Goal: Task Accomplishment & Management: Manage account settings

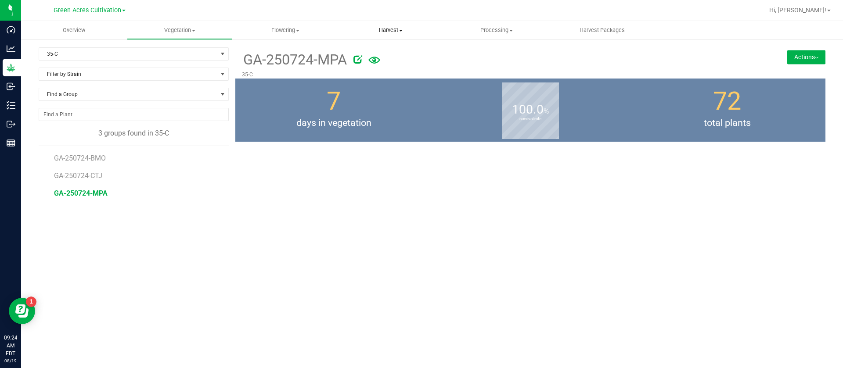
click at [395, 30] on span "Harvest" at bounding box center [390, 30] width 105 height 8
click at [379, 50] on span "Harvests" at bounding box center [362, 52] width 49 height 7
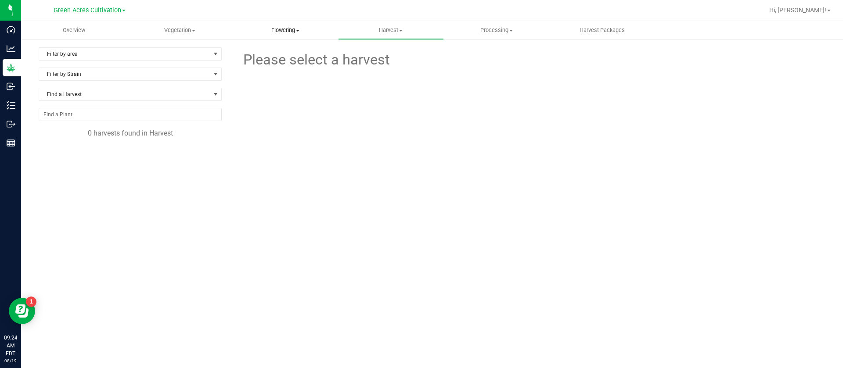
click at [263, 37] on uib-tab-heading "Flowering Create harvest Flowering groups Flowering plants Apply to plants Plan…" at bounding box center [285, 31] width 105 height 18
click at [289, 63] on span "Flowering groups" at bounding box center [268, 63] width 73 height 7
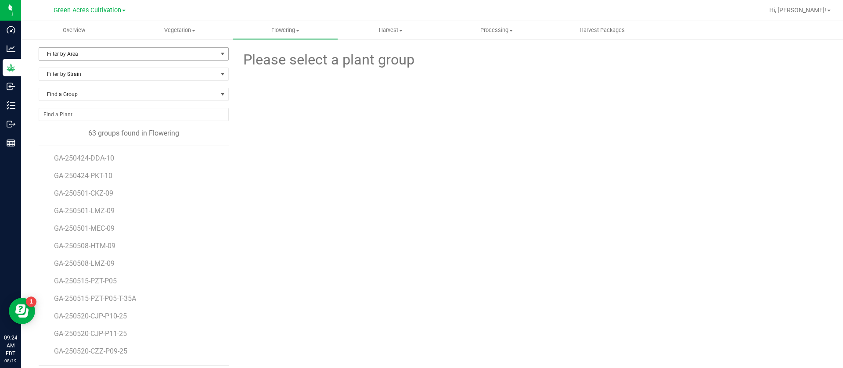
click at [82, 60] on span "Filter by Area" at bounding box center [134, 53] width 190 height 13
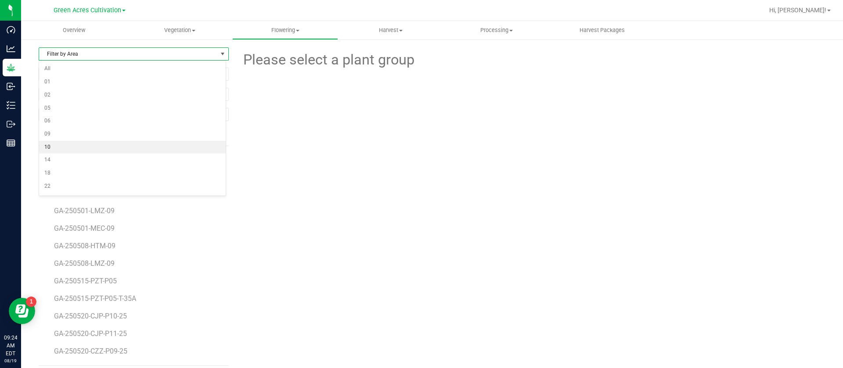
click at [63, 145] on li "10" at bounding box center [132, 147] width 187 height 13
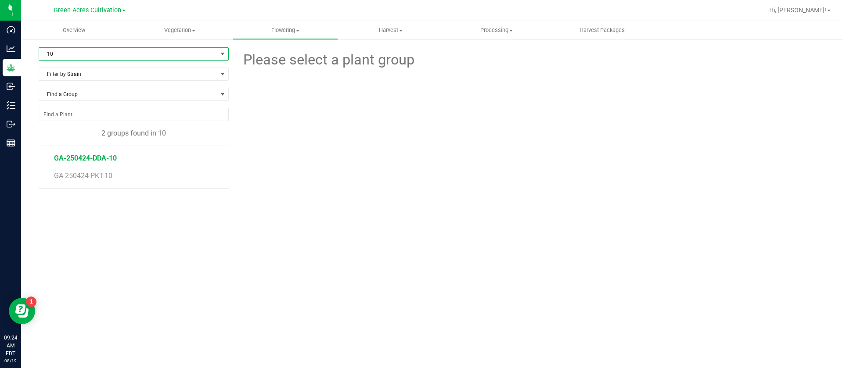
click at [105, 160] on span "GA-250424-DDA-10" at bounding box center [85, 158] width 63 height 8
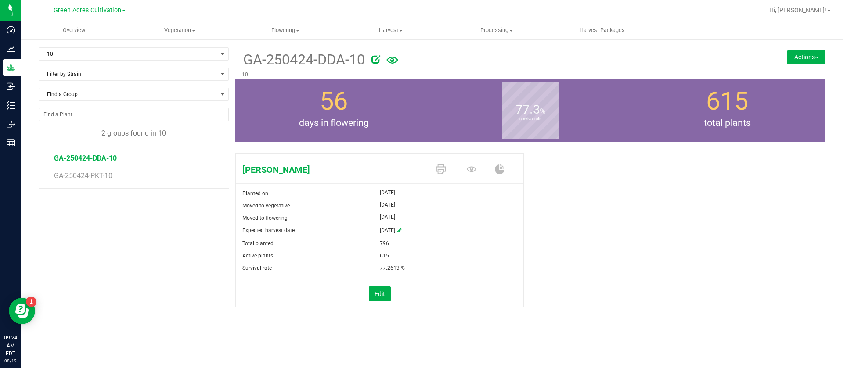
click at [802, 57] on button "Actions" at bounding box center [806, 57] width 38 height 14
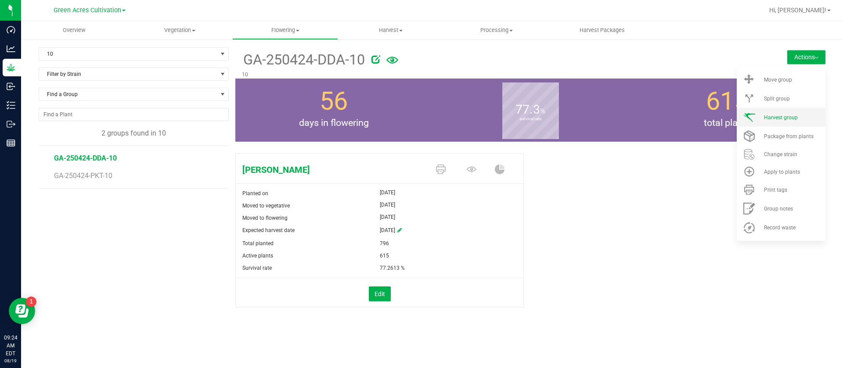
click at [784, 115] on span "Harvest group" at bounding box center [781, 118] width 34 height 6
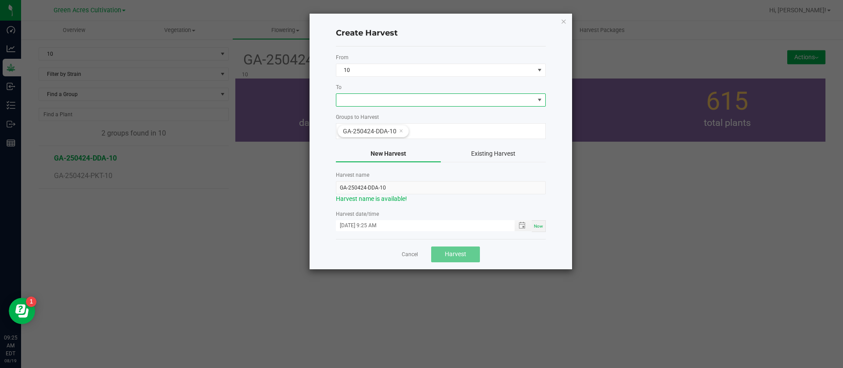
click at [364, 100] on span at bounding box center [435, 100] width 198 height 12
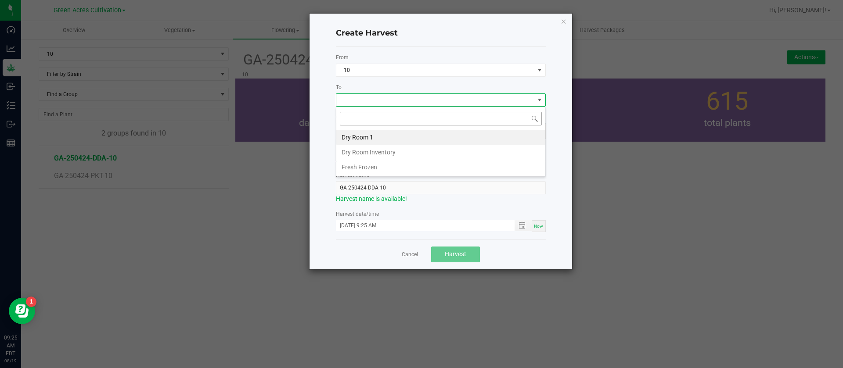
scroll to position [13, 210]
click at [362, 133] on li "Dry Room 1" at bounding box center [440, 137] width 209 height 15
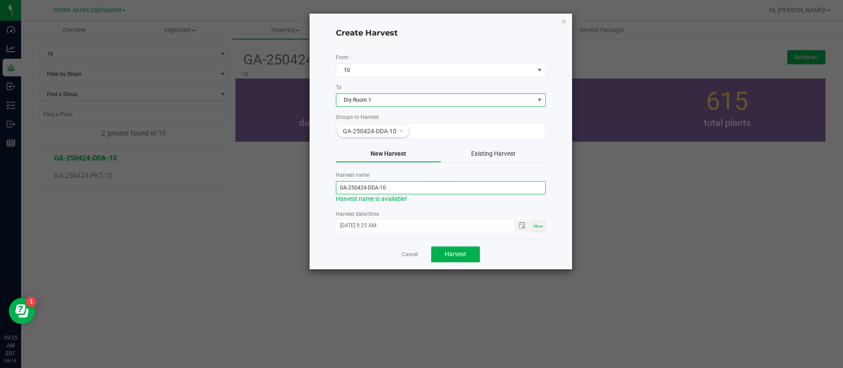
click at [365, 183] on input "GA-250424-DDA-10" at bounding box center [441, 187] width 210 height 13
type input "GA-250819-DDA-10"
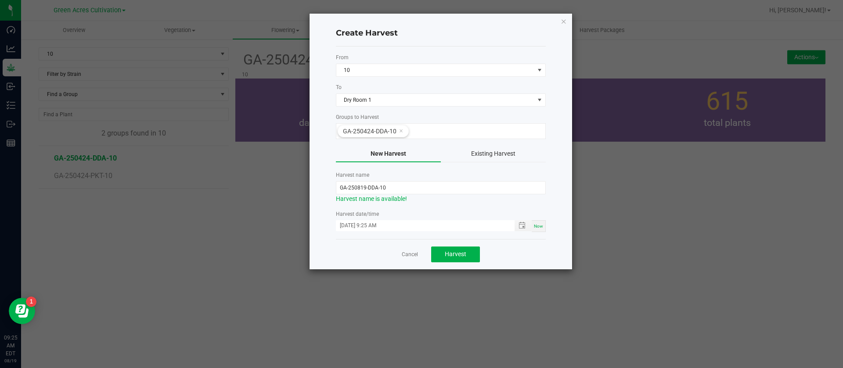
click at [346, 249] on div "Cancel Harvest" at bounding box center [441, 254] width 210 height 30
click at [414, 261] on div "Cancel Harvest" at bounding box center [441, 254] width 210 height 30
click at [410, 256] on link "Cancel" at bounding box center [410, 254] width 16 height 7
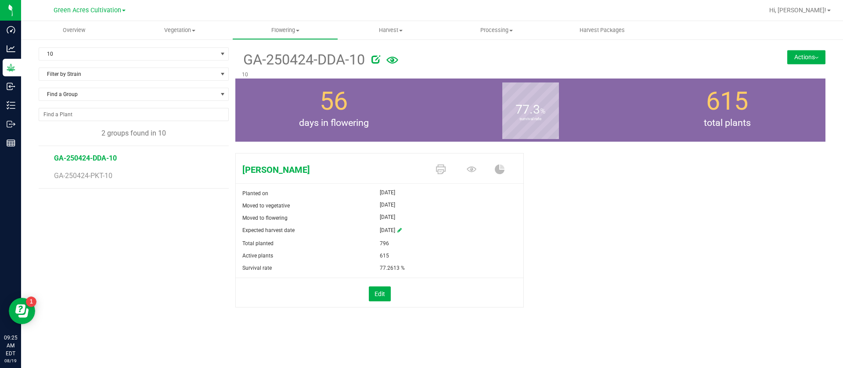
click at [104, 180] on li "GA-250424-PKT-10" at bounding box center [138, 176] width 169 height 25
click at [102, 178] on span "GA-250424-PKT-10" at bounding box center [84, 176] width 61 height 8
drag, startPoint x: 809, startPoint y: 57, endPoint x: 806, endPoint y: 65, distance: 8.6
click at [809, 57] on button "Actions" at bounding box center [806, 57] width 38 height 14
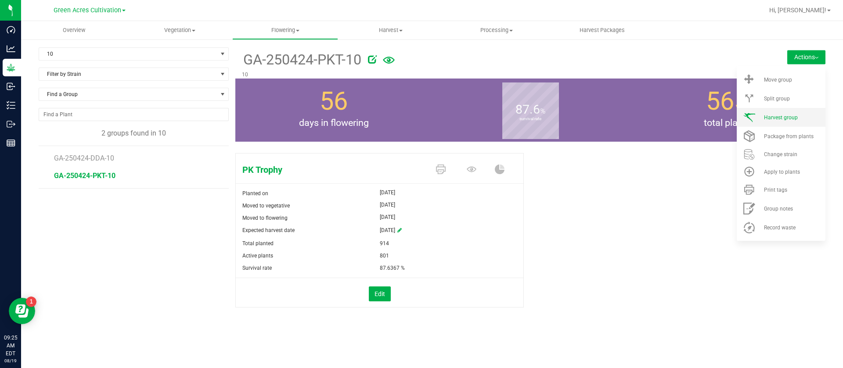
click at [786, 118] on span "Harvest group" at bounding box center [781, 118] width 34 height 6
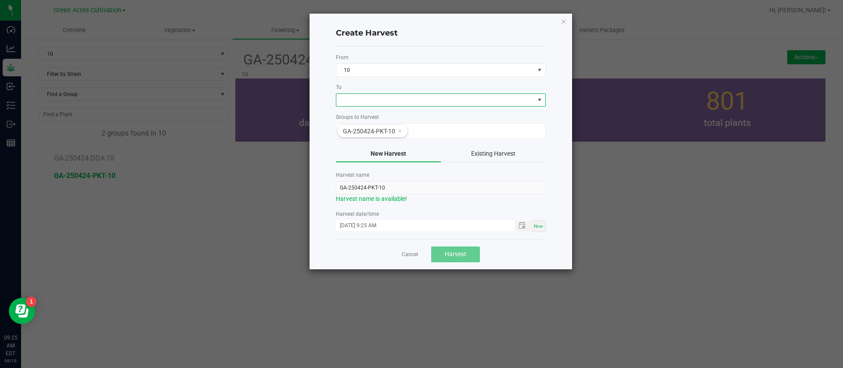
click at [359, 97] on span at bounding box center [435, 100] width 198 height 12
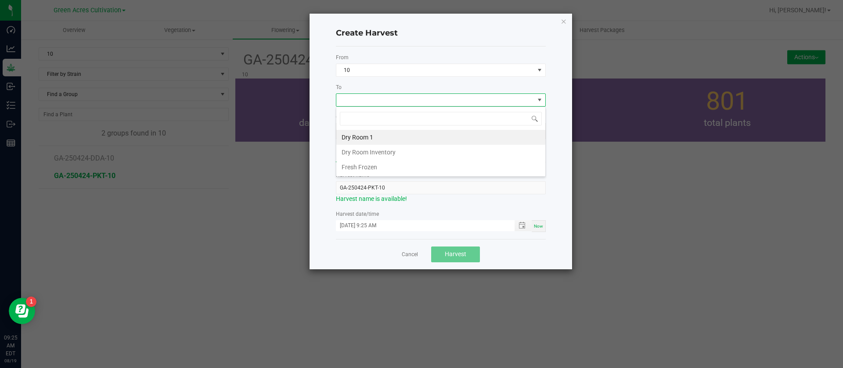
scroll to position [13, 210]
click at [380, 136] on li "Dry Room 1" at bounding box center [440, 137] width 209 height 15
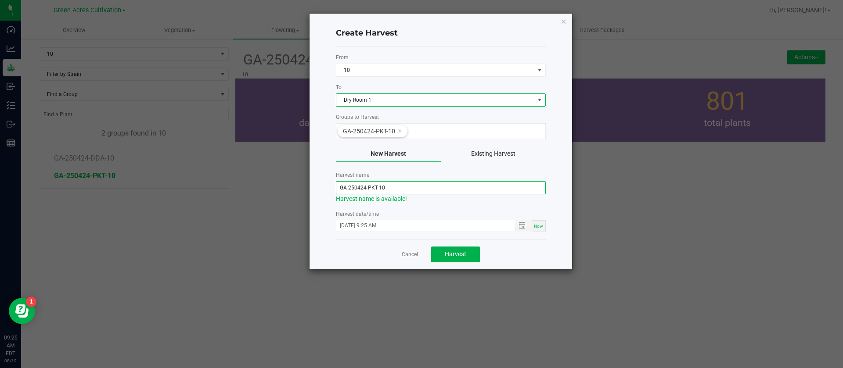
click at [366, 183] on input "GA-250424-PKT-10" at bounding box center [441, 187] width 210 height 13
type input "GA-250819-PKT-10"
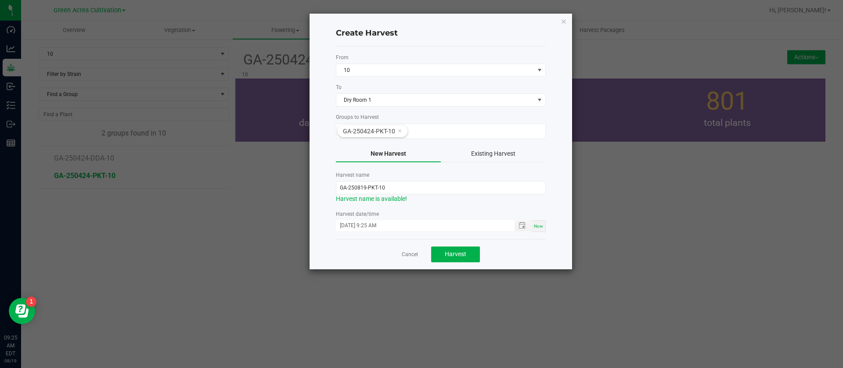
click at [354, 261] on div "Cancel Harvest" at bounding box center [441, 254] width 210 height 30
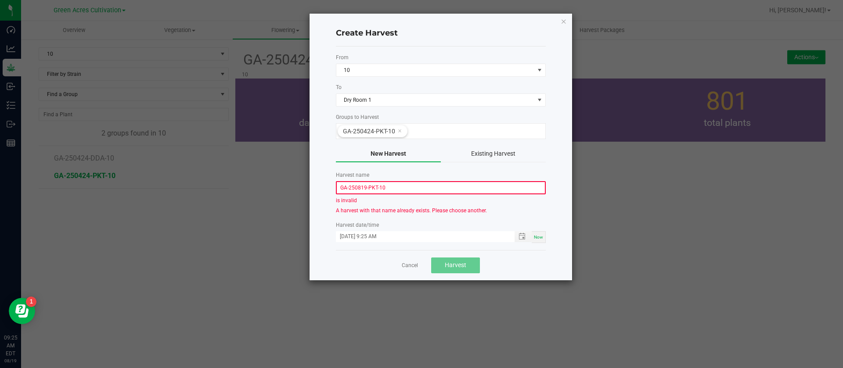
click at [398, 209] on span "A harvest with that name already exists. Please choose another." at bounding box center [411, 211] width 151 height 6
click at [357, 211] on span "A harvest with that name already exists. Please choose another." at bounding box center [411, 211] width 151 height 6
click at [338, 208] on span "A harvest with that name already exists. Please choose another." at bounding box center [411, 211] width 151 height 6
click at [333, 207] on div "Create Harvest From 10 To Dry Room 1 Groups to Harvest GA-250424-PKT-10 New Har…" at bounding box center [440, 147] width 263 height 267
click at [392, 187] on input "GA-250819-PKT-10" at bounding box center [441, 187] width 210 height 13
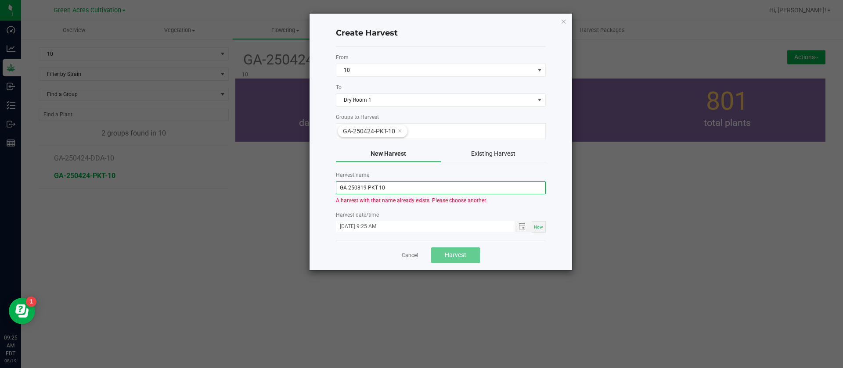
click at [393, 189] on input "GA-250819-PKT-10" at bounding box center [441, 187] width 210 height 13
click at [366, 186] on input "GA-250819-PKT-10" at bounding box center [441, 187] width 210 height 13
click at [388, 216] on label "Harvest date/time" at bounding box center [441, 215] width 210 height 8
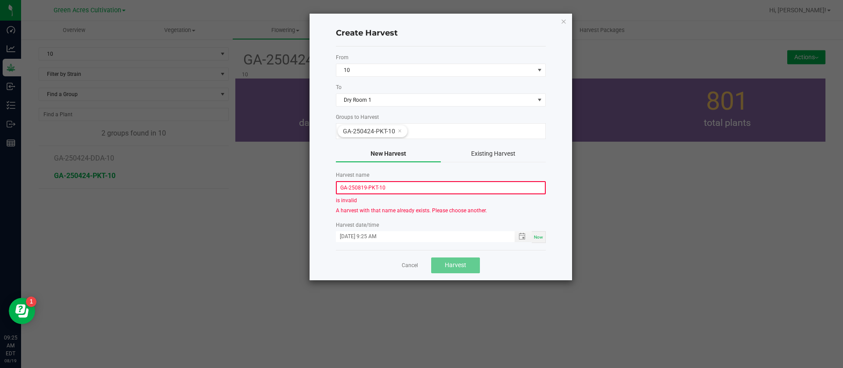
click at [421, 262] on div "Cancel Harvest" at bounding box center [441, 265] width 210 height 30
click at [415, 266] on link "Cancel" at bounding box center [410, 265] width 16 height 7
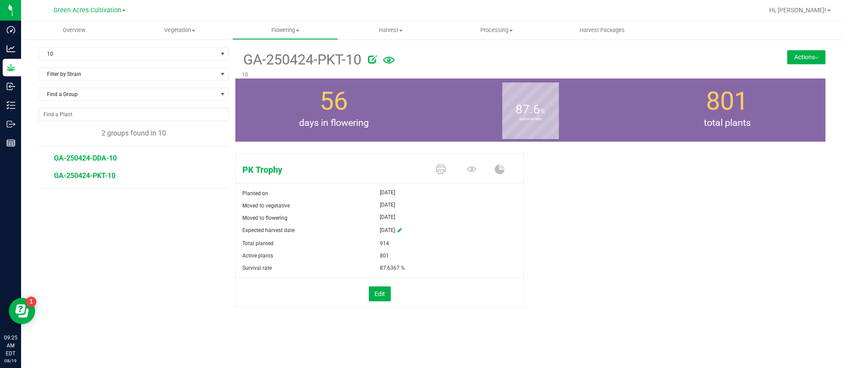
click at [91, 158] on span "GA-250424-DDA-10" at bounding box center [85, 158] width 63 height 8
click at [810, 56] on button "Actions" at bounding box center [806, 57] width 38 height 14
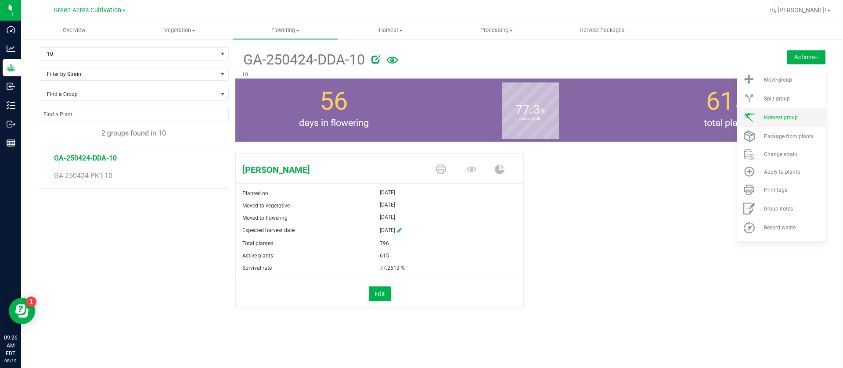
click at [765, 118] on span "Harvest group" at bounding box center [781, 118] width 34 height 6
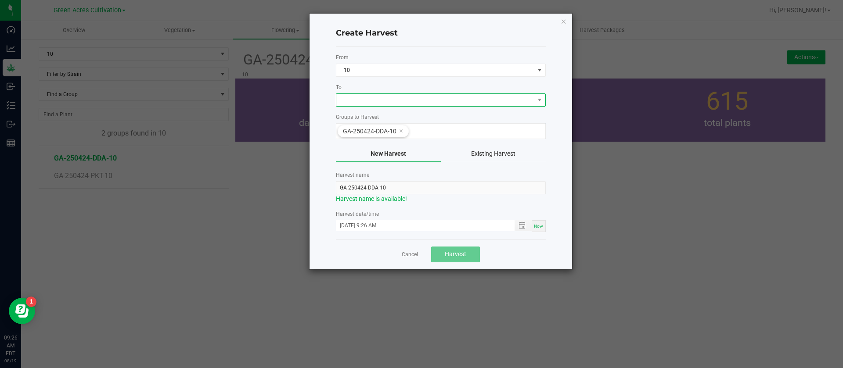
click at [377, 104] on span at bounding box center [435, 100] width 198 height 12
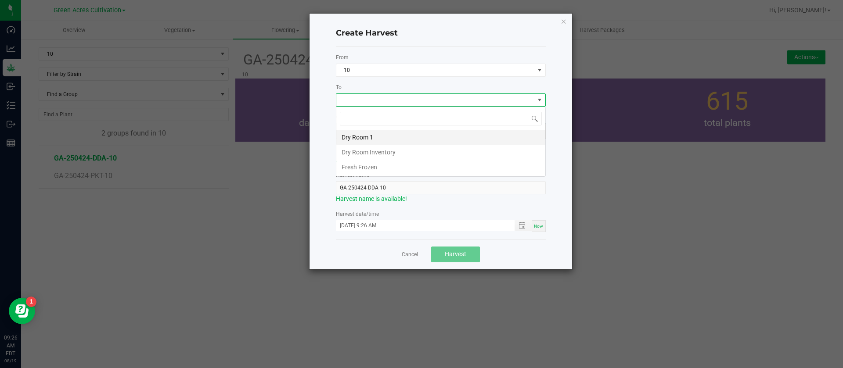
scroll to position [13, 210]
click at [359, 137] on li "Dry Room 1" at bounding box center [440, 137] width 209 height 15
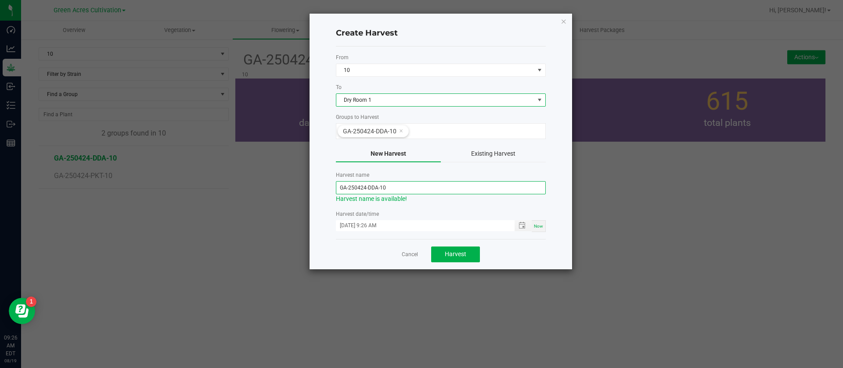
click at [365, 185] on input "GA-250424-DDA-10" at bounding box center [441, 187] width 210 height 13
type input "GA-250819-DDA-10"
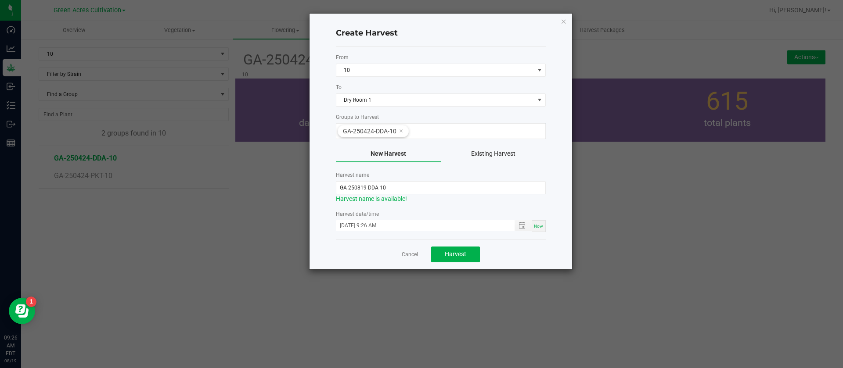
click at [358, 248] on div "Cancel Harvest" at bounding box center [441, 254] width 210 height 30
click at [405, 254] on link "Cancel" at bounding box center [410, 254] width 16 height 7
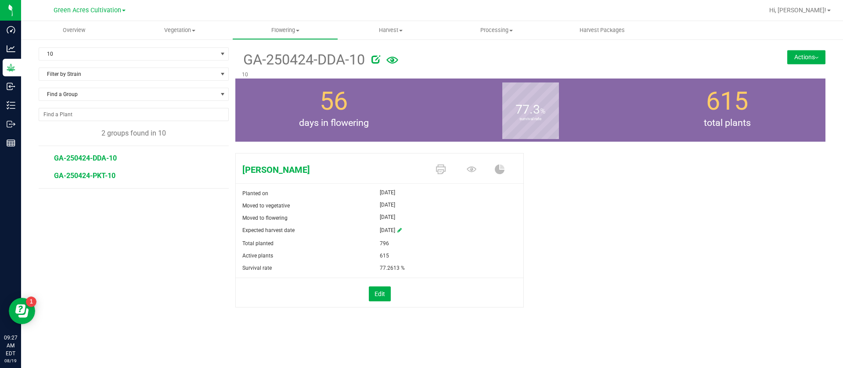
click at [108, 177] on span "GA-250424-PKT-10" at bounding box center [84, 176] width 61 height 8
click at [802, 57] on button "Actions" at bounding box center [806, 57] width 38 height 14
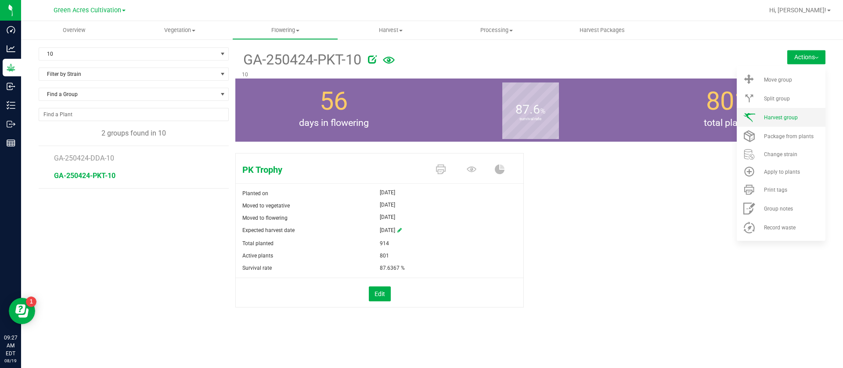
click at [789, 117] on span "Harvest group" at bounding box center [781, 118] width 34 height 6
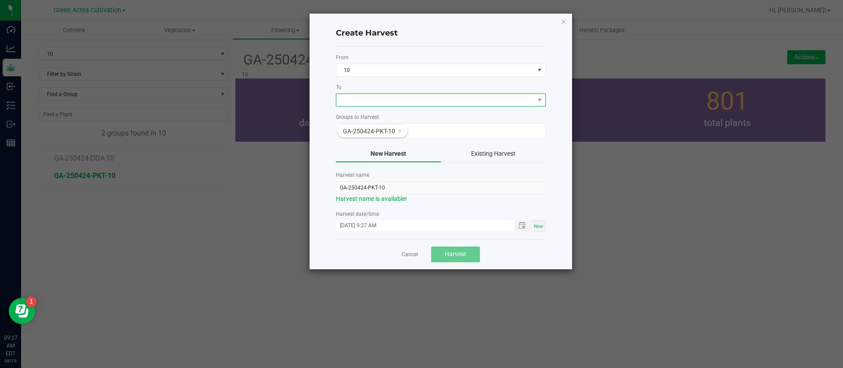
click at [361, 98] on span at bounding box center [435, 100] width 198 height 12
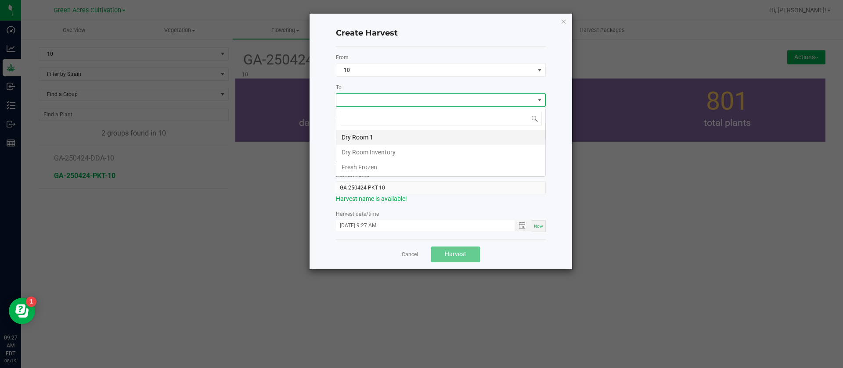
scroll to position [13, 210]
click at [379, 132] on li "Dry Room 1" at bounding box center [440, 137] width 209 height 15
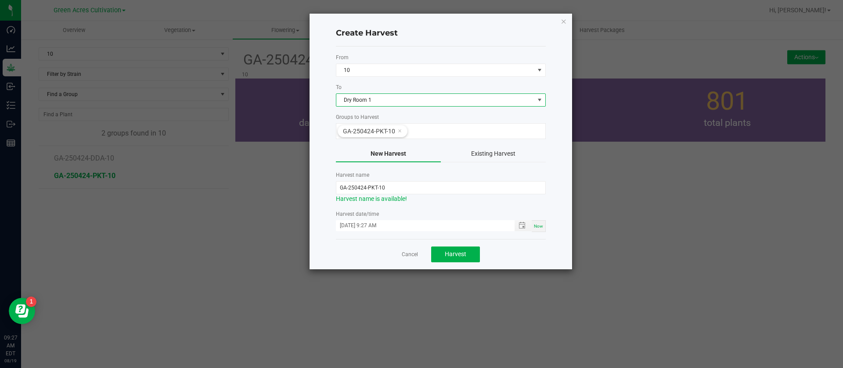
click at [387, 196] on div "Harvest name is available!" at bounding box center [441, 198] width 210 height 9
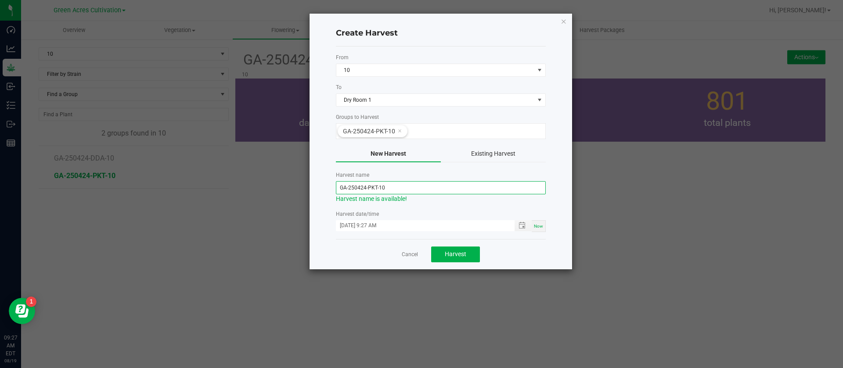
click at [365, 187] on input "GA-250424-PKT-10" at bounding box center [441, 187] width 210 height 13
click at [399, 216] on label "Harvest date/time" at bounding box center [441, 214] width 210 height 8
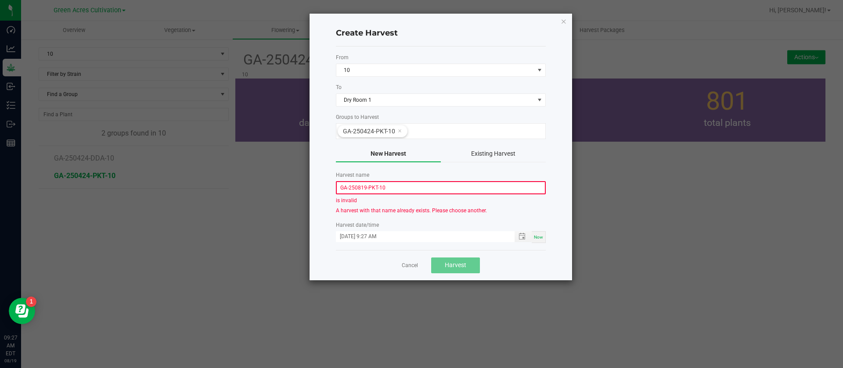
click at [393, 204] on div "is invalid" at bounding box center [441, 201] width 210 height 8
click at [413, 187] on input "GA-250819-PKT-10" at bounding box center [441, 187] width 210 height 13
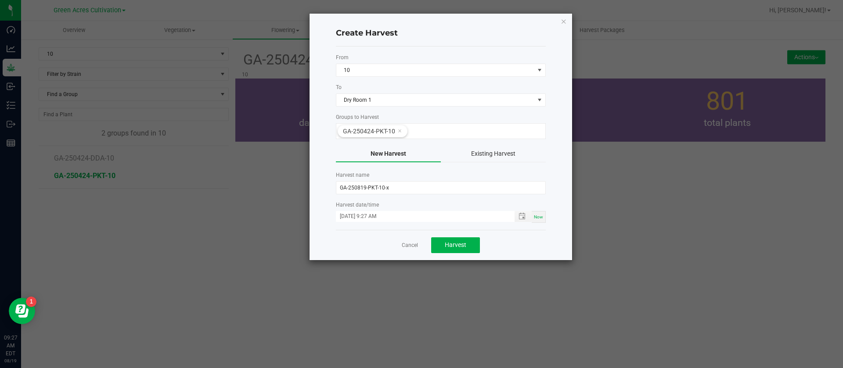
click at [330, 154] on div "Create Harvest From 10 To Dry Room 1 Groups to Harvest GA-250424-PKT-10 New Har…" at bounding box center [440, 137] width 263 height 247
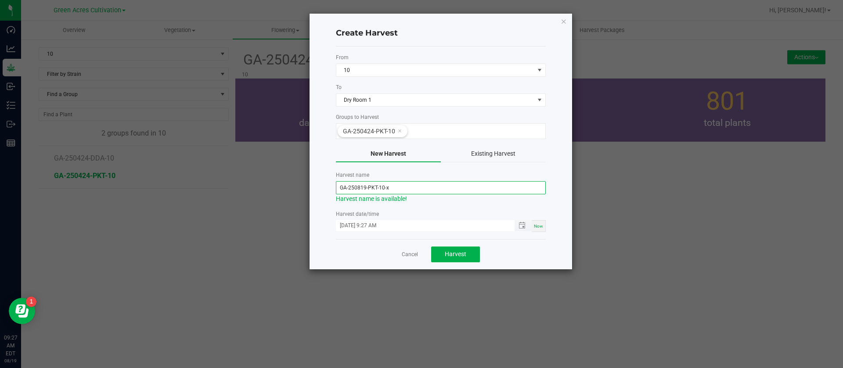
drag, startPoint x: 394, startPoint y: 187, endPoint x: 411, endPoint y: 230, distance: 46.5
click at [394, 187] on input "GA-250819-PKT-10-x" at bounding box center [441, 187] width 210 height 13
type input "GA-250819-PKT-10-X"
click at [403, 213] on label "Harvest date/time" at bounding box center [441, 214] width 210 height 8
click at [411, 255] on link "Cancel" at bounding box center [410, 254] width 16 height 7
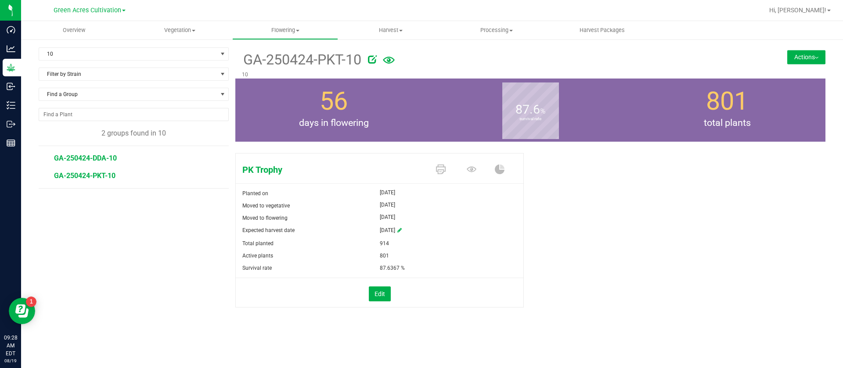
click at [101, 157] on span "GA-250424-DDA-10" at bounding box center [85, 158] width 63 height 8
click at [799, 61] on button "Actions" at bounding box center [806, 57] width 38 height 14
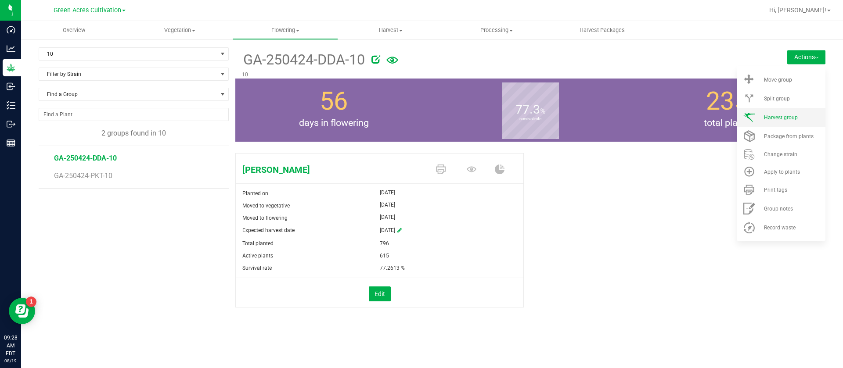
click at [781, 115] on span "Harvest group" at bounding box center [781, 118] width 34 height 6
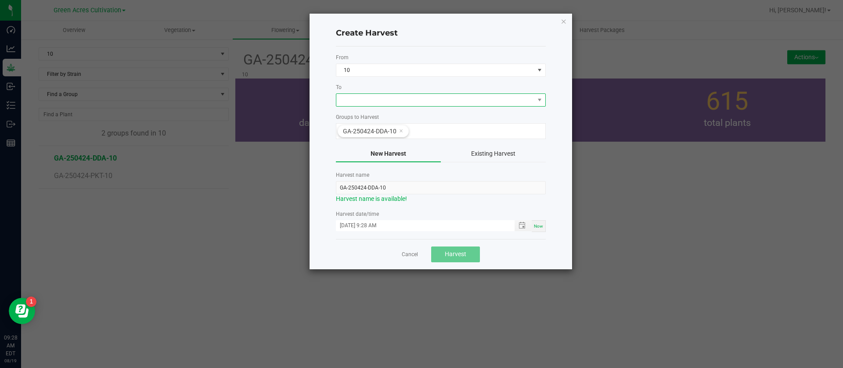
click at [374, 94] on span at bounding box center [441, 100] width 210 height 13
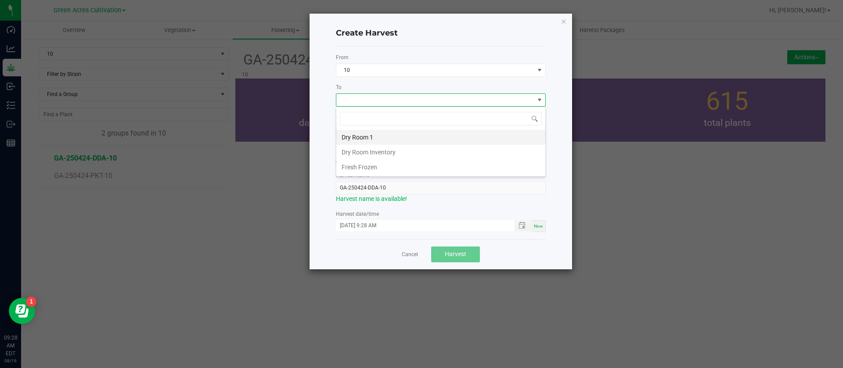
scroll to position [13, 210]
click at [369, 139] on li "Dry Room 1" at bounding box center [440, 137] width 209 height 15
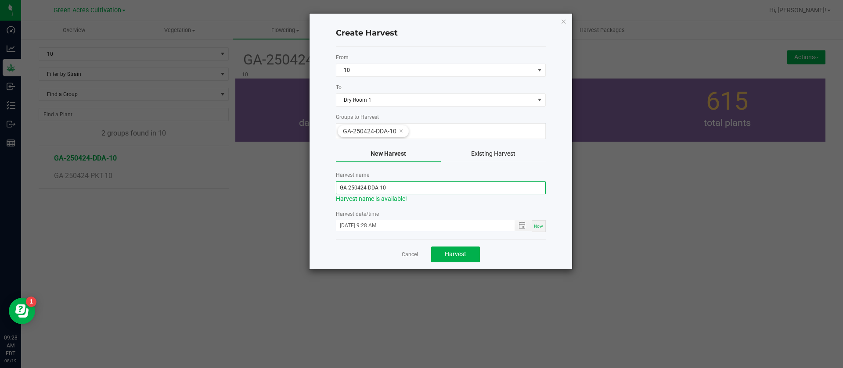
click at [364, 183] on input "GA-250424-DDA-10" at bounding box center [441, 187] width 210 height 13
type input "GA-250424-DDA"
click at [407, 258] on link "Cancel" at bounding box center [410, 254] width 16 height 7
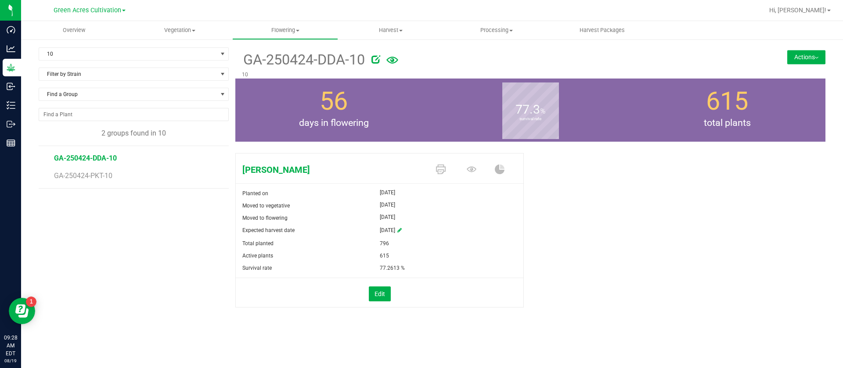
drag, startPoint x: 796, startPoint y: 50, endPoint x: 793, endPoint y: 56, distance: 6.7
click at [796, 50] on button "Actions" at bounding box center [806, 57] width 38 height 14
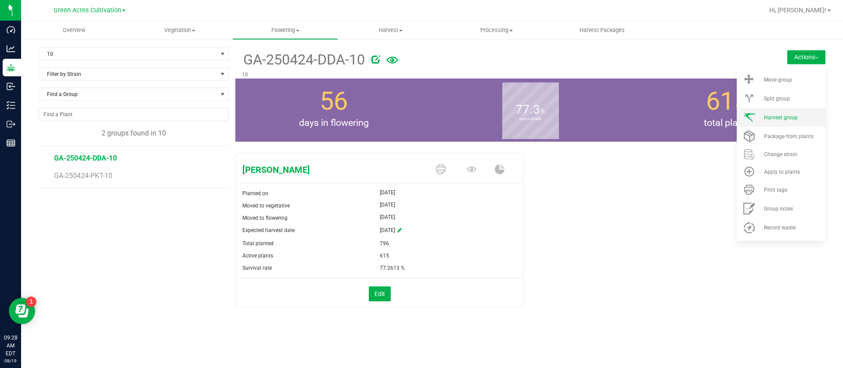
click at [787, 112] on li "Harvest group" at bounding box center [781, 117] width 89 height 19
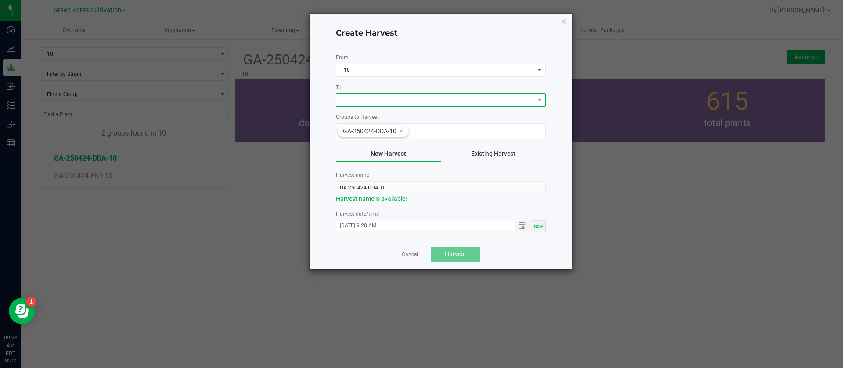
click at [363, 101] on span at bounding box center [435, 100] width 198 height 12
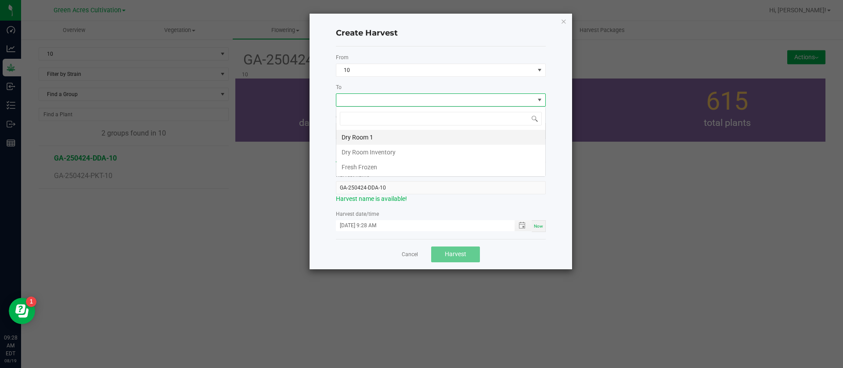
scroll to position [13, 210]
click at [362, 137] on li "Dry Room 1" at bounding box center [440, 137] width 209 height 15
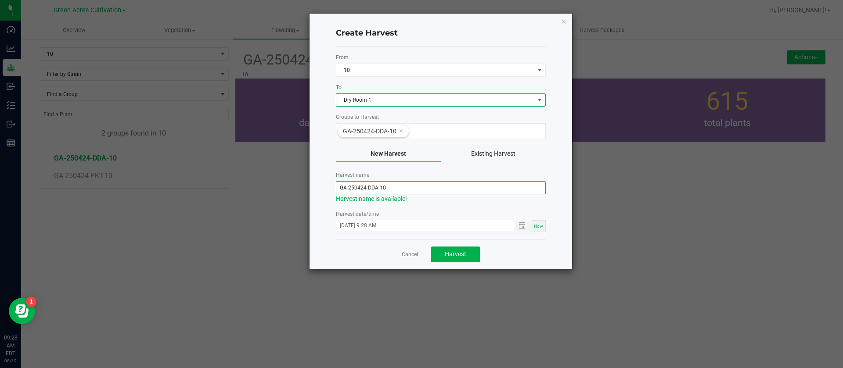
click at [366, 186] on input "GA-250424-DDA-10" at bounding box center [441, 187] width 210 height 13
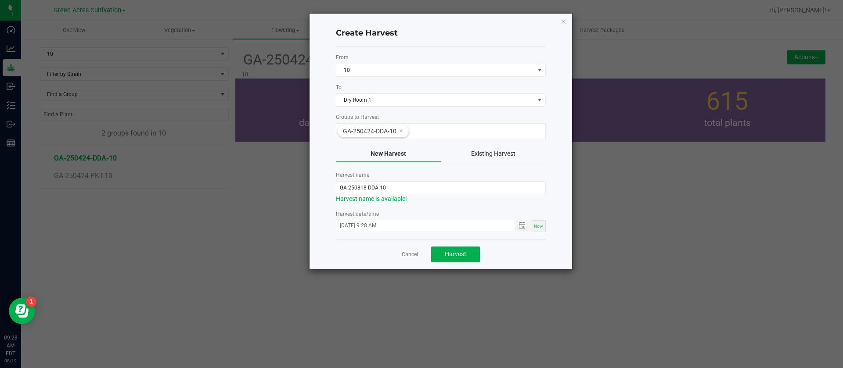
click at [372, 264] on div "Cancel Harvest" at bounding box center [441, 254] width 210 height 30
click at [365, 187] on input "GA-250818-DDA-10" at bounding box center [441, 187] width 210 height 13
type input "GA-250817-DDA-10"
click at [325, 266] on div "Create Harvest From 10 To Dry Room 1 Groups to Harvest GA-250424-DDA-10 New Har…" at bounding box center [440, 142] width 263 height 256
click at [364, 186] on input "GA-250817-DDA-10" at bounding box center [441, 187] width 210 height 13
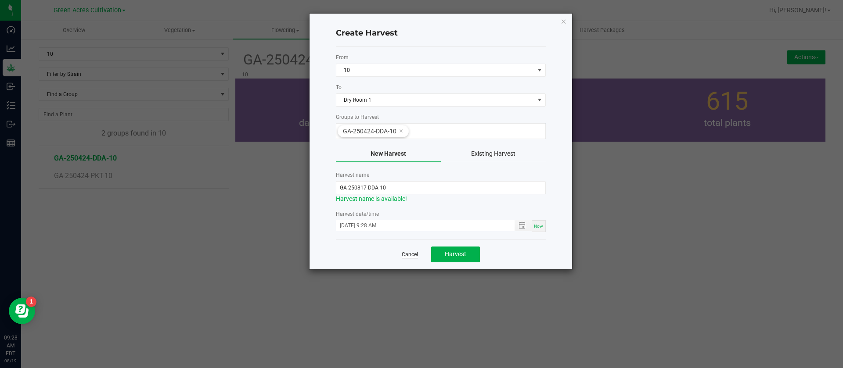
click at [406, 256] on link "Cancel" at bounding box center [410, 254] width 16 height 7
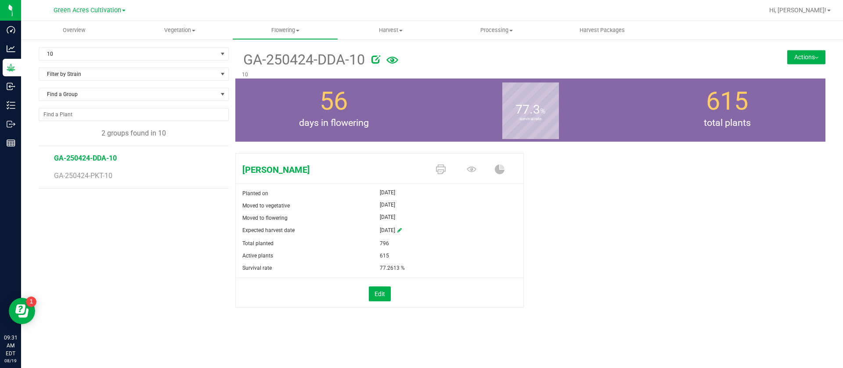
click at [757, 233] on div "Don Dada Planted on May 21, 2025 Moved to vegetative May 21, 2025 Moved to flow…" at bounding box center [530, 240] width 590 height 180
click at [97, 179] on span "GA-250424-PKT-10" at bounding box center [84, 176] width 61 height 8
click at [805, 55] on button "Actions" at bounding box center [806, 57] width 38 height 14
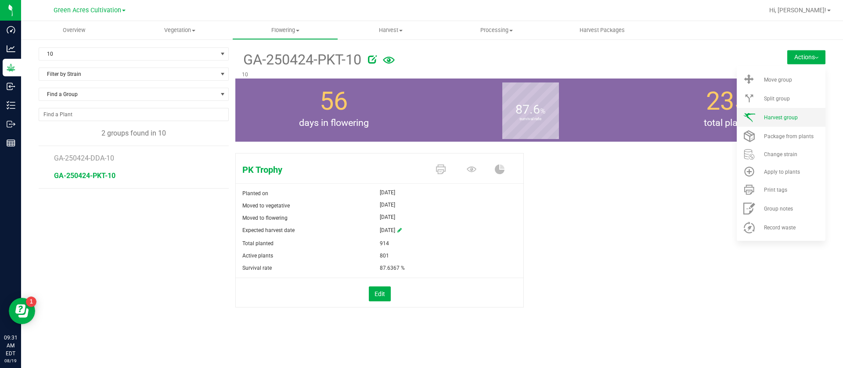
click at [770, 115] on span "Harvest group" at bounding box center [781, 118] width 34 height 6
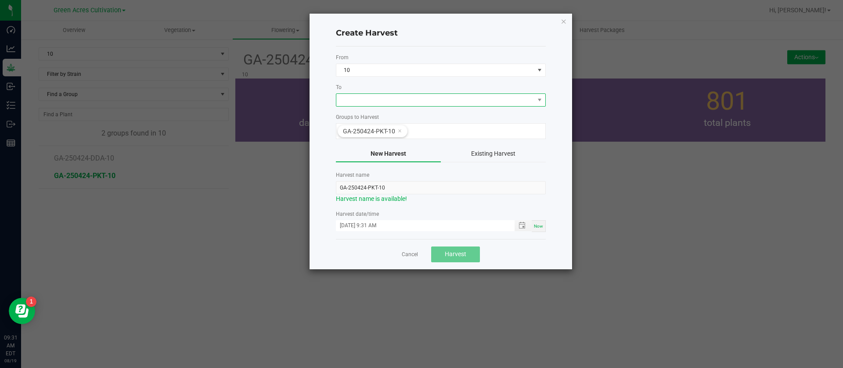
click at [354, 96] on span at bounding box center [435, 100] width 198 height 12
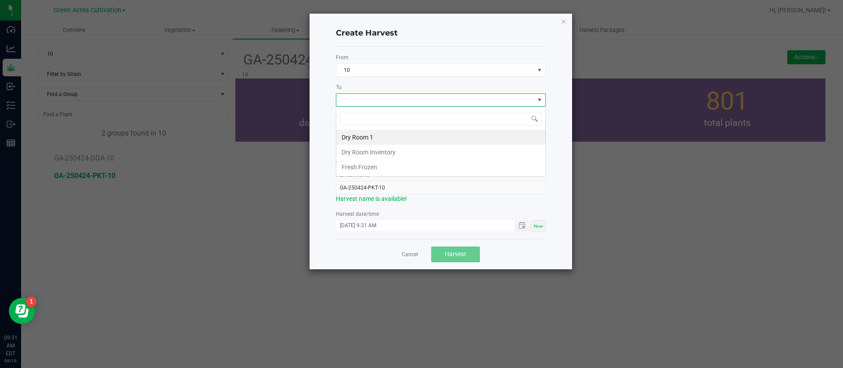
scroll to position [13, 210]
click at [361, 130] on li "Dry Room 1" at bounding box center [440, 137] width 209 height 15
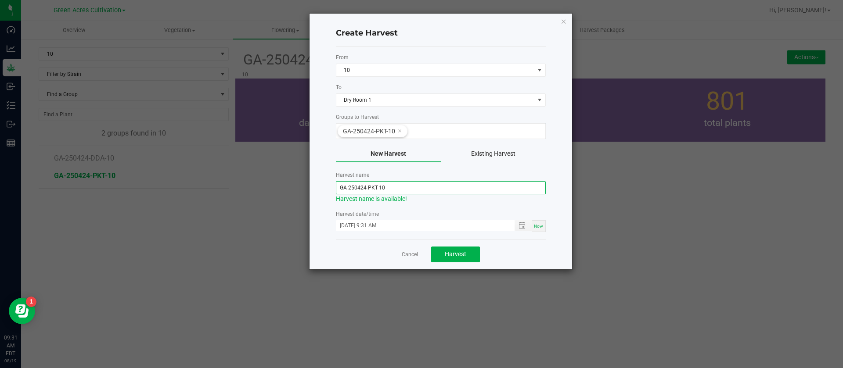
click at [394, 187] on input "GA-250424-PKT-10" at bounding box center [441, 187] width 210 height 13
click at [389, 220] on div "Harvest date/time 08/19/2025 9:31 AM Now" at bounding box center [441, 221] width 210 height 22
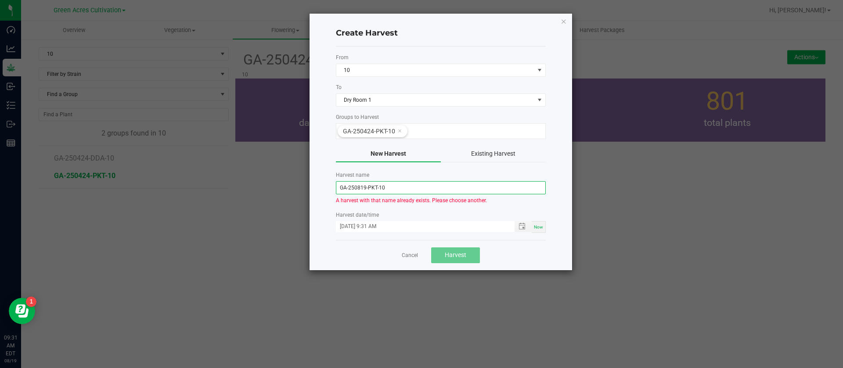
click at [410, 183] on input "GA-250819-PKT-10" at bounding box center [441, 187] width 210 height 13
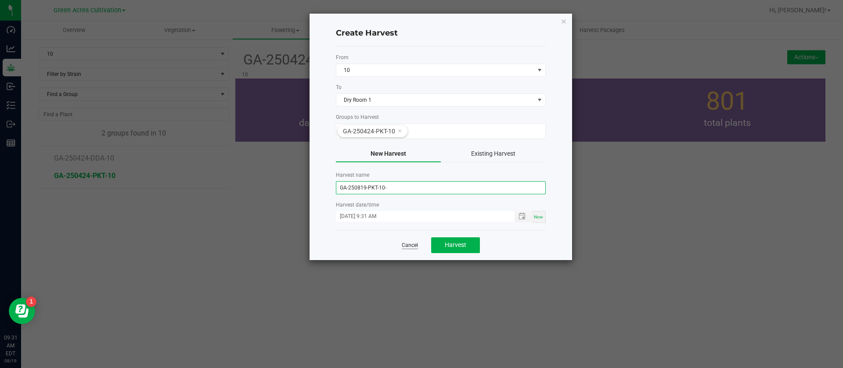
type input "GA-250819-PKT-10-"
click at [406, 246] on div "Cancel Harvest" at bounding box center [441, 245] width 210 height 30
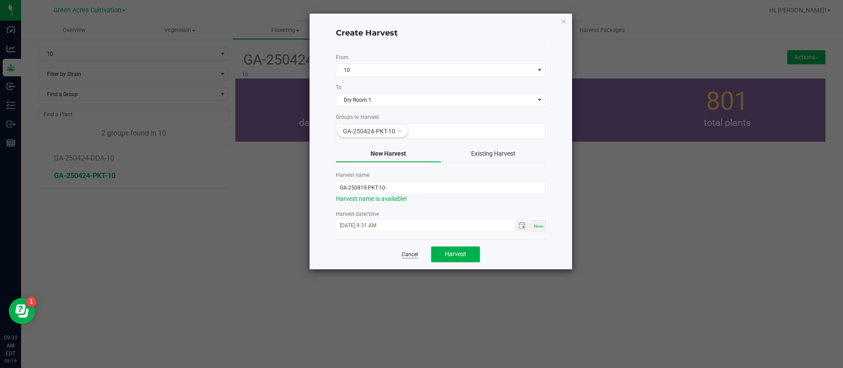
click at [407, 254] on link "Cancel" at bounding box center [410, 254] width 16 height 7
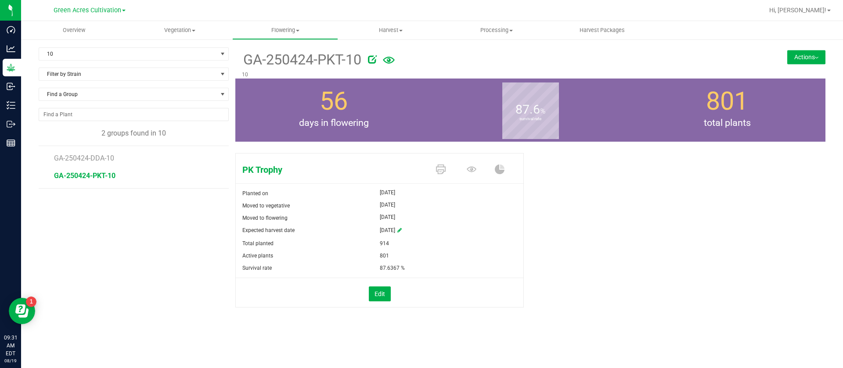
click at [608, 153] on div "PK Trophy Planted on May 13, 2025 Moved to vegetative May 13, 2025 Moved to flo…" at bounding box center [530, 240] width 590 height 180
click at [620, 186] on div "PK Trophy Planted on May 13, 2025 Moved to vegetative May 13, 2025 Moved to flo…" at bounding box center [530, 240] width 590 height 180
click at [173, 20] on nav "Green Acres Cultivation Hi, Alma!" at bounding box center [432, 10] width 822 height 21
click at [78, 62] on div "10 Filter by Area All 01 02 05 06 09 10 14 18 22 25 26 29 30 33 33-B 33-D 33-F …" at bounding box center [134, 57] width 190 height 20
click at [77, 55] on span "10" at bounding box center [128, 54] width 178 height 12
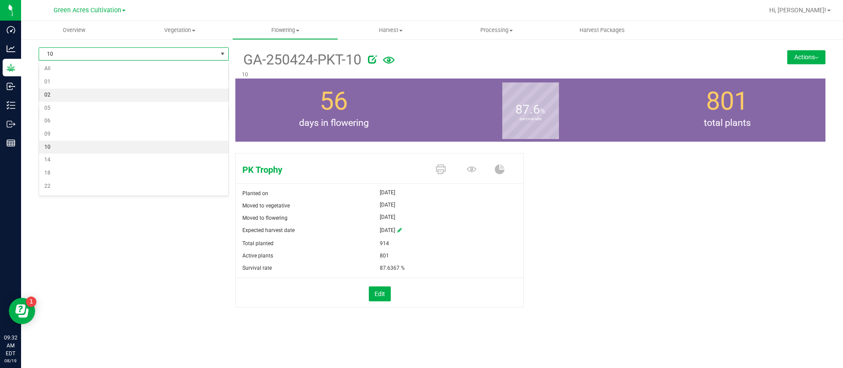
click at [69, 92] on li "02" at bounding box center [133, 95] width 189 height 13
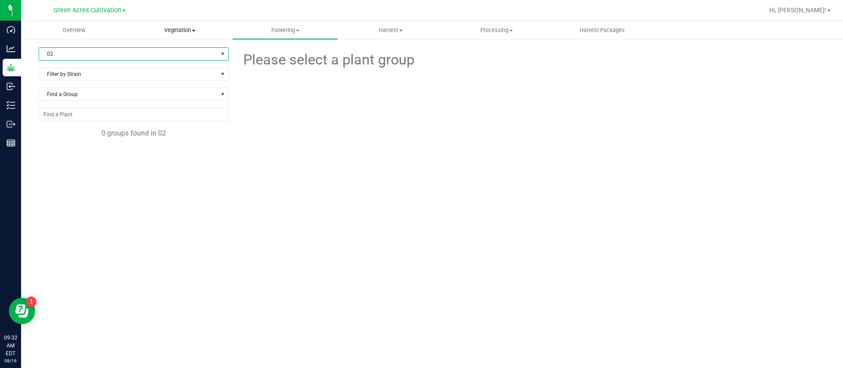
click at [178, 21] on link "Vegetation Veg groups Veg plants Mother groups Mother plants Apply to plants Cr…" at bounding box center [180, 30] width 106 height 18
click at [176, 51] on span "Veg groups" at bounding box center [155, 52] width 56 height 7
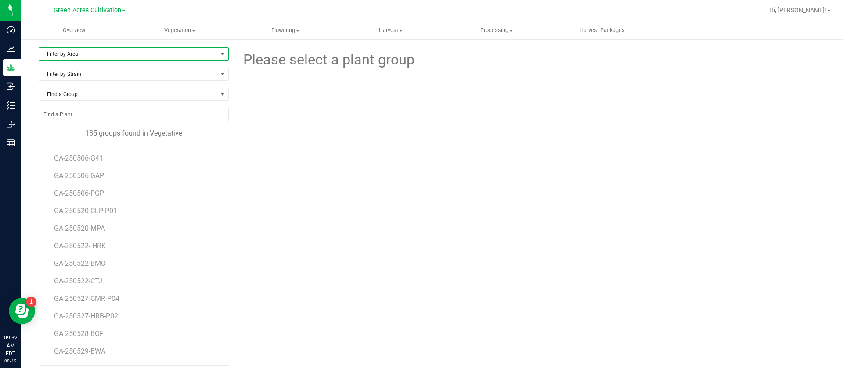
click at [74, 49] on span "Filter by Area" at bounding box center [128, 54] width 178 height 12
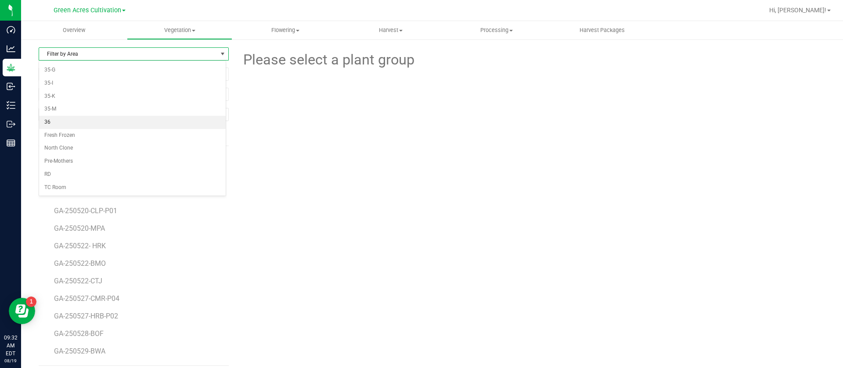
click at [57, 123] on li "36" at bounding box center [132, 122] width 187 height 13
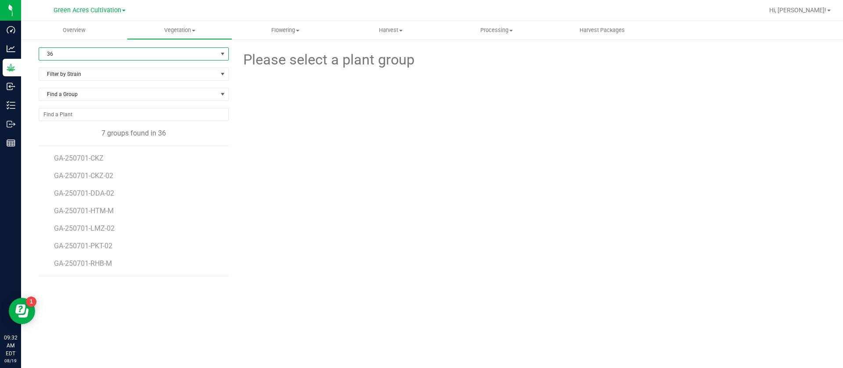
click at [190, 199] on li "GA-250701-HTM-M" at bounding box center [138, 208] width 169 height 18
click at [96, 176] on span "GA-250701-CKZ-02" at bounding box center [85, 176] width 62 height 8
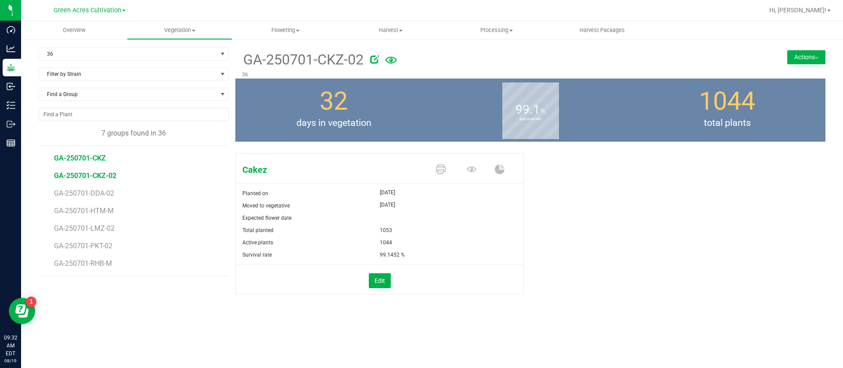
click at [90, 156] on span "GA-250701-CKZ" at bounding box center [80, 158] width 52 height 8
drag, startPoint x: 621, startPoint y: 199, endPoint x: 499, endPoint y: 170, distance: 125.9
click at [622, 199] on div "Cakez Planted on Jul 18, 2025 Moved to vegetative Jul 18, 2025 Expected flower …" at bounding box center [530, 233] width 590 height 167
click at [105, 177] on span "GA-250701-CKZ-02" at bounding box center [85, 176] width 62 height 8
click at [322, 90] on span "32" at bounding box center [334, 100] width 28 height 29
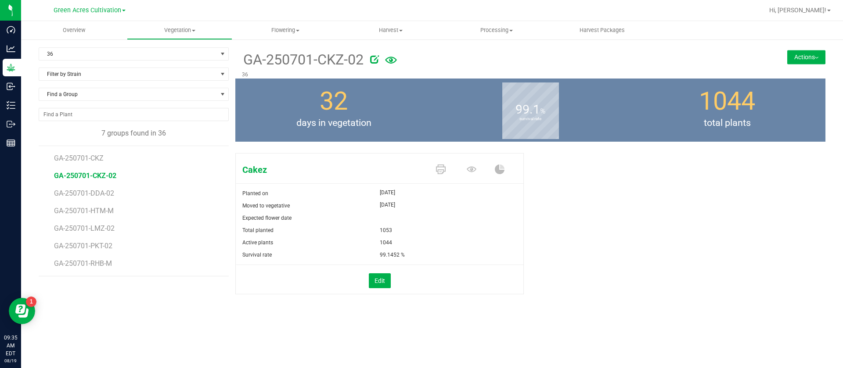
click at [349, 148] on div "Cakez Planted on Jul 18, 2025 Moved to vegetative Jul 18, 2025 Expected flower …" at bounding box center [530, 229] width 603 height 175
drag, startPoint x: 103, startPoint y: 226, endPoint x: 112, endPoint y: 225, distance: 9.3
click at [112, 225] on span "GA-250701-LMZ-02" at bounding box center [86, 228] width 64 height 8
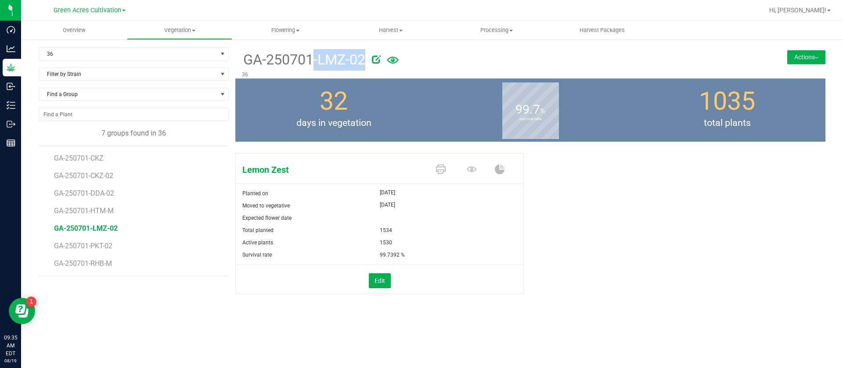
drag, startPoint x: 237, startPoint y: 61, endPoint x: 381, endPoint y: 68, distance: 145.0
click at [381, 68] on div "GA-250701-LMZ-02 36" at bounding box center [481, 62] width 492 height 31
copy div "GA-250701-LMZ-02"
click at [810, 53] on button "Actions" at bounding box center [806, 57] width 38 height 14
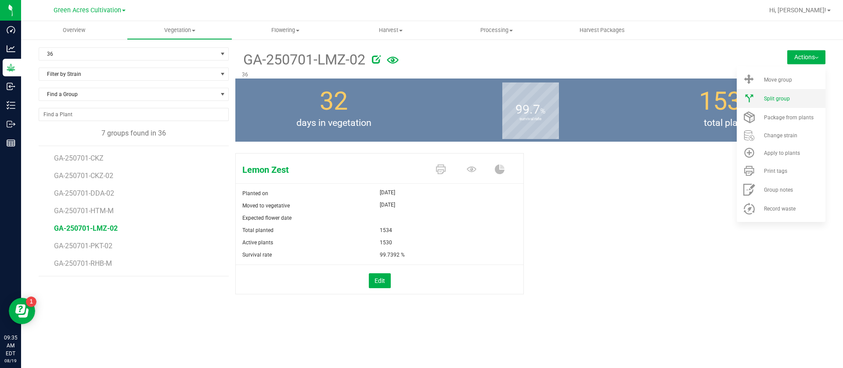
click at [791, 96] on div "Split group" at bounding box center [794, 99] width 60 height 6
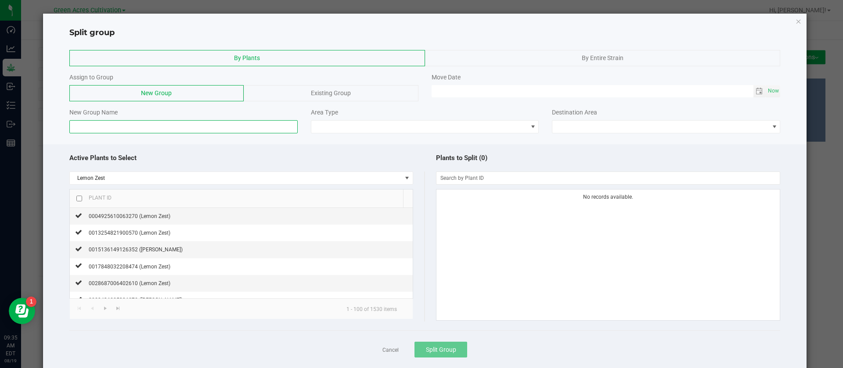
paste input "GA-250701-LMZ-02"
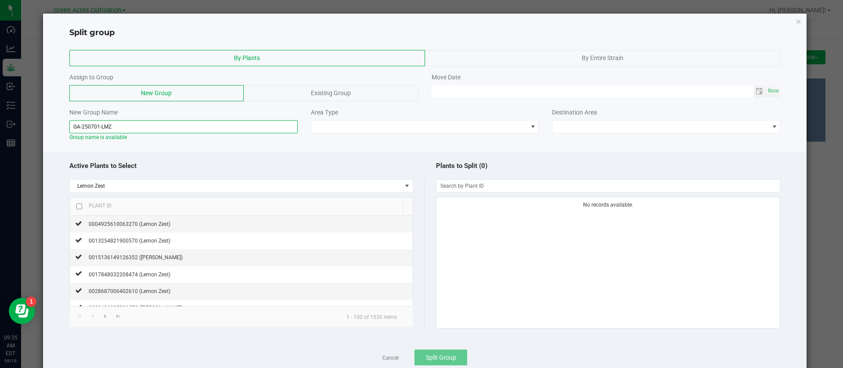
type input "GA-250701-LMZ"
click at [176, 155] on div "Active Plants to Select Lemon Zest Plant ID 0004925610063270 (Lemon Zest) 00132…" at bounding box center [425, 266] width 764 height 229
click at [399, 121] on span at bounding box center [419, 127] width 216 height 12
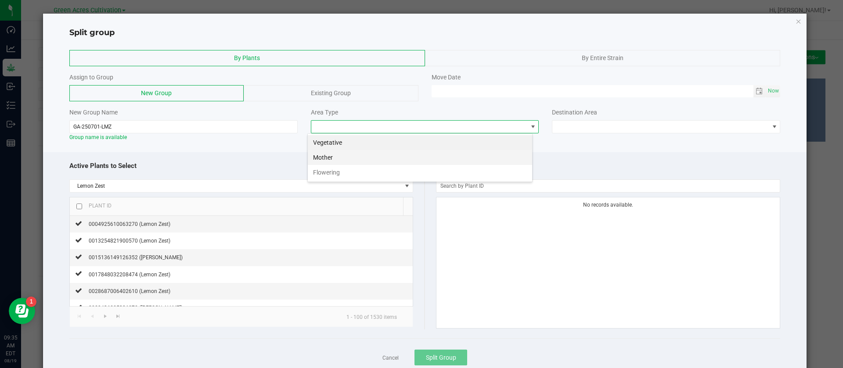
scroll to position [13, 225]
drag, startPoint x: 344, startPoint y: 143, endPoint x: 337, endPoint y: 140, distance: 7.9
click at [341, 141] on li "Vegetative" at bounding box center [420, 142] width 224 height 15
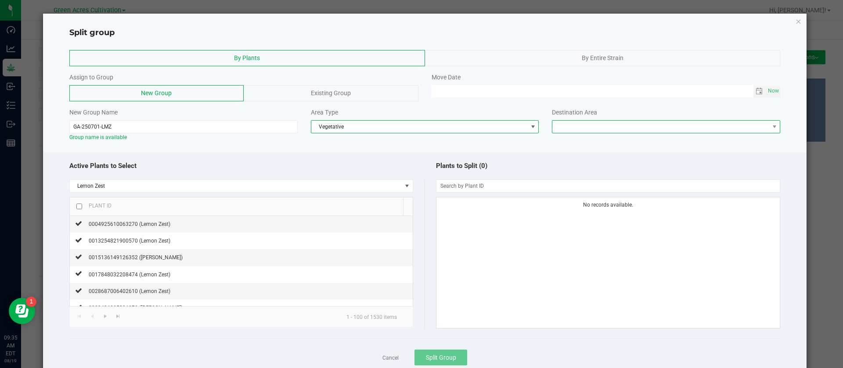
click at [582, 122] on span at bounding box center [660, 127] width 216 height 12
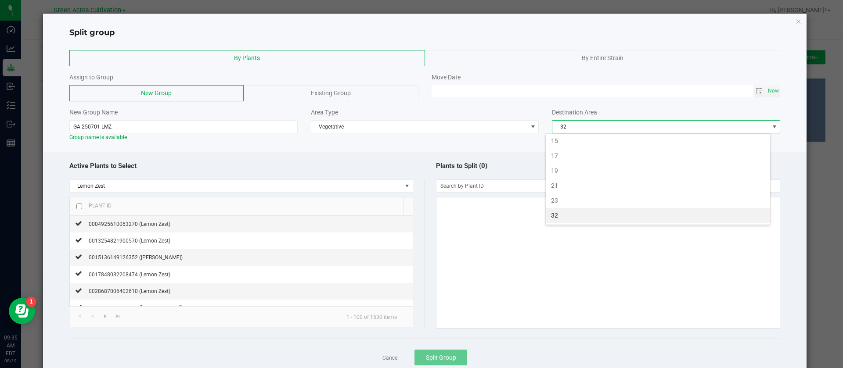
scroll to position [255, 0]
click at [562, 223] on li "Fresh Frozen" at bounding box center [658, 230] width 224 height 15
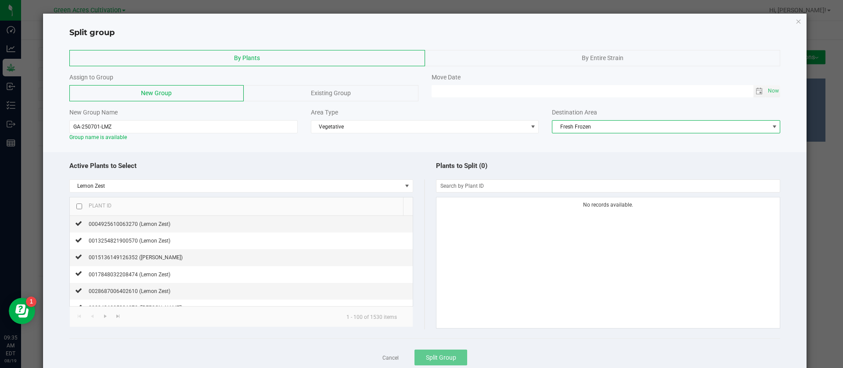
click at [581, 129] on span "Fresh Frozen" at bounding box center [660, 127] width 216 height 12
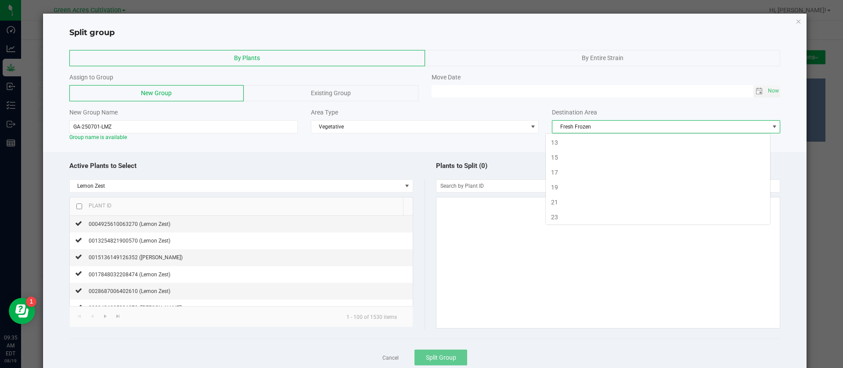
scroll to position [270, 0]
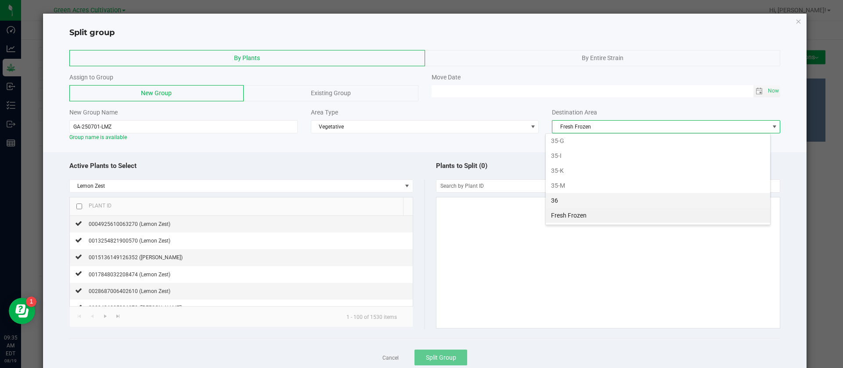
click at [571, 205] on li "36" at bounding box center [658, 200] width 224 height 15
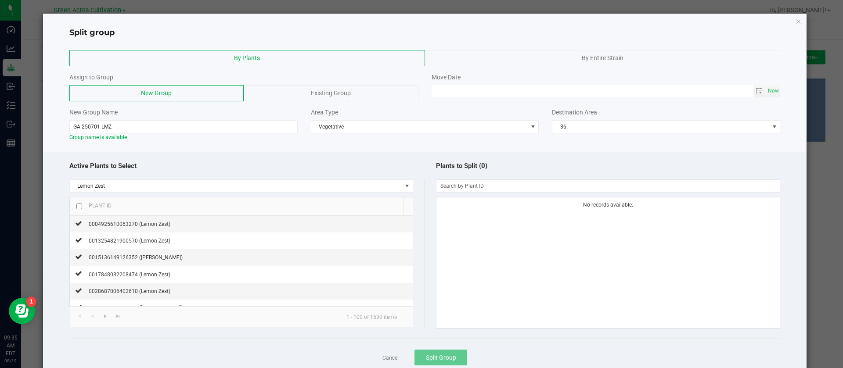
click at [494, 158] on div "Plants to Split (0)" at bounding box center [603, 166] width 356 height 19
click at [79, 207] on input "checkbox" at bounding box center [79, 207] width 6 height 6
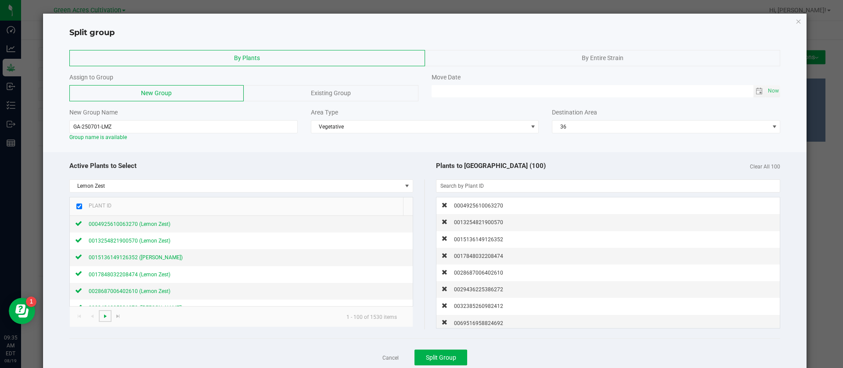
click at [108, 316] on span "Go to the next page" at bounding box center [105, 316] width 7 height 7
checkbox input "false"
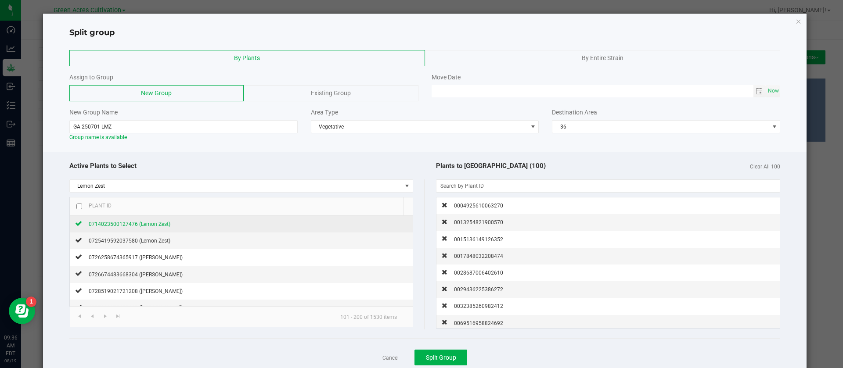
click at [119, 220] on div "0714023500127476 (Lemon Zest)" at bounding box center [126, 223] width 88 height 9
click at [127, 238] on span "0725419592037580 (Lemon Zest)" at bounding box center [130, 241] width 82 height 6
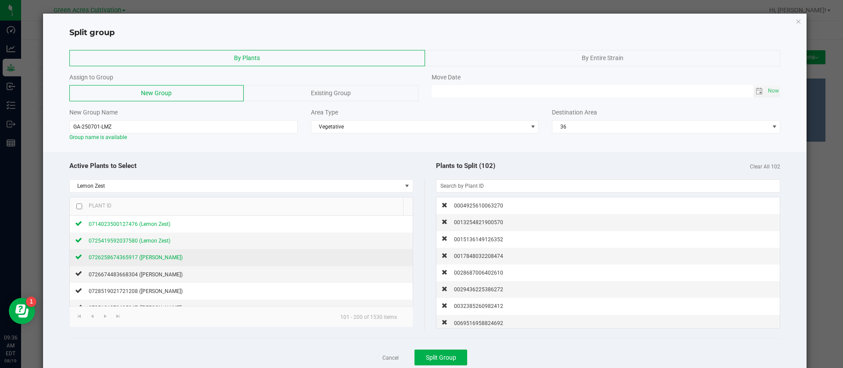
click at [132, 256] on span "0726258674365917 (Lemon Zest)" at bounding box center [136, 258] width 94 height 6
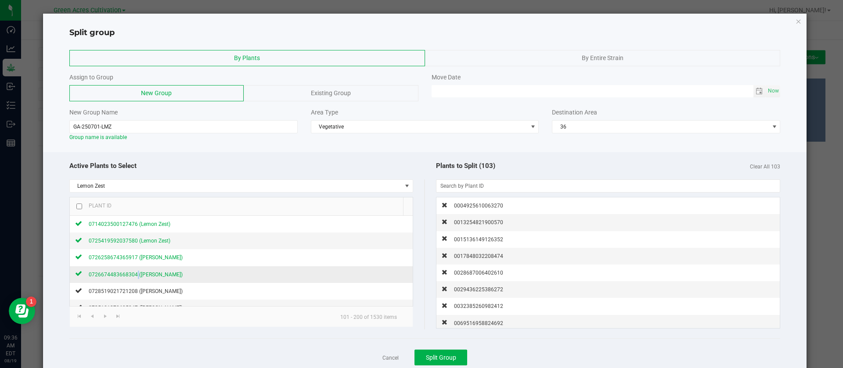
click at [134, 274] on span "0726674483668304 (Lemon Zest)" at bounding box center [136, 275] width 94 height 6
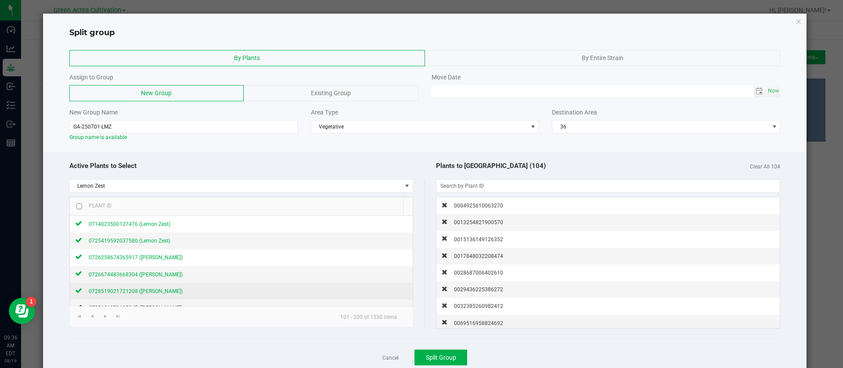
click at [130, 288] on span "0728519021721208 (Lemon Zest)" at bounding box center [136, 291] width 94 height 6
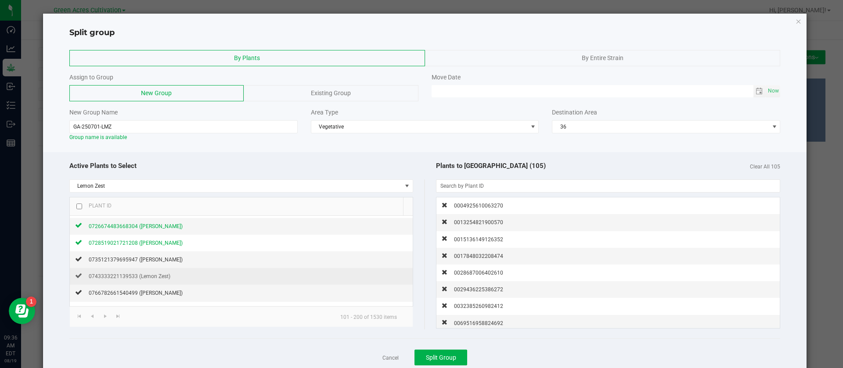
scroll to position [66, 0]
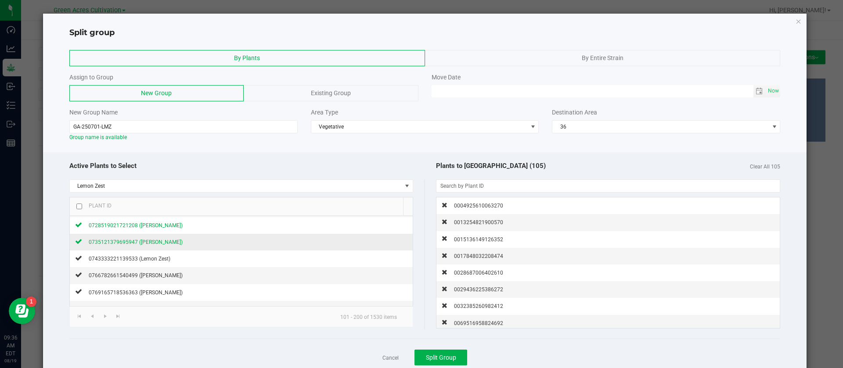
click at [153, 242] on span "0735121379695947 (Lemon Zest)" at bounding box center [136, 242] width 94 height 6
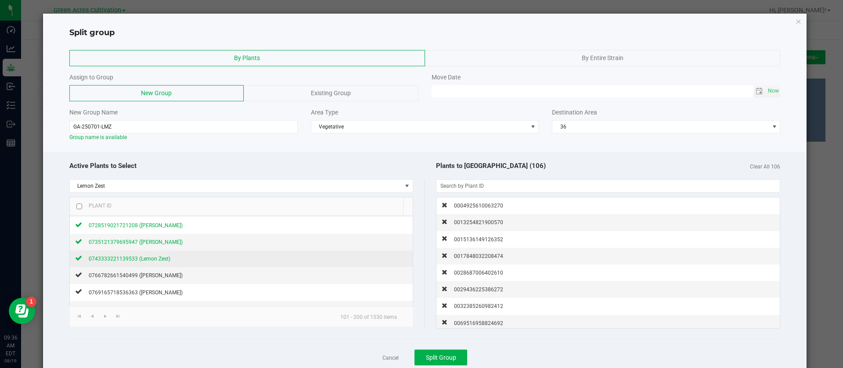
click at [154, 258] on span "0743333221139533 (Lemon Zest)" at bounding box center [130, 259] width 82 height 6
click at [145, 274] on span "0766782661540499 (Lemon Zest)" at bounding box center [136, 276] width 94 height 6
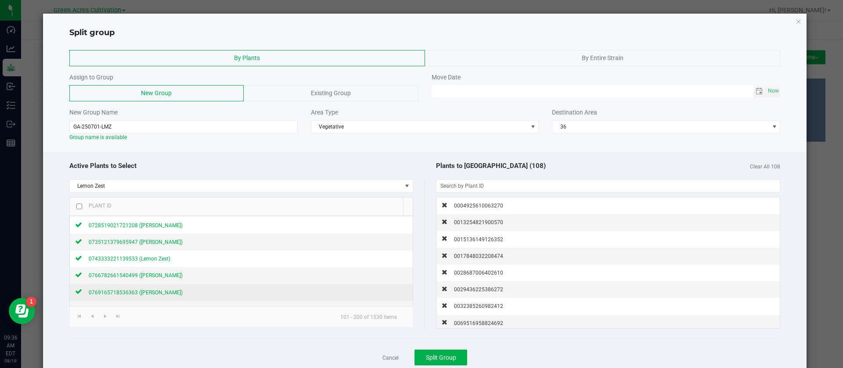
click at [140, 290] on span "0769165718536363 (Lemon Zest)" at bounding box center [136, 293] width 94 height 6
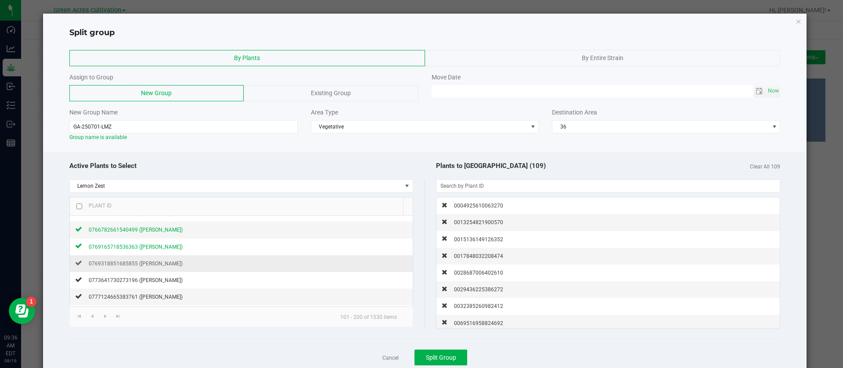
scroll to position [132, 0]
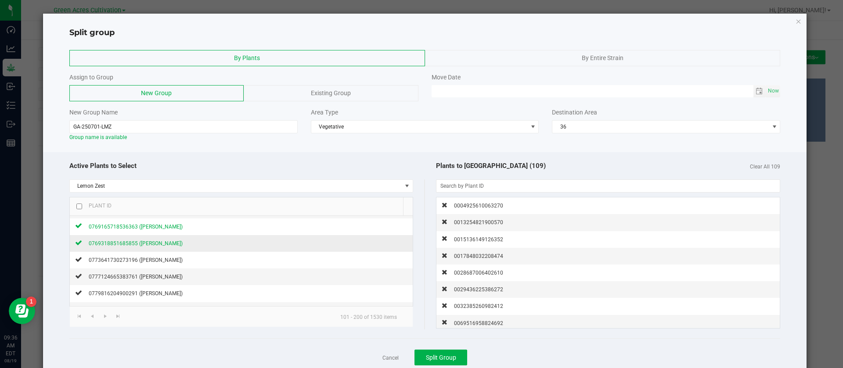
click at [143, 248] on div "0769318851685855 (Lemon Zest)" at bounding box center [132, 243] width 101 height 9
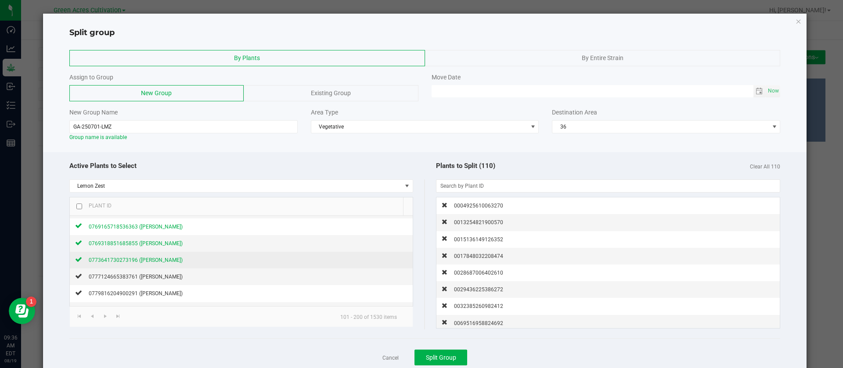
click at [145, 260] on span "0773641730273196 (Lemon Zest)" at bounding box center [136, 260] width 94 height 6
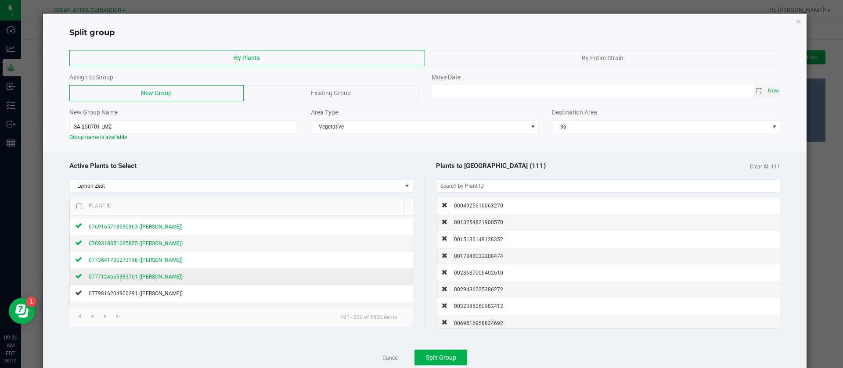
click at [144, 278] on span "0777124665383761 (Lemon Zest)" at bounding box center [136, 277] width 94 height 6
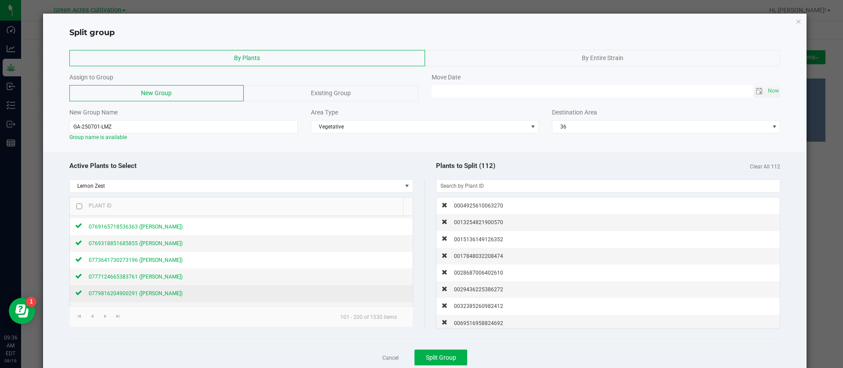
click at [140, 293] on span "0779816204900291 (Lemon Zest)" at bounding box center [136, 294] width 94 height 6
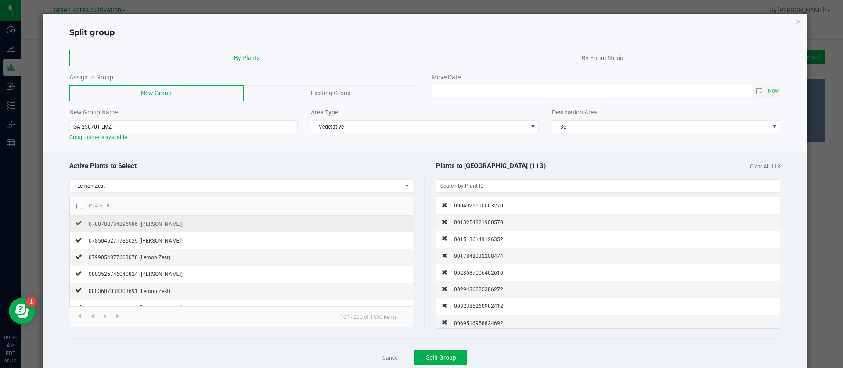
scroll to position [198, 0]
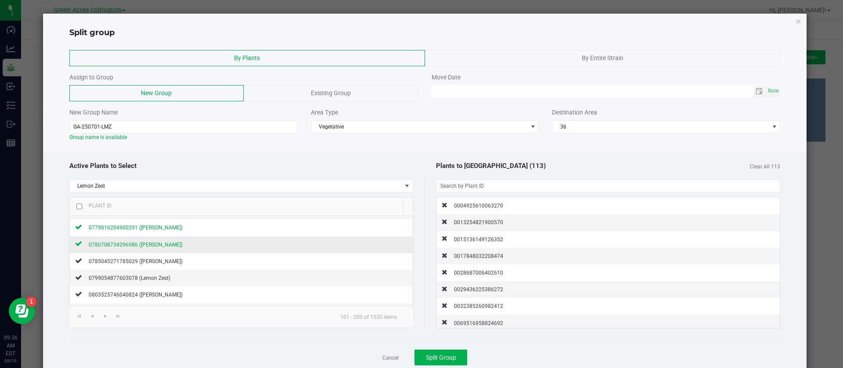
click at [154, 248] on div "0780708734296986 (Lemon Zest)" at bounding box center [132, 244] width 101 height 9
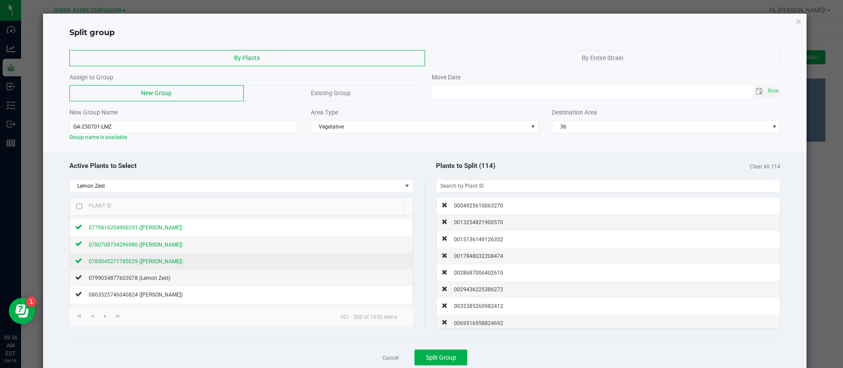
click at [154, 262] on span "0785045271785029 (Lemon Zest)" at bounding box center [136, 262] width 94 height 6
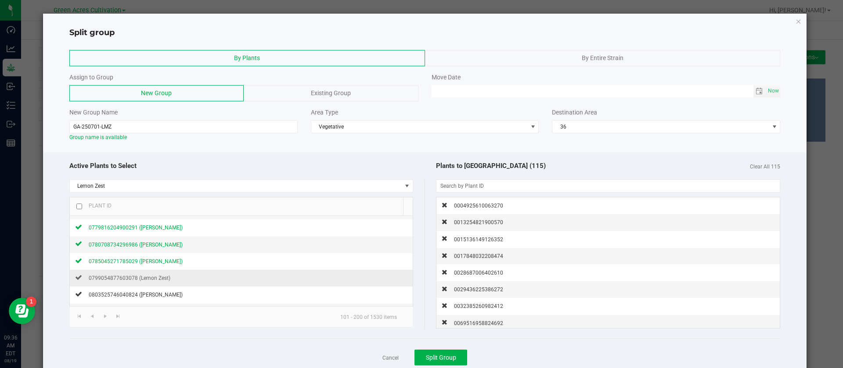
drag, startPoint x: 157, startPoint y: 280, endPoint x: 154, endPoint y: 284, distance: 5.7
click at [158, 280] on span "0799054877603078 (Lemon Zest)" at bounding box center [130, 278] width 82 height 6
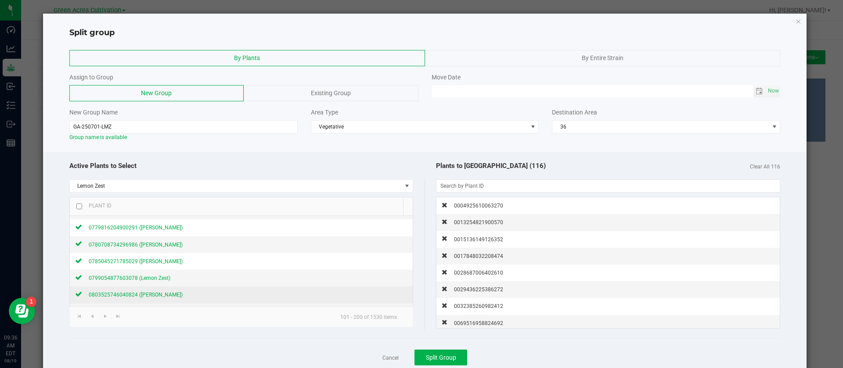
click at [148, 295] on span "0803525746040824 (Lemon Zest)" at bounding box center [136, 295] width 94 height 6
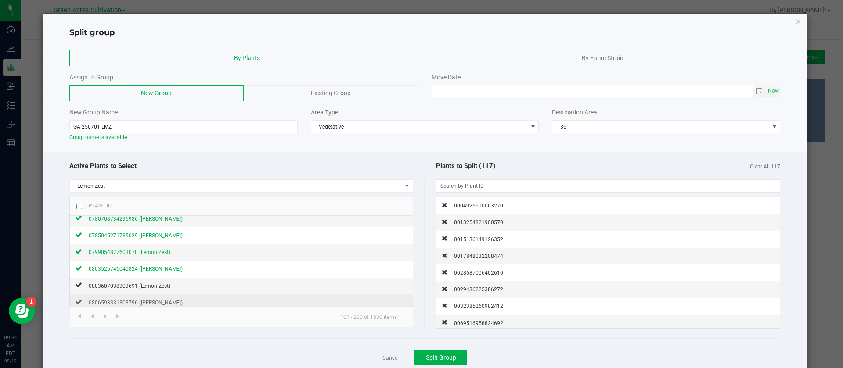
scroll to position [263, 0]
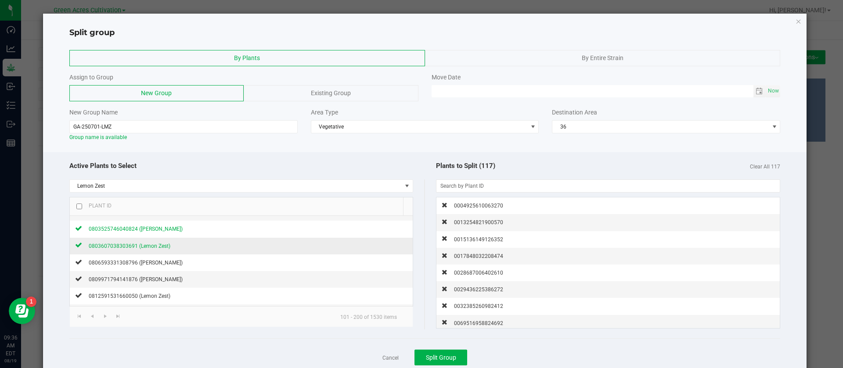
click at [149, 246] on span "0803607038303691 (Lemon Zest)" at bounding box center [130, 246] width 82 height 6
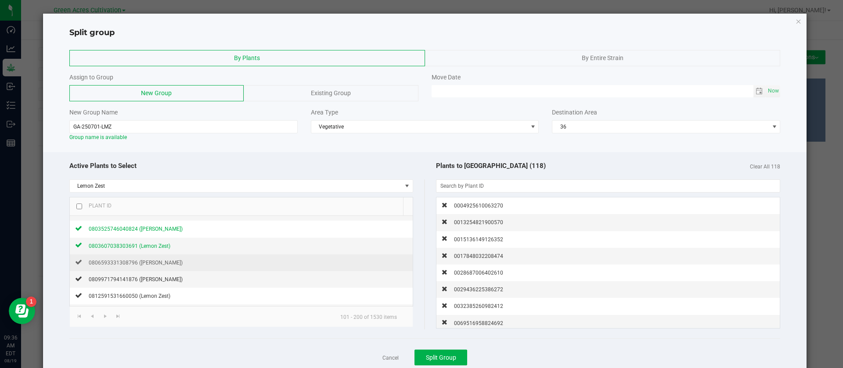
click at [156, 269] on td "0806593331308796 (Lemon Zest)" at bounding box center [241, 263] width 343 height 17
click at [153, 264] on span "0806593331308796 (Lemon Zest)" at bounding box center [136, 263] width 94 height 6
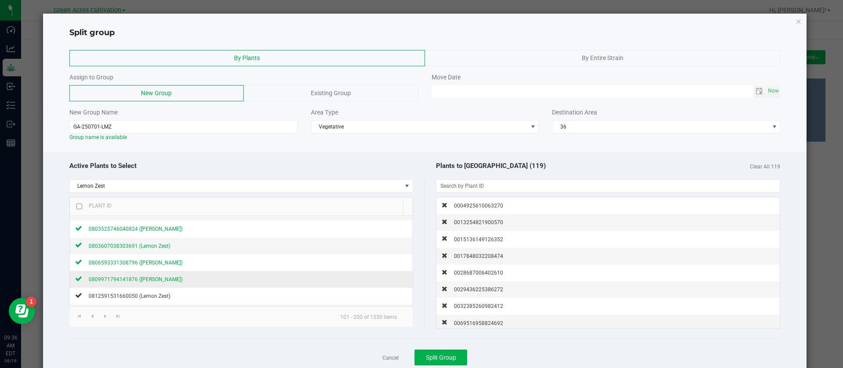
click at [153, 281] on span "0809971794141876 (Lemon Zest)" at bounding box center [136, 280] width 94 height 6
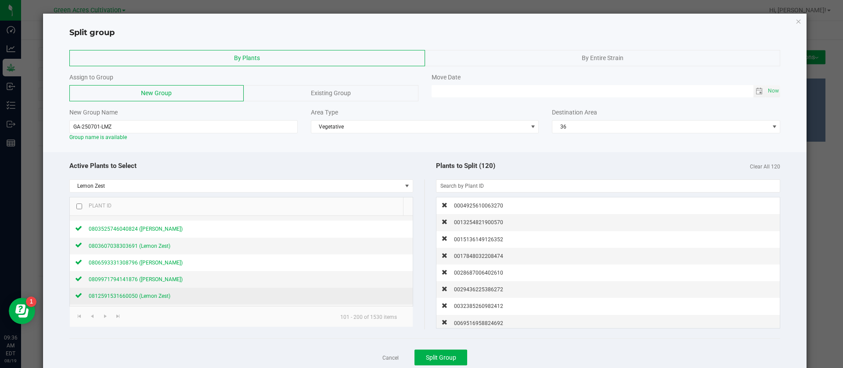
click at [142, 296] on span "0812591531660050 (Lemon Zest)" at bounding box center [130, 296] width 82 height 6
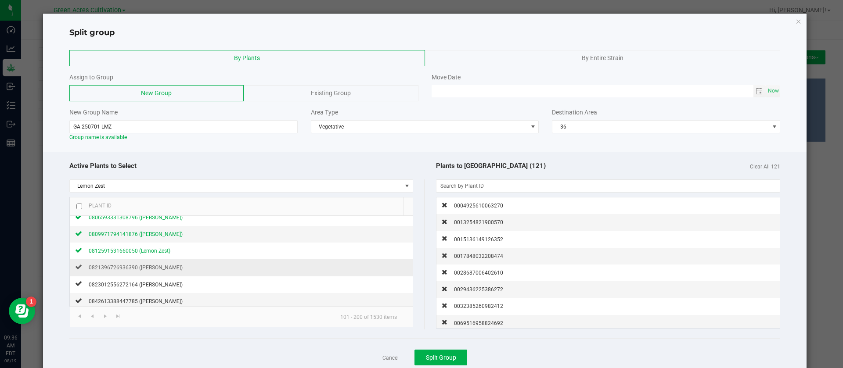
scroll to position [329, 0]
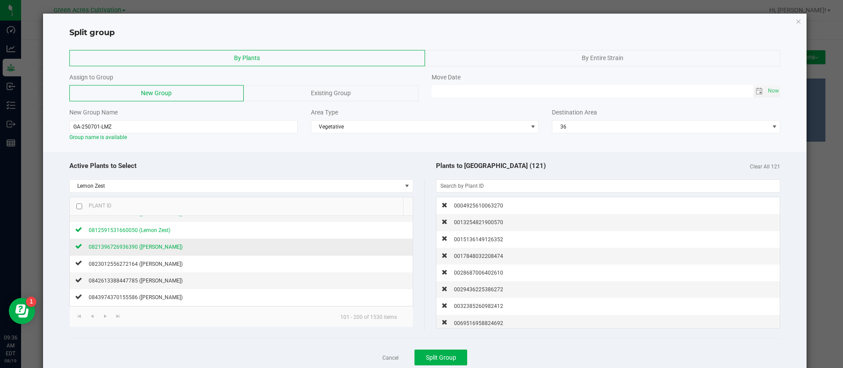
click at [153, 248] on span "0821396726936390 (Lemon Zest)" at bounding box center [136, 247] width 94 height 6
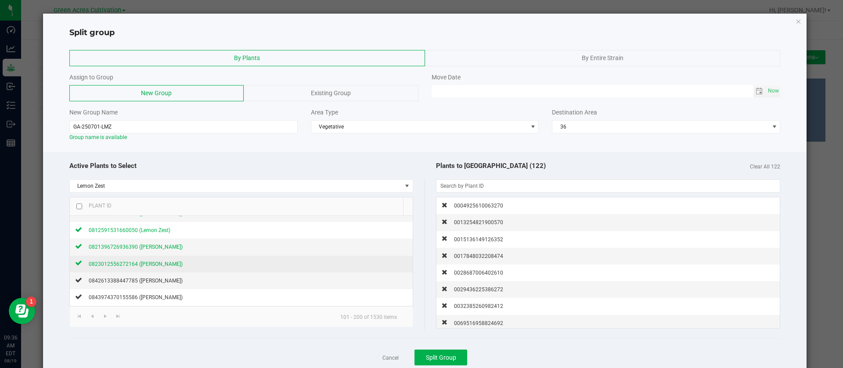
click at [153, 264] on span "0823012556272164 (Lemon Zest)" at bounding box center [136, 264] width 94 height 6
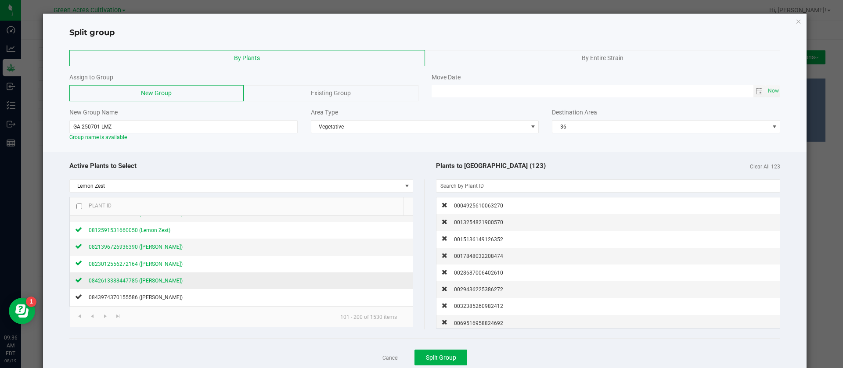
click at [149, 279] on span "0842613388447785 (Lemon Zest)" at bounding box center [136, 281] width 94 height 6
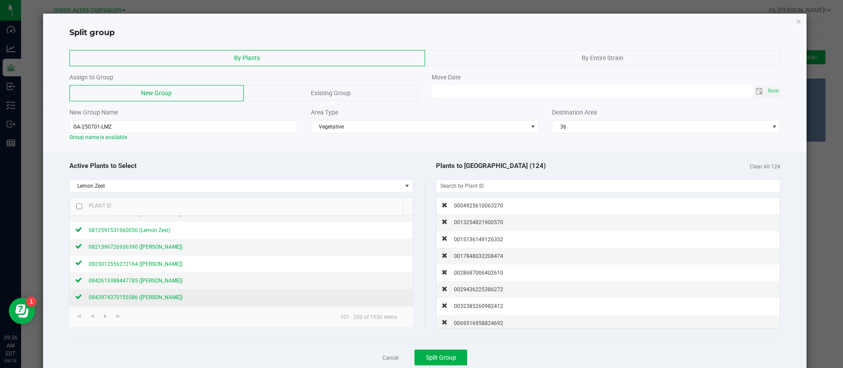
click at [145, 296] on span "0843974370155586 (Lemon Zest)" at bounding box center [136, 298] width 94 height 6
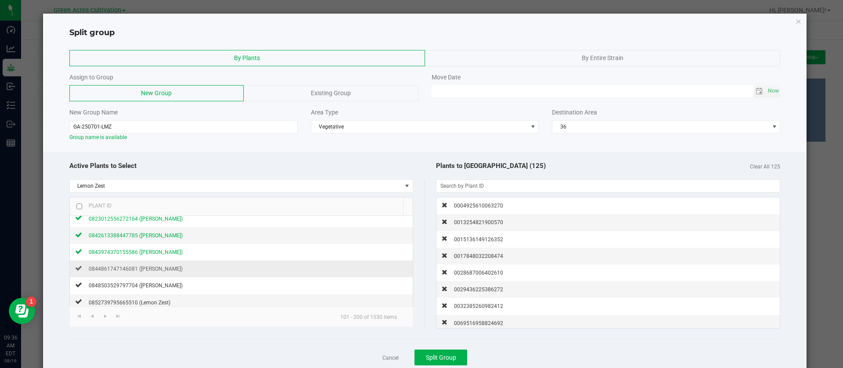
scroll to position [395, 0]
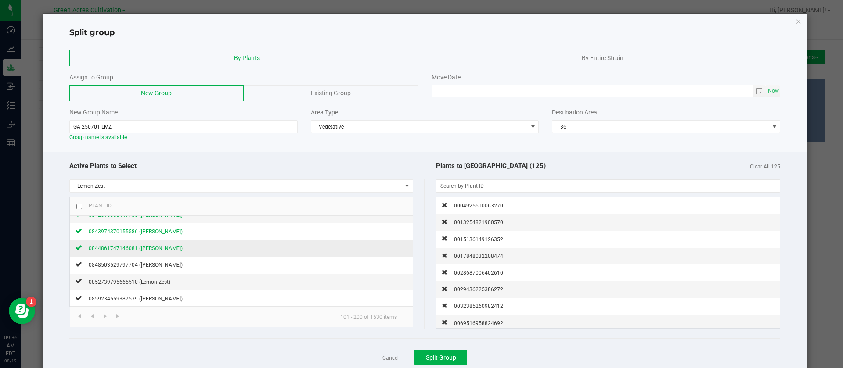
click at [163, 246] on span "0844861747146081 (Lemon Zest)" at bounding box center [136, 248] width 94 height 6
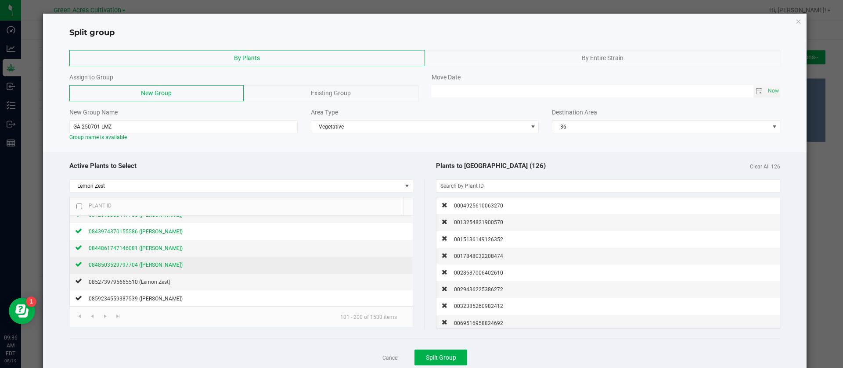
click at [157, 265] on span "0848503529797704 (Lemon Zest)" at bounding box center [136, 265] width 94 height 6
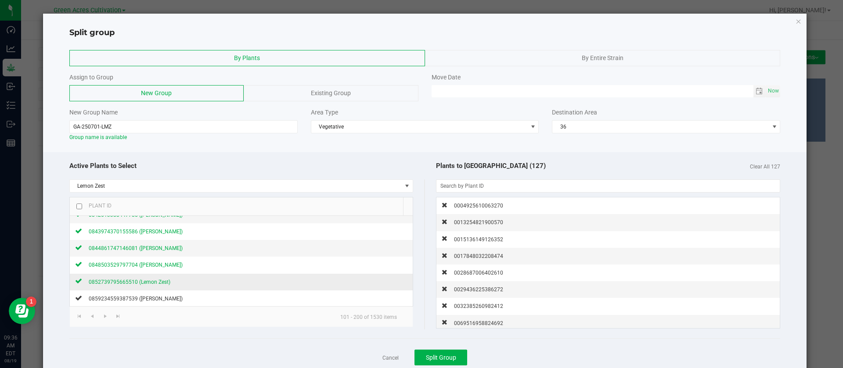
click at [158, 281] on span "0852739795665510 (Lemon Zest)" at bounding box center [130, 282] width 82 height 6
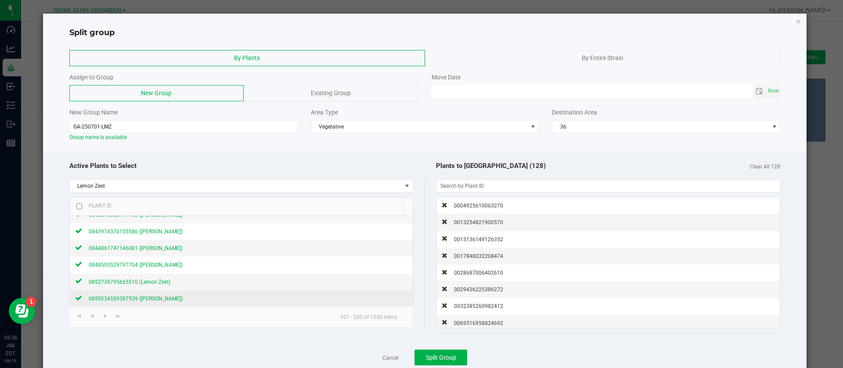
click at [155, 300] on span "0859234559387539 (Lemon Zest)" at bounding box center [136, 299] width 94 height 6
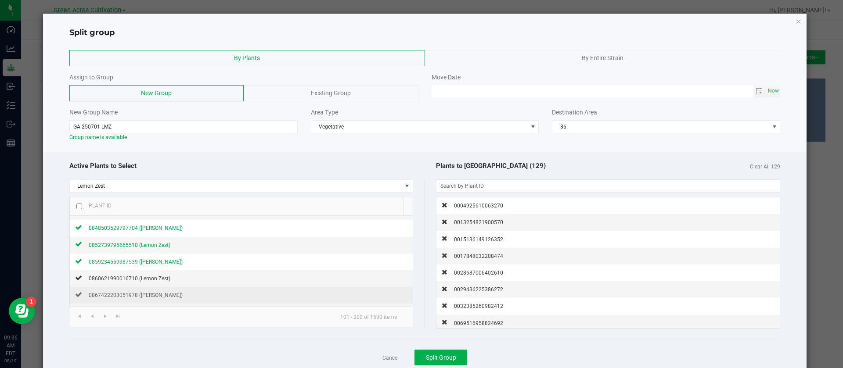
scroll to position [461, 0]
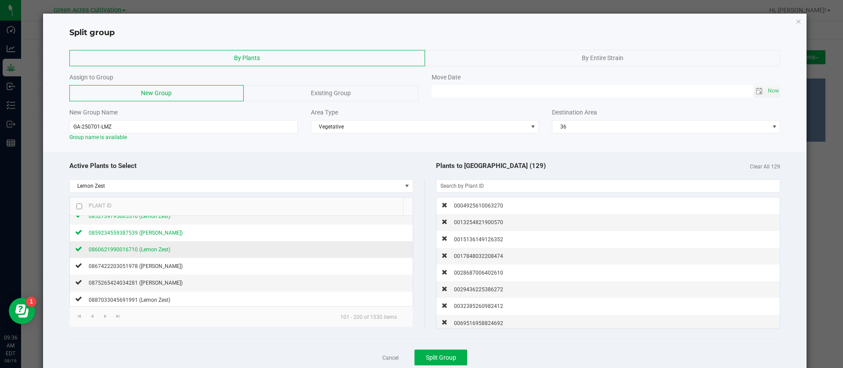
click at [155, 248] on span "0860621990016710 (Lemon Zest)" at bounding box center [130, 250] width 82 height 6
click at [157, 270] on div "0867422203051978 (Lemon Zest)" at bounding box center [132, 266] width 101 height 9
click at [153, 283] on span "0875265424034281 (Lemon Zest)" at bounding box center [136, 283] width 94 height 6
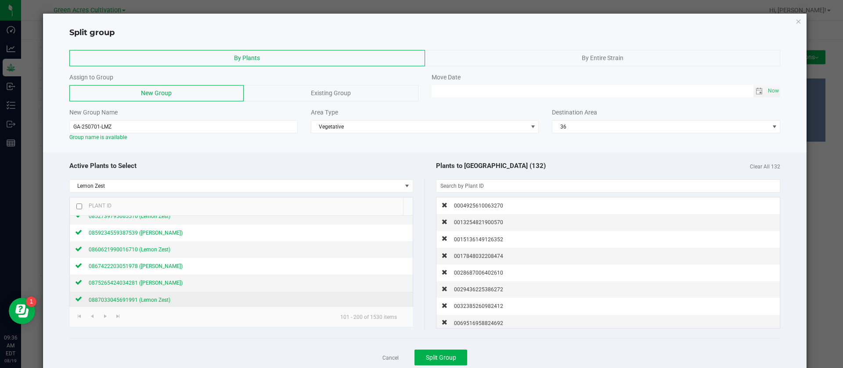
click at [151, 298] on span "0887033045691991 (Lemon Zest)" at bounding box center [130, 300] width 82 height 6
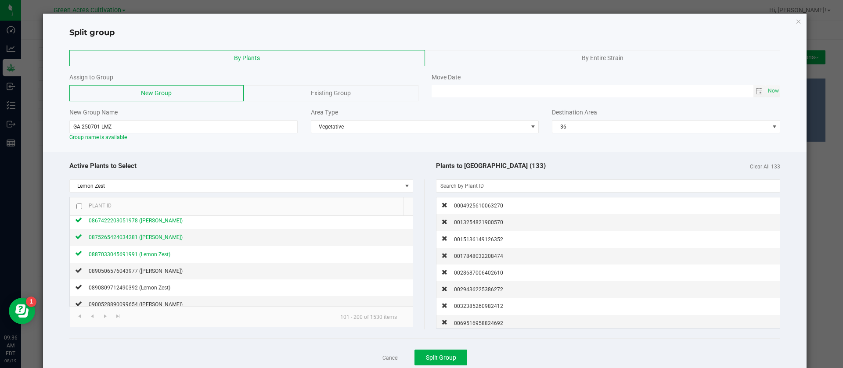
scroll to position [527, 0]
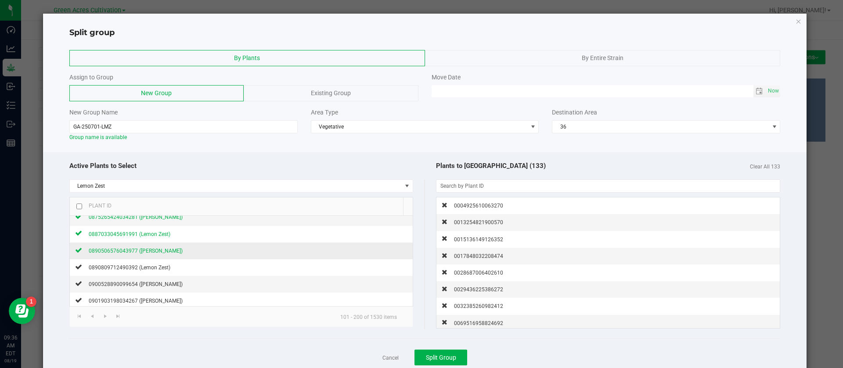
click at [158, 251] on span "0890506576043977 (Lemon Zest)" at bounding box center [136, 251] width 94 height 6
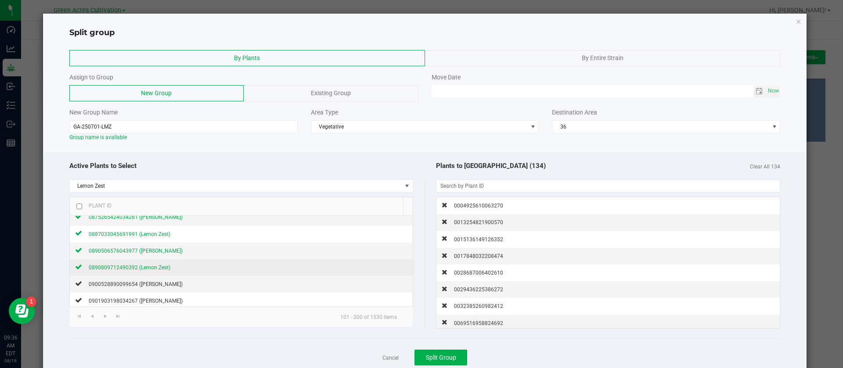
click at [152, 266] on span "0890809712490392 (Lemon Zest)" at bounding box center [130, 268] width 82 height 6
click at [143, 284] on span "0900528890099654 (Lemon Zest)" at bounding box center [136, 284] width 94 height 6
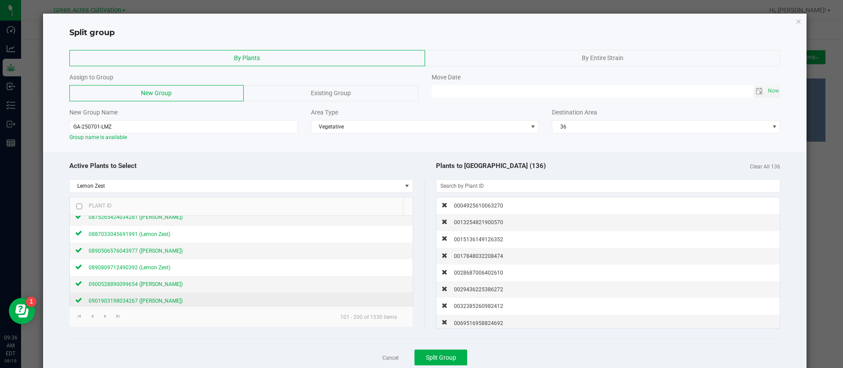
click at [157, 301] on span "0901903198034267 (Lemon Zest)" at bounding box center [136, 301] width 94 height 6
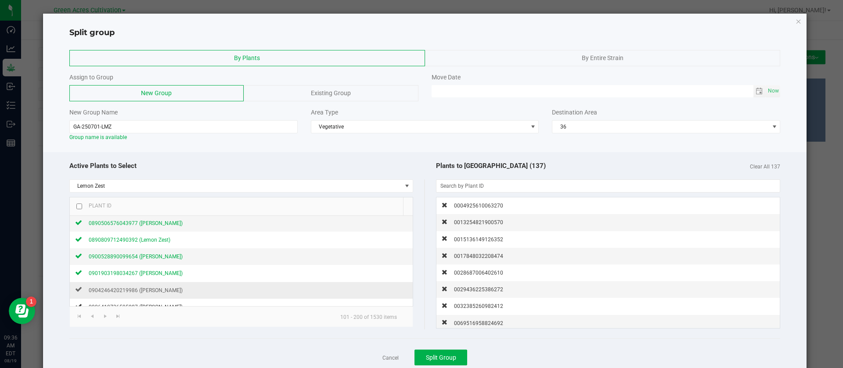
scroll to position [593, 0]
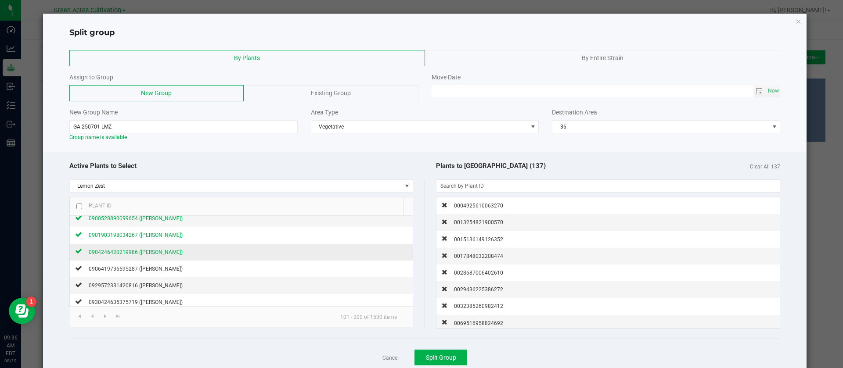
click at [153, 254] on span "0904246420219986 (Lemon Zest)" at bounding box center [136, 252] width 94 height 6
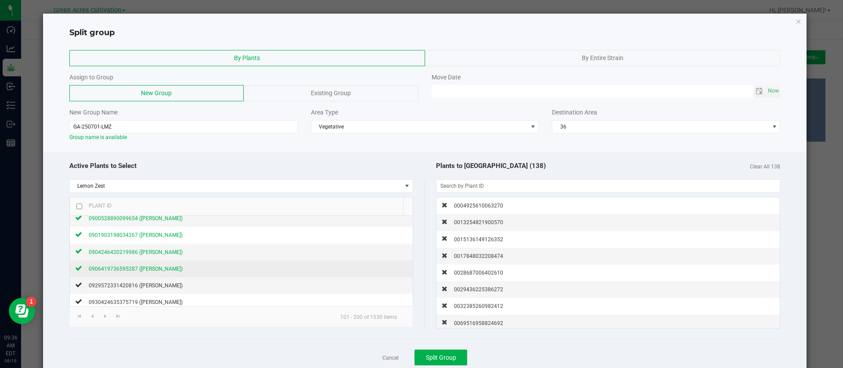
click at [155, 270] on span "0906419736595287 (Lemon Zest)" at bounding box center [136, 269] width 94 height 6
click at [155, 289] on div "0929572331420816 (Lemon Zest)" at bounding box center [132, 285] width 101 height 9
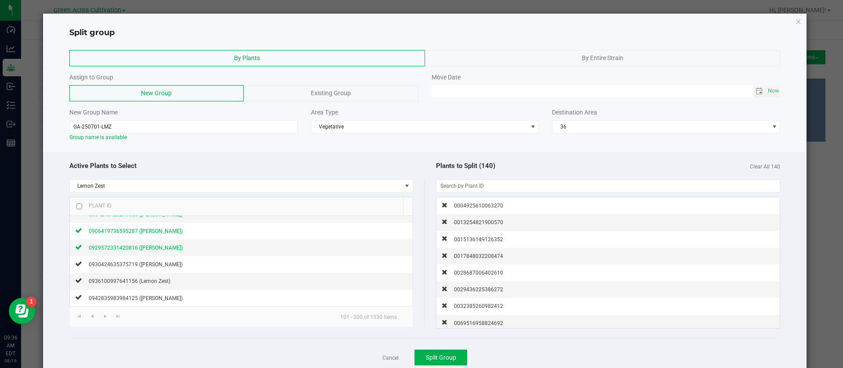
scroll to position [658, 0]
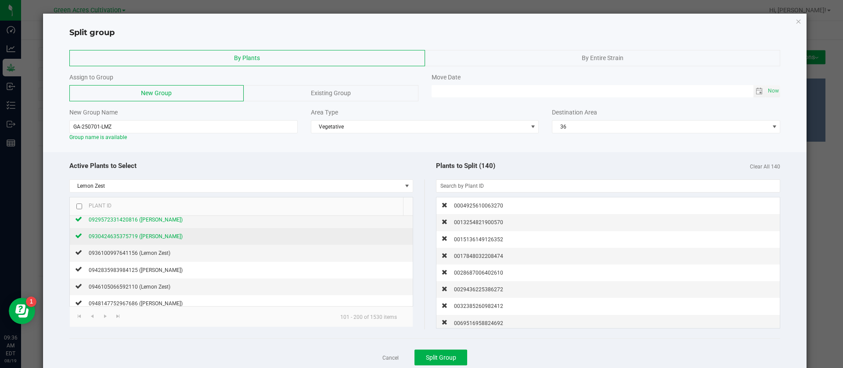
click at [150, 237] on span "0930424635375719 (Lemon Zest)" at bounding box center [136, 237] width 94 height 6
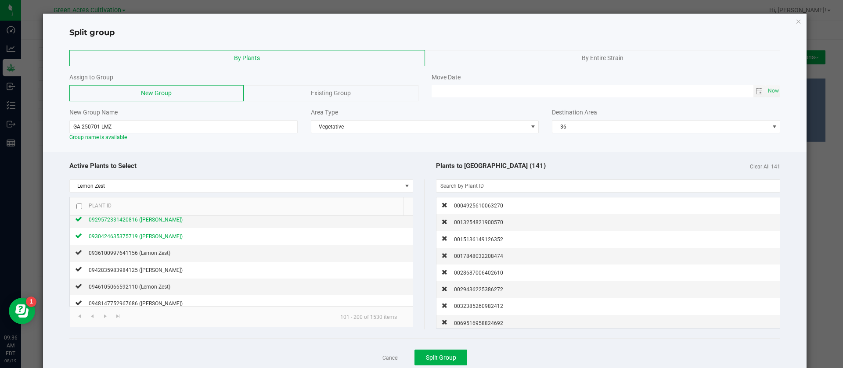
click at [273, 167] on div "Active Plants to Select" at bounding box center [247, 166] width 356 height 19
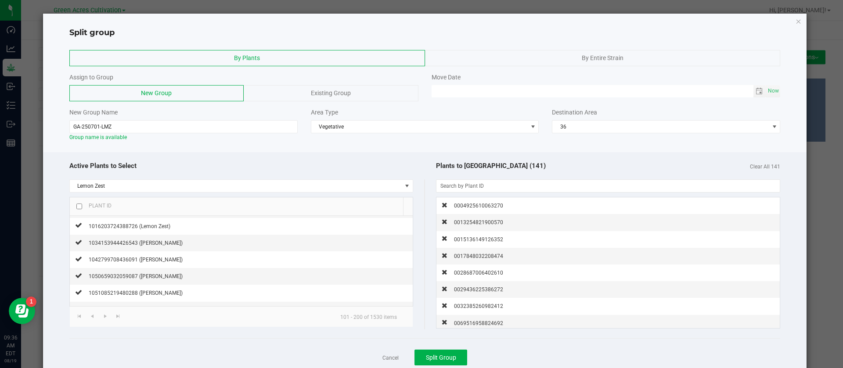
scroll to position [1054, 0]
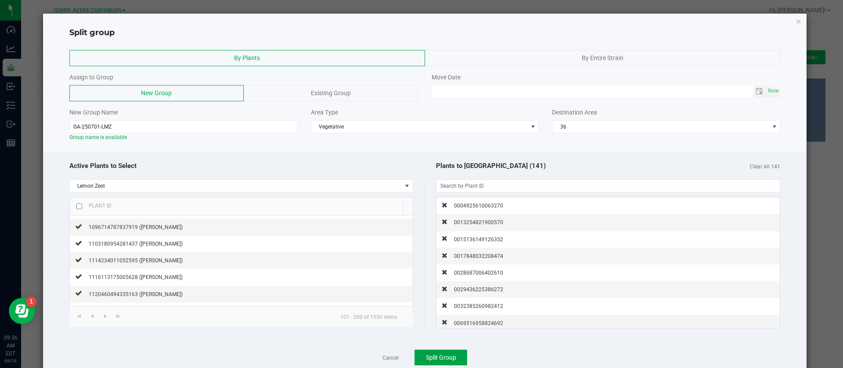
click at [428, 356] on span "Split Group" at bounding box center [441, 357] width 30 height 7
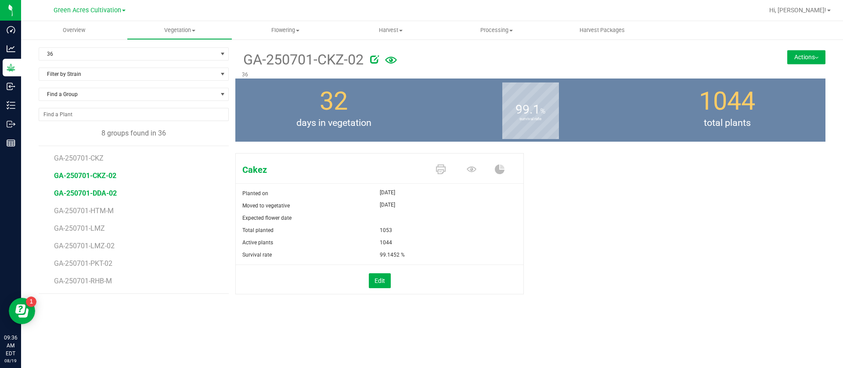
click at [104, 193] on span "GA-250701-DDA-02" at bounding box center [85, 193] width 63 height 8
drag, startPoint x: 238, startPoint y: 58, endPoint x: 287, endPoint y: 58, distance: 49.2
click at [287, 58] on div "GA-250701-DDA-02 36" at bounding box center [481, 62] width 492 height 31
click at [249, 73] on p "36" at bounding box center [481, 75] width 478 height 8
drag, startPoint x: 240, startPoint y: 63, endPoint x: 320, endPoint y: 61, distance: 80.4
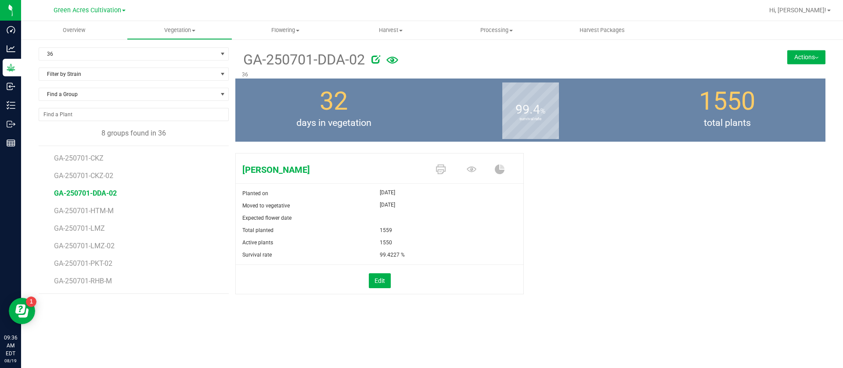
click at [344, 61] on div "GA-250701-DDA-02 36" at bounding box center [481, 62] width 492 height 31
copy span "GA-250701-DDA"
click at [799, 55] on button "Actions" at bounding box center [806, 57] width 38 height 14
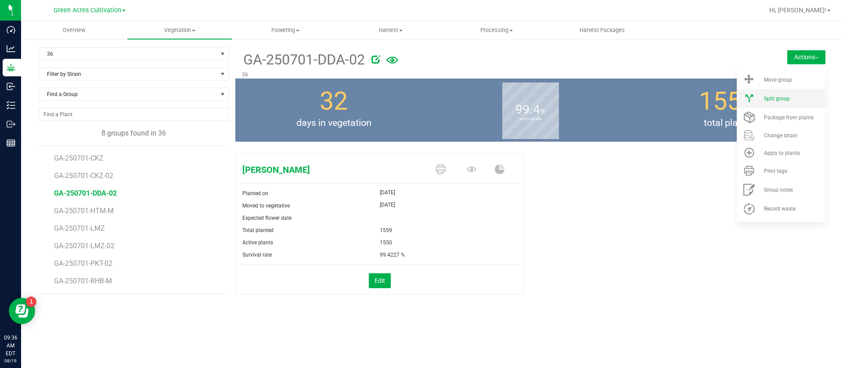
click at [782, 105] on li "Split group" at bounding box center [781, 98] width 89 height 19
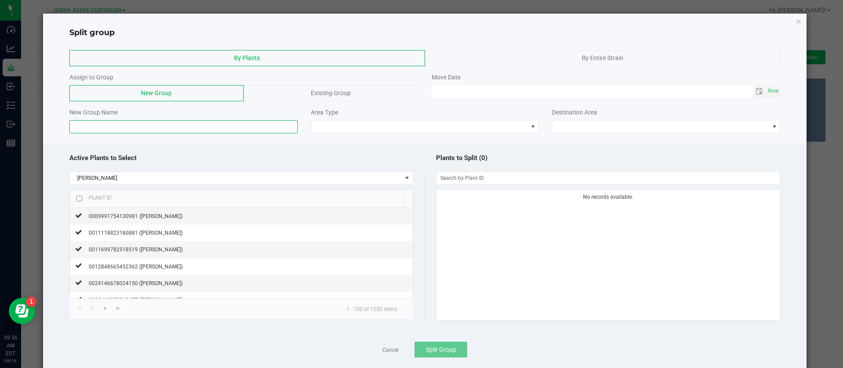
paste input "GA-250701-DDA"
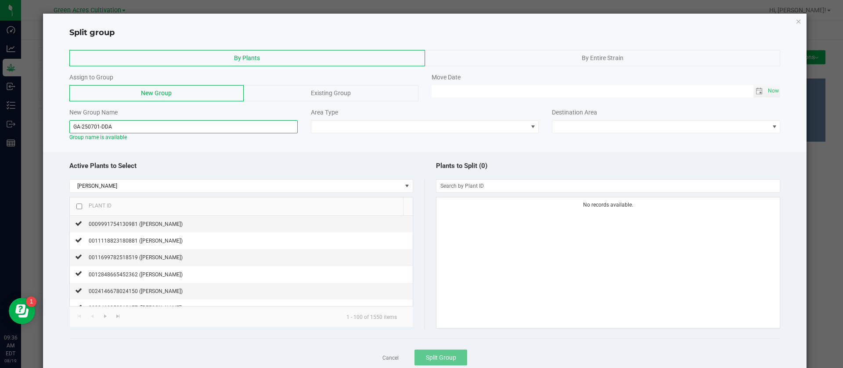
type input "GA-250701-DDA"
click at [79, 202] on div at bounding box center [79, 207] width 6 height 10
click at [81, 209] on input "checkbox" at bounding box center [79, 207] width 6 height 6
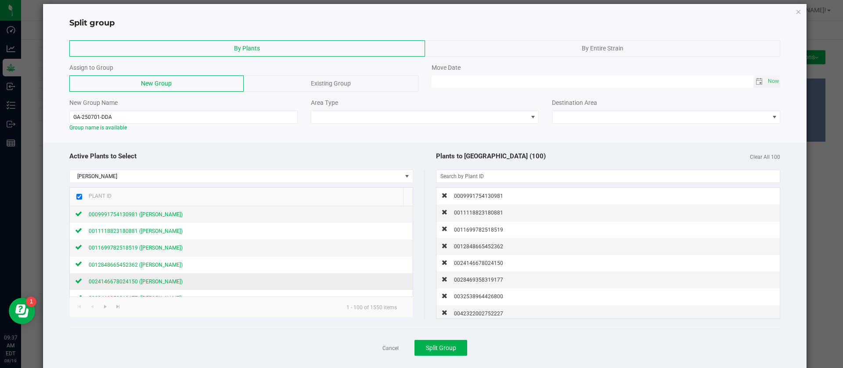
scroll to position [26, 0]
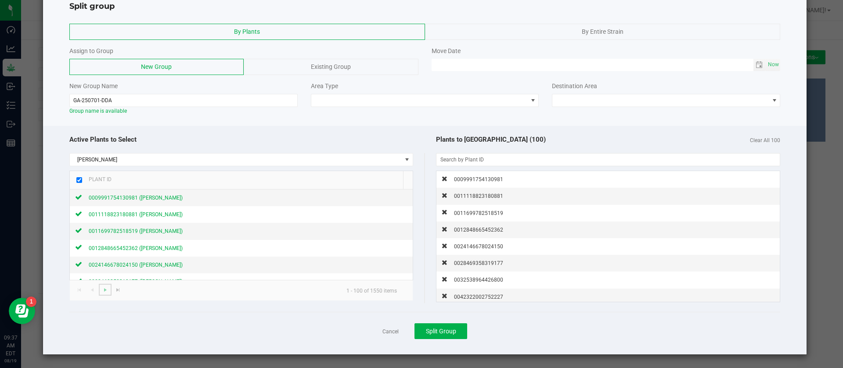
click at [99, 295] on link at bounding box center [105, 290] width 13 height 12
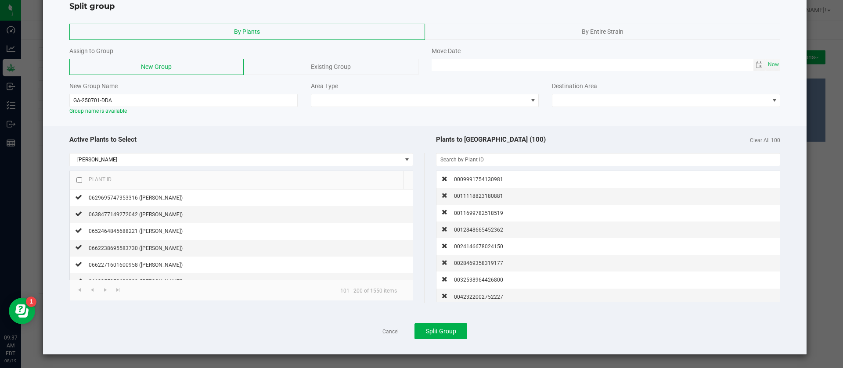
click at [77, 178] on input "checkbox" at bounding box center [79, 180] width 6 height 6
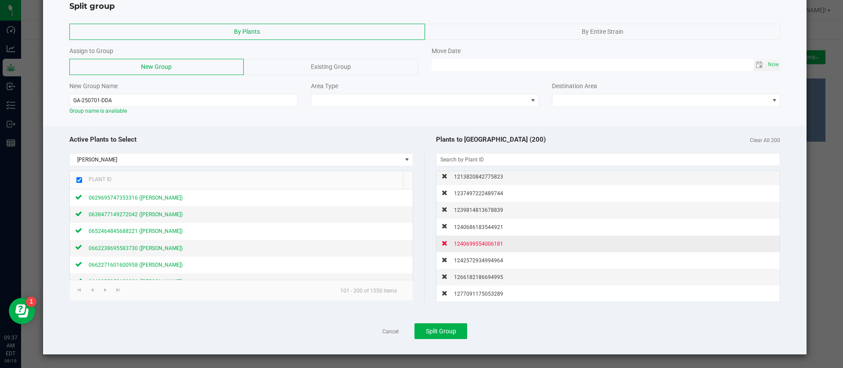
scroll to position [3223, 0]
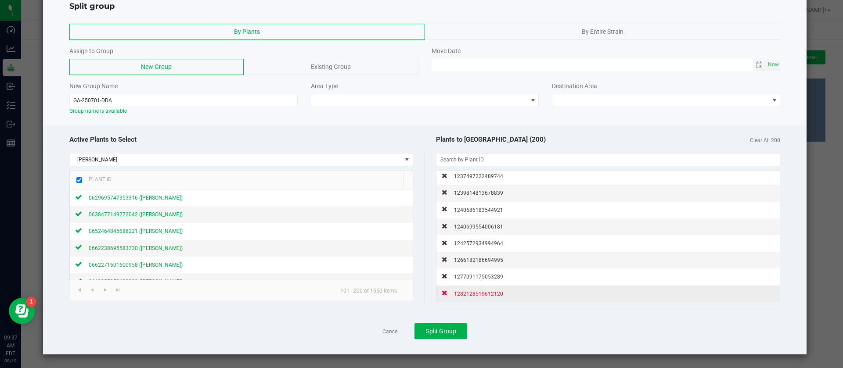
click at [474, 298] on div "1282128519612120" at bounding box center [475, 293] width 56 height 9
checkbox input "false"
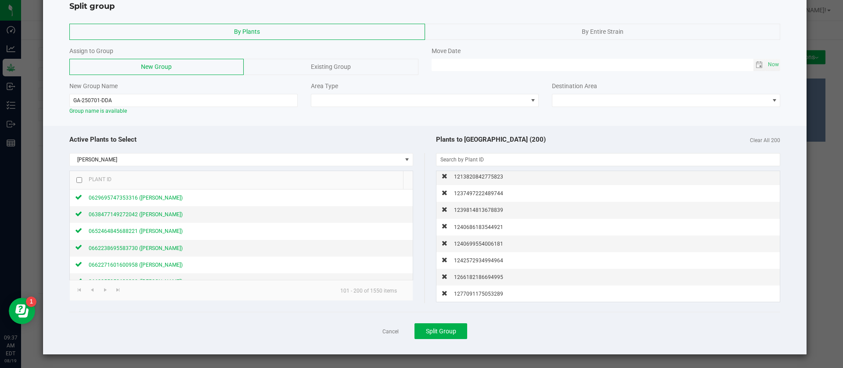
click at [474, 298] on div "1277091175053289" at bounding box center [475, 293] width 56 height 9
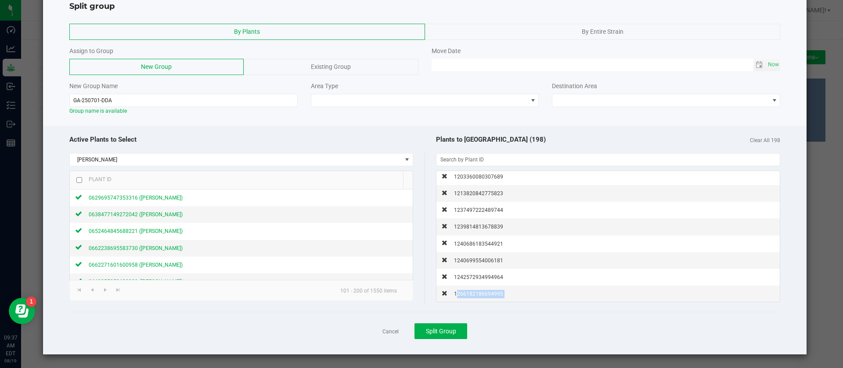
click at [474, 298] on div "1266182186694995" at bounding box center [475, 293] width 56 height 9
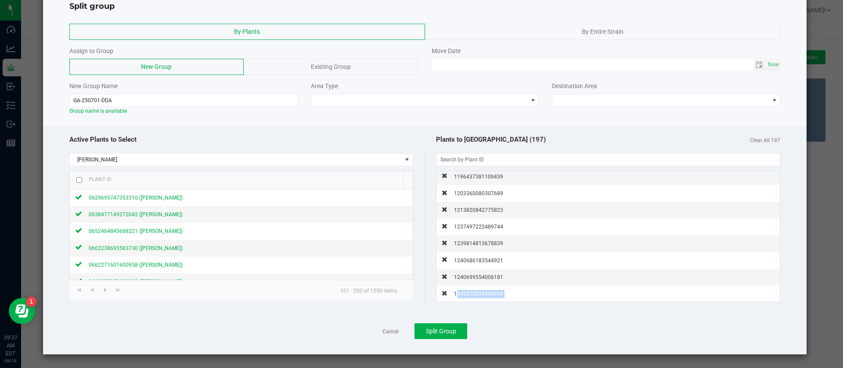
click at [474, 298] on div "1242572934994964" at bounding box center [475, 293] width 56 height 9
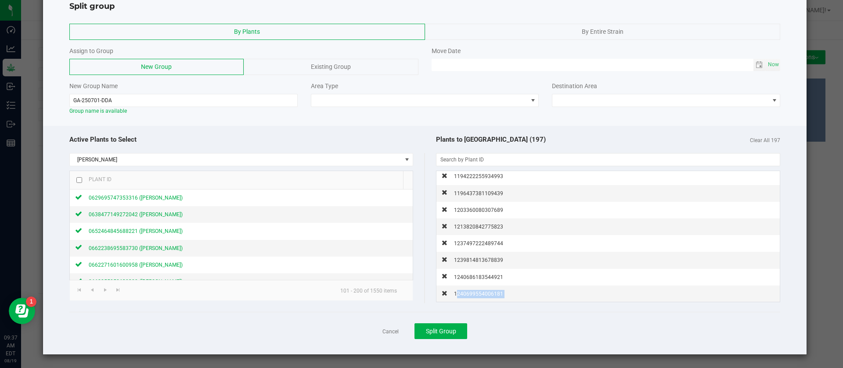
click at [474, 298] on div "1240699554006181" at bounding box center [475, 293] width 56 height 9
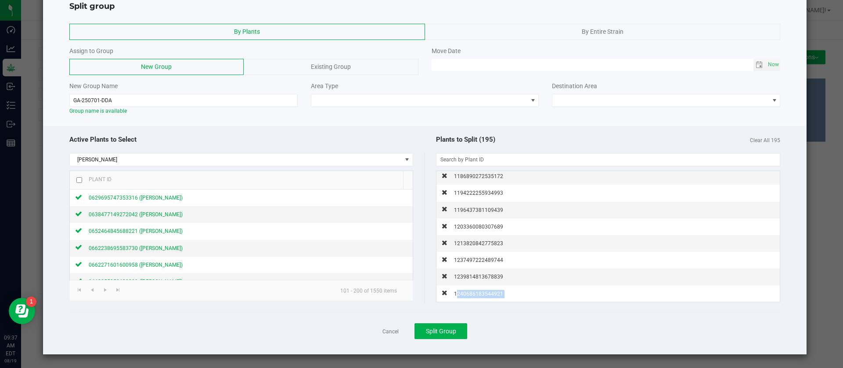
click at [474, 298] on div "1240686183544921" at bounding box center [475, 293] width 56 height 9
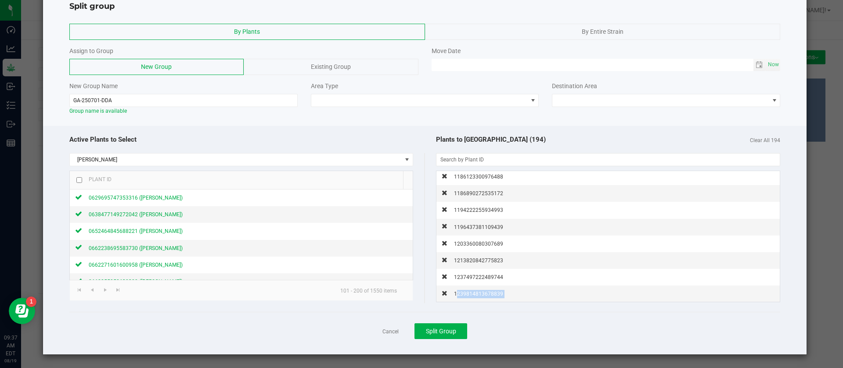
click at [474, 298] on div "1239814813678839" at bounding box center [475, 293] width 56 height 9
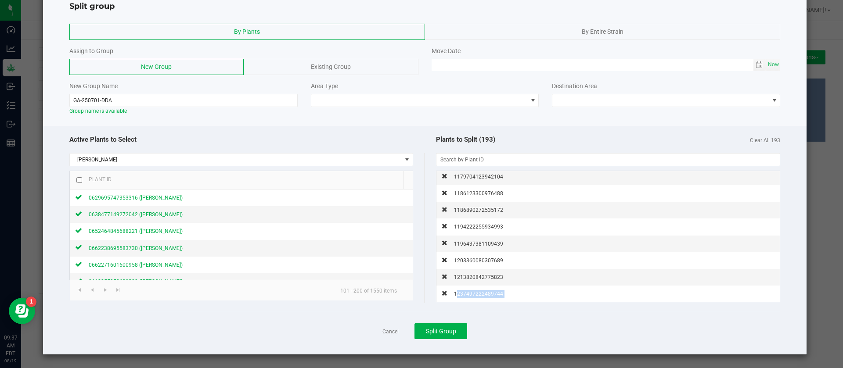
click at [474, 298] on div "1237497222489744" at bounding box center [475, 293] width 56 height 9
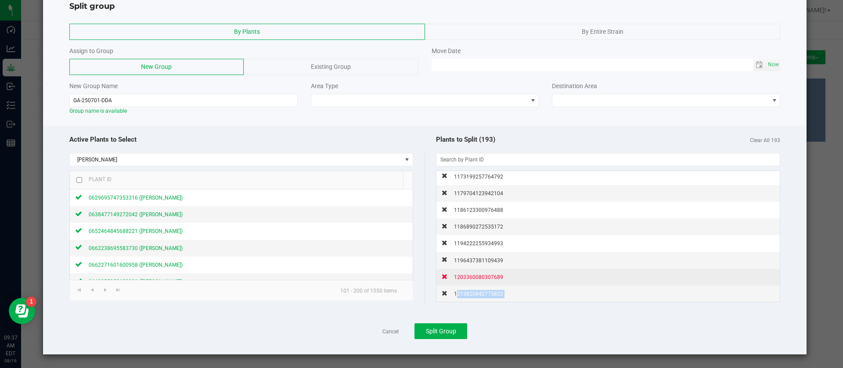
click at [474, 297] on div "1213820842775823" at bounding box center [475, 293] width 56 height 9
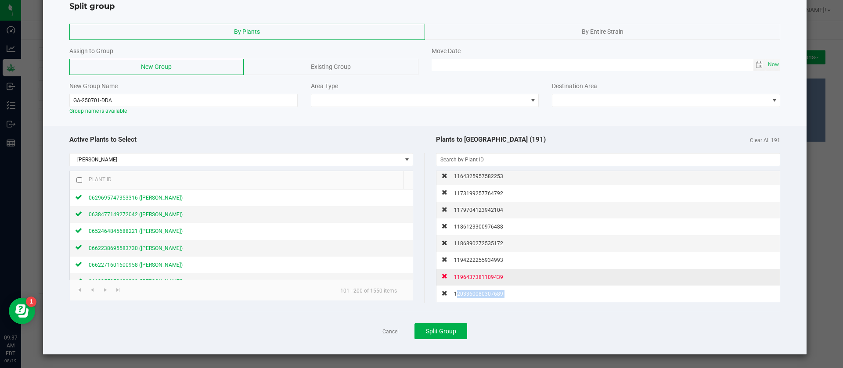
click at [474, 297] on div "1203360080307689" at bounding box center [475, 293] width 56 height 9
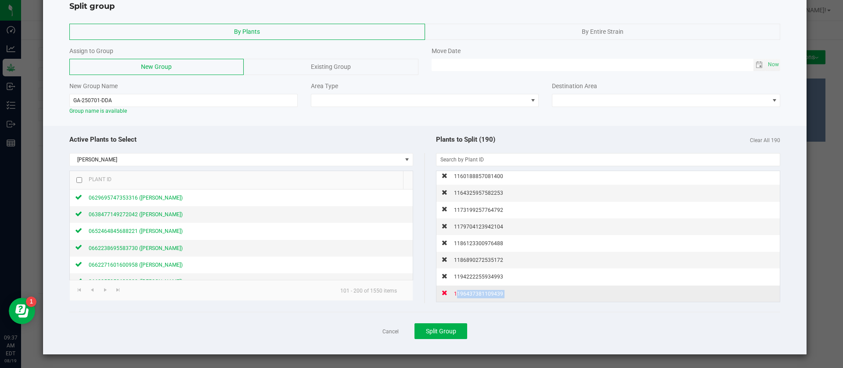
click at [474, 297] on div "1196437381109439" at bounding box center [475, 293] width 56 height 9
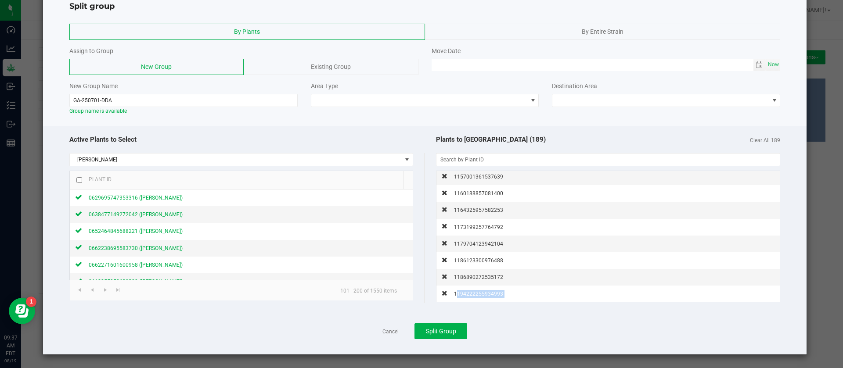
click at [474, 297] on span "1194222255934993" at bounding box center [478, 294] width 49 height 6
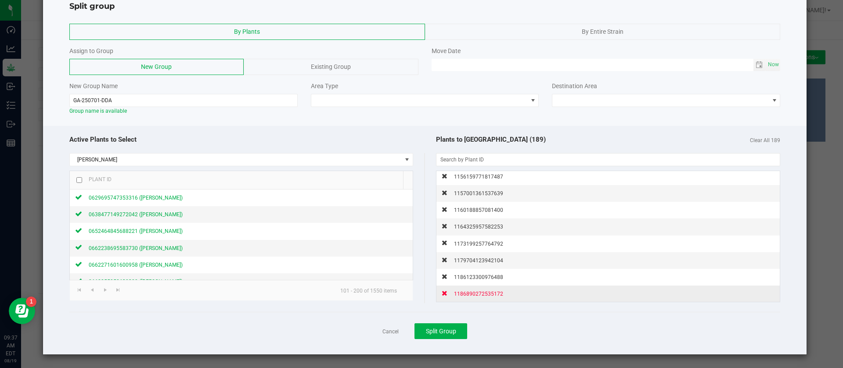
click at [472, 295] on span "1186890272535172" at bounding box center [478, 294] width 49 height 6
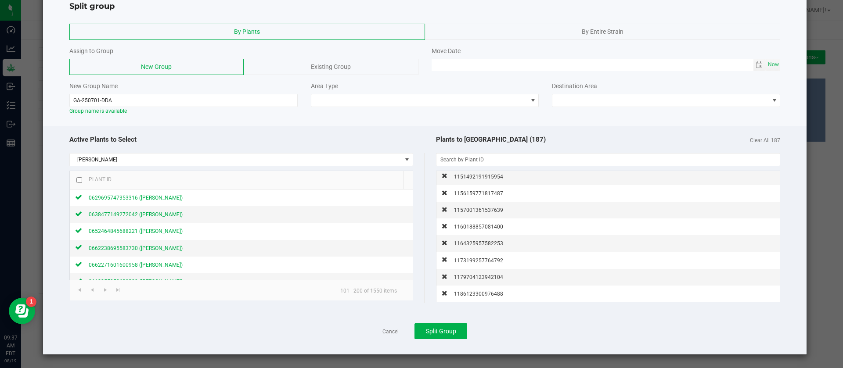
click at [472, 295] on span "1186123300976488" at bounding box center [478, 294] width 49 height 6
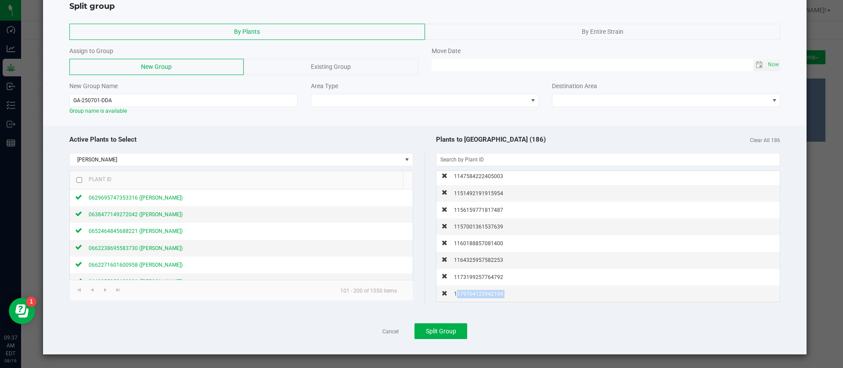
click at [472, 295] on span "1179704123942104" at bounding box center [478, 294] width 49 height 6
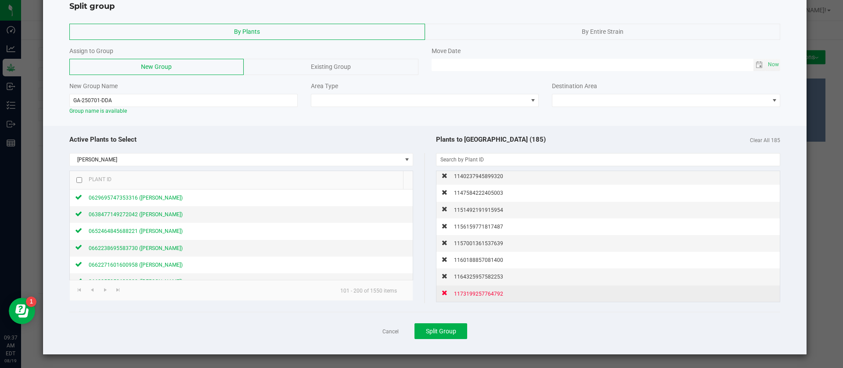
click at [470, 291] on span "1173199257764792" at bounding box center [478, 294] width 49 height 6
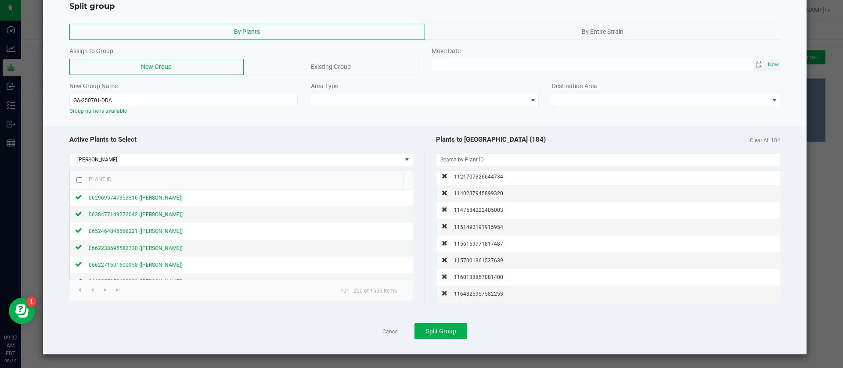
click at [470, 291] on span "1164325957582253" at bounding box center [478, 294] width 49 height 6
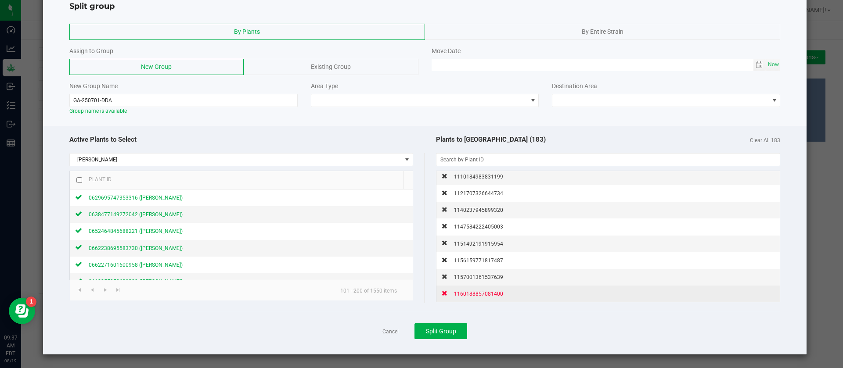
click at [470, 294] on span "1160188857081400" at bounding box center [478, 294] width 49 height 6
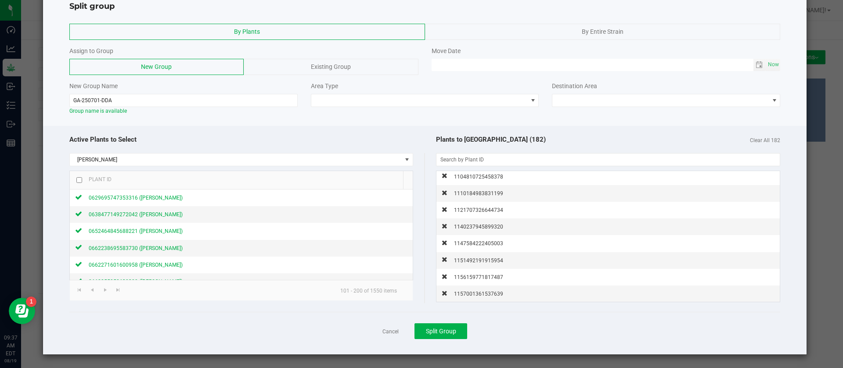
click at [470, 294] on span "1157001361537639" at bounding box center [478, 294] width 49 height 6
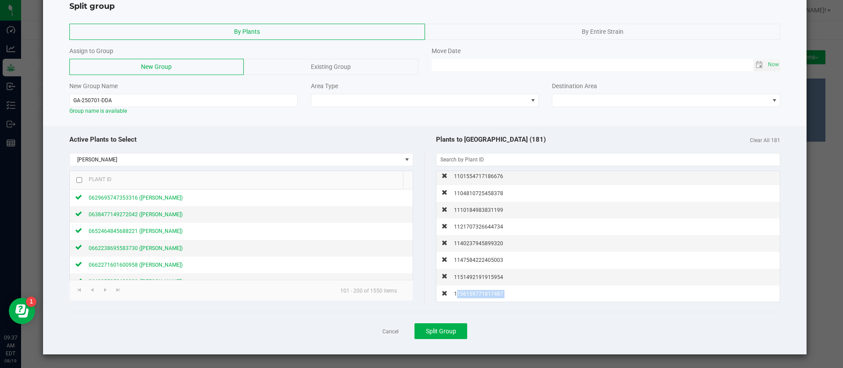
click at [470, 294] on span "1156159771817487" at bounding box center [478, 294] width 49 height 6
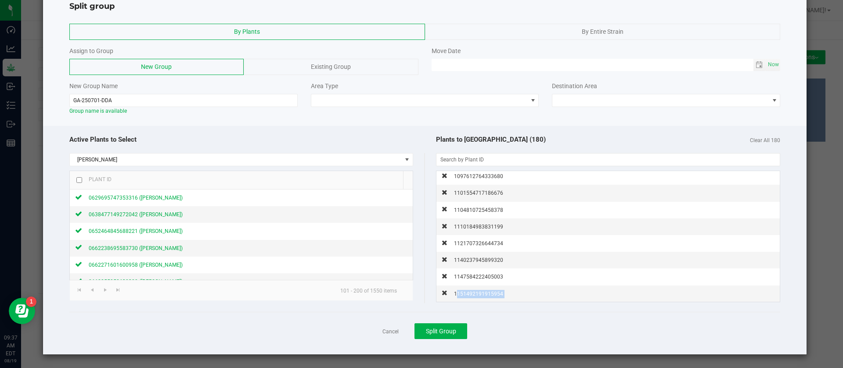
click at [470, 294] on span "1151492191915954" at bounding box center [478, 294] width 49 height 6
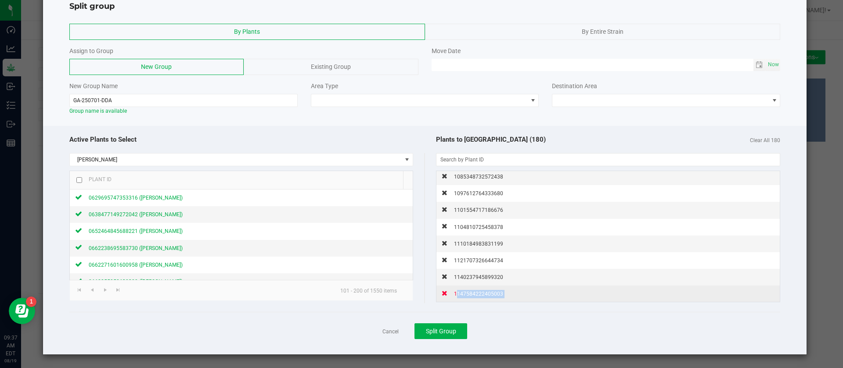
click at [470, 295] on span "1147584222405003" at bounding box center [478, 294] width 49 height 6
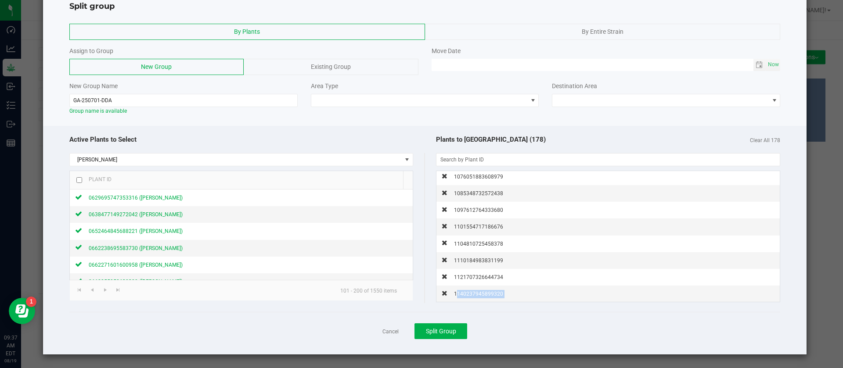
click at [470, 295] on span "1140237945899320" at bounding box center [478, 294] width 49 height 6
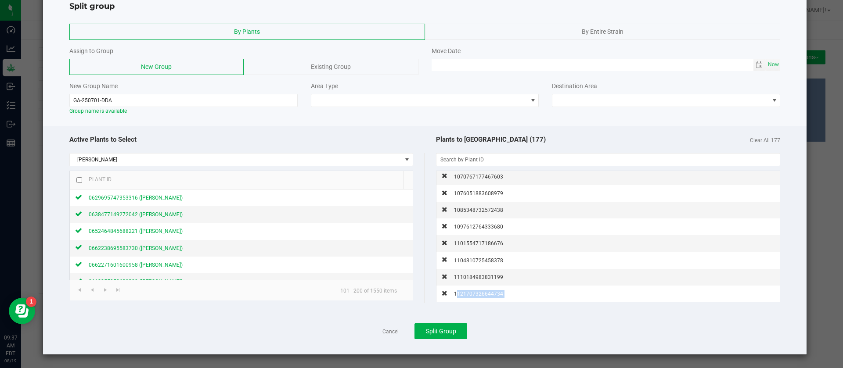
click at [470, 295] on span "1121707326644734" at bounding box center [478, 294] width 49 height 6
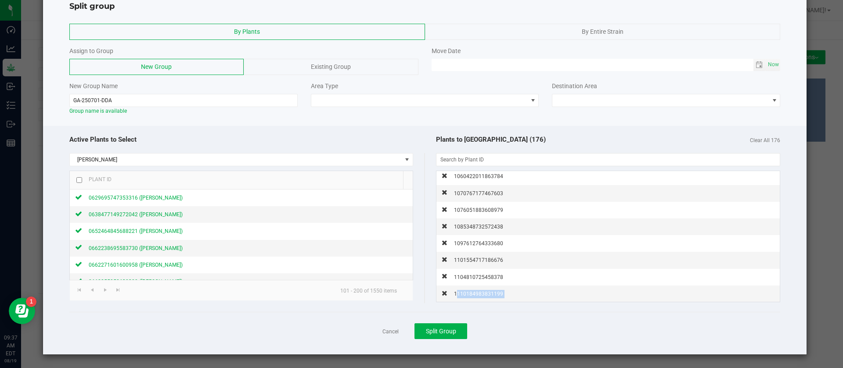
click at [470, 295] on span "1110184983831199" at bounding box center [478, 294] width 49 height 6
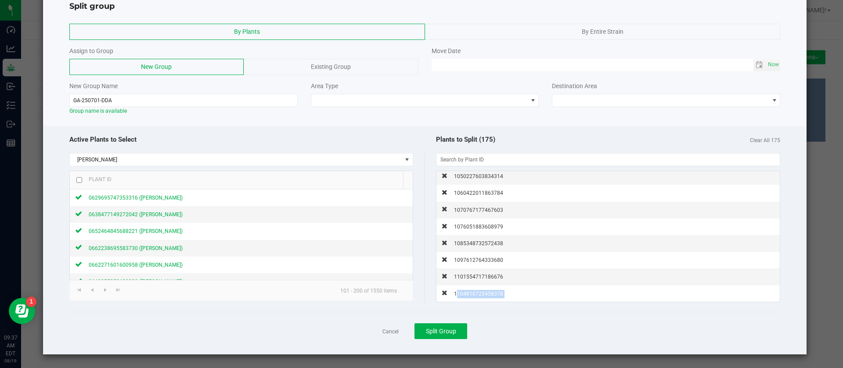
click at [470, 295] on span "1104810725458378" at bounding box center [478, 294] width 49 height 6
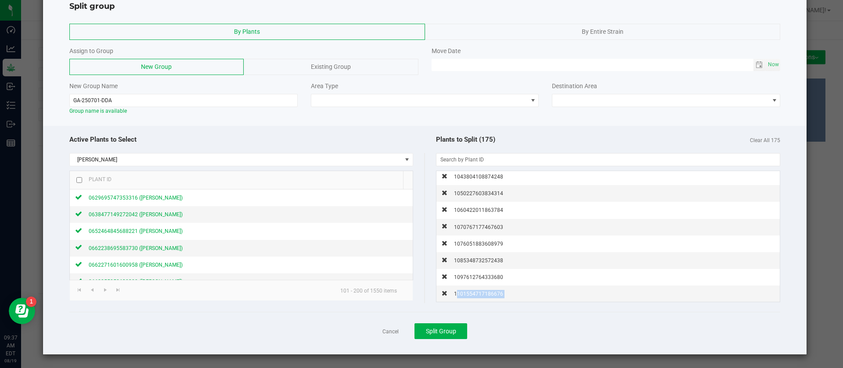
click at [470, 295] on span "1101554717186676" at bounding box center [478, 294] width 49 height 6
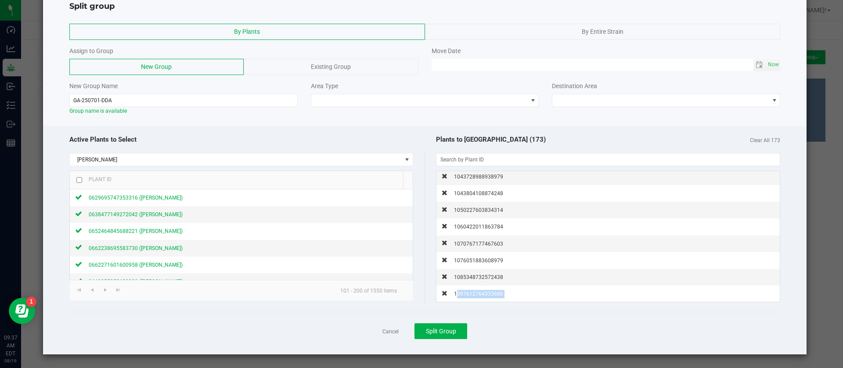
click at [470, 295] on span "1097612764333680" at bounding box center [478, 294] width 49 height 6
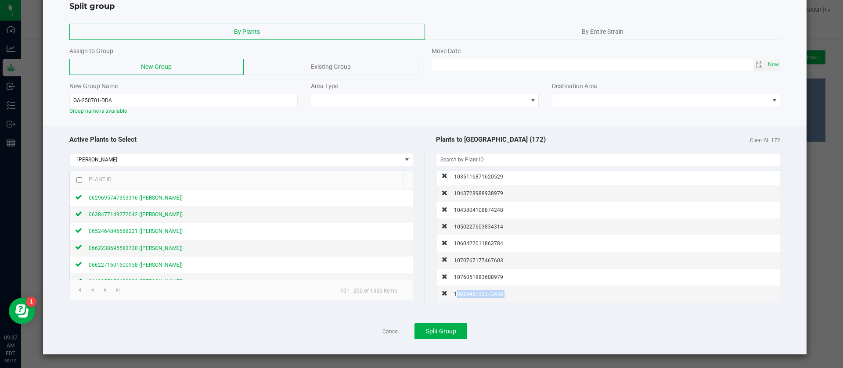
click at [470, 295] on span "1085348732572438" at bounding box center [478, 294] width 49 height 6
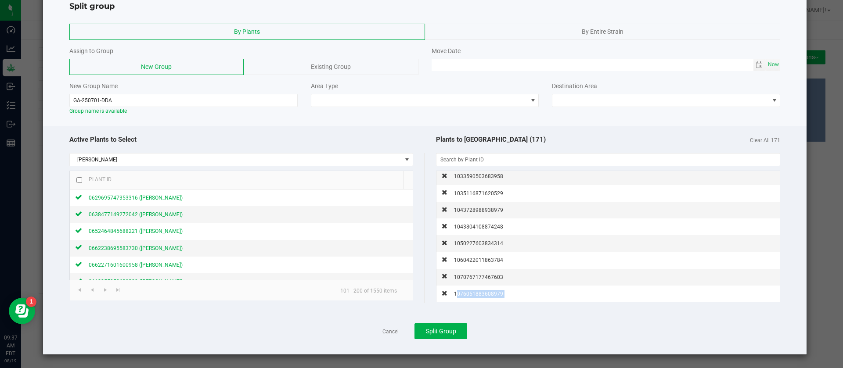
click at [470, 295] on span "1076051883608979" at bounding box center [478, 294] width 49 height 6
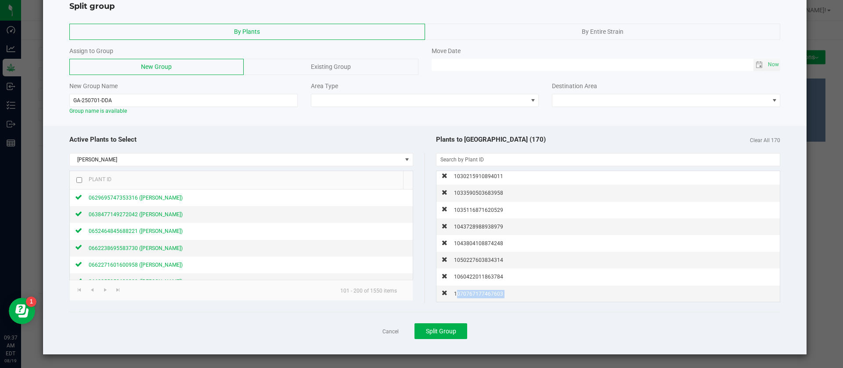
click at [470, 295] on span "1070767177467603" at bounding box center [478, 294] width 49 height 6
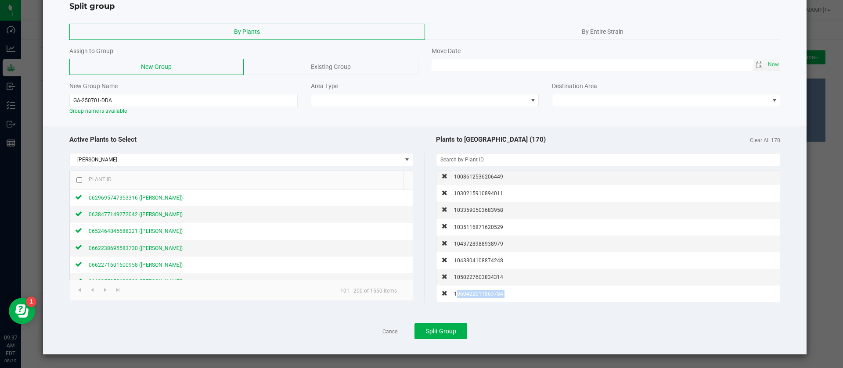
click at [470, 295] on span "1060422011863784" at bounding box center [478, 294] width 49 height 6
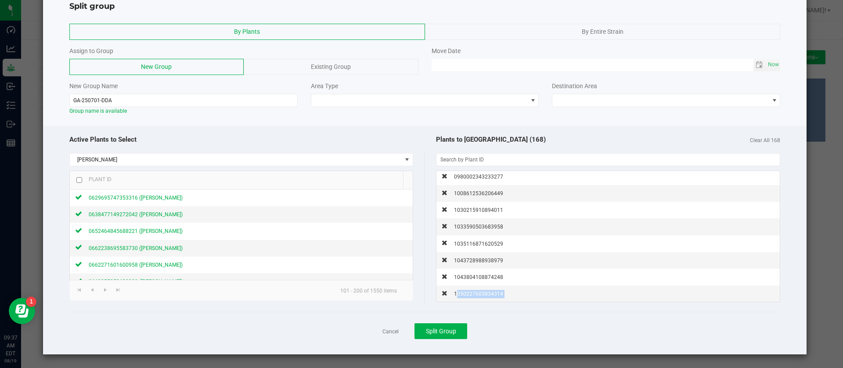
click at [470, 295] on span "1050227603834314" at bounding box center [478, 294] width 49 height 6
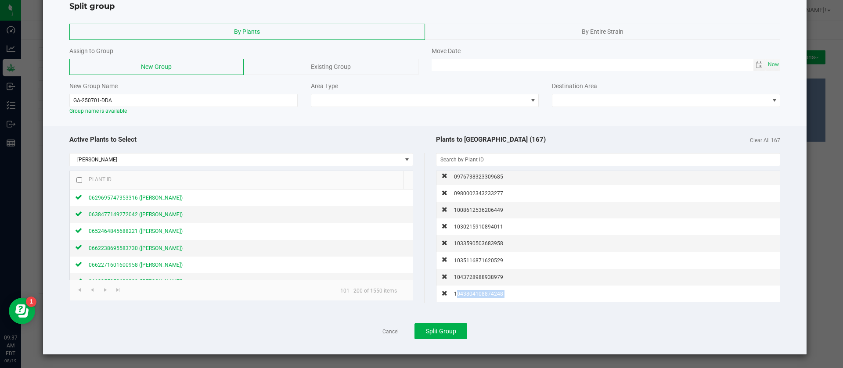
click at [470, 295] on span "1043804108874248" at bounding box center [478, 294] width 49 height 6
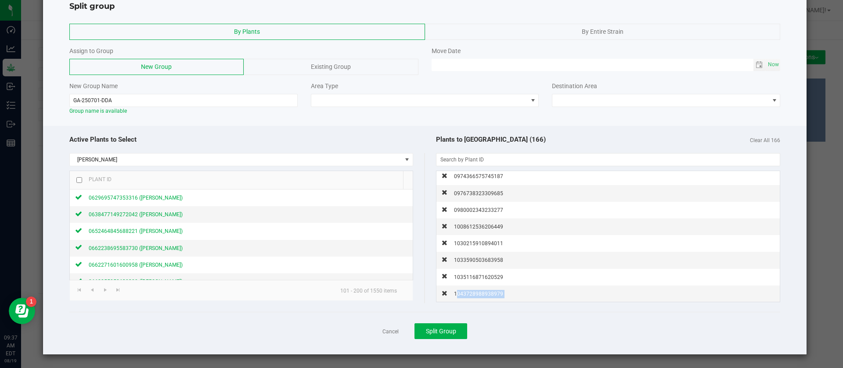
click at [470, 295] on span "1043728988938979" at bounding box center [478, 294] width 49 height 6
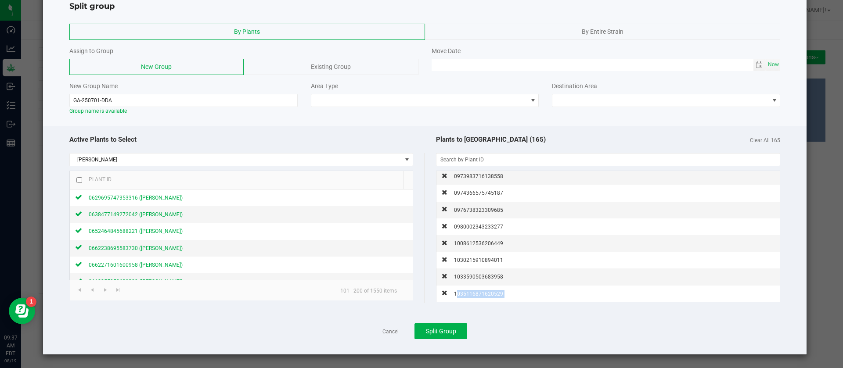
click at [470, 295] on span "1035116871620529" at bounding box center [478, 294] width 49 height 6
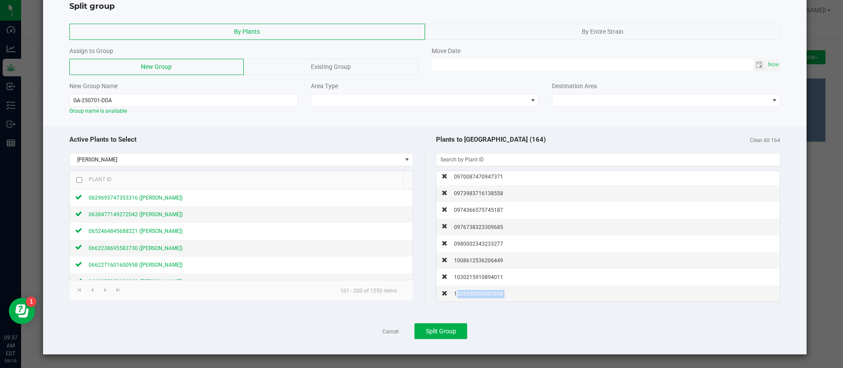
click at [470, 295] on span "1033590503683958" at bounding box center [478, 294] width 49 height 6
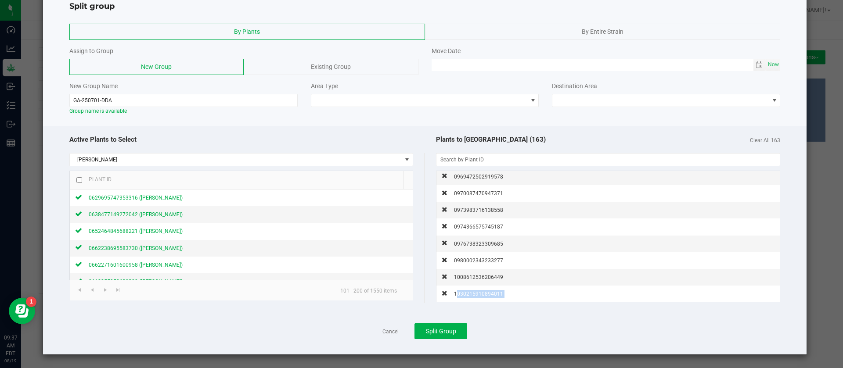
click at [470, 295] on span "1030215910894011" at bounding box center [478, 294] width 49 height 6
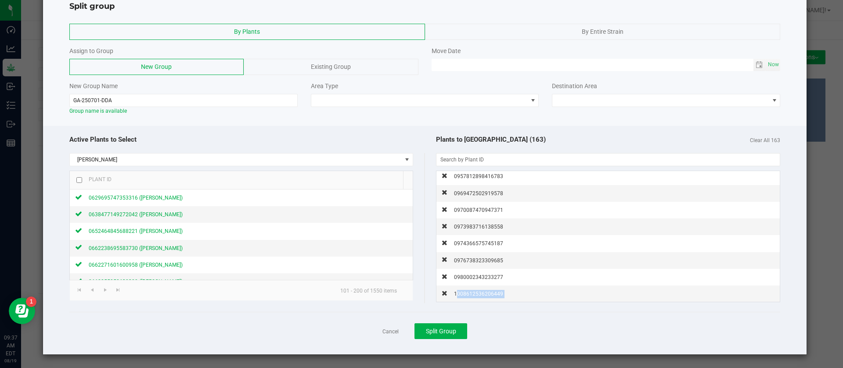
click at [470, 295] on span "1008612536206449" at bounding box center [478, 294] width 49 height 6
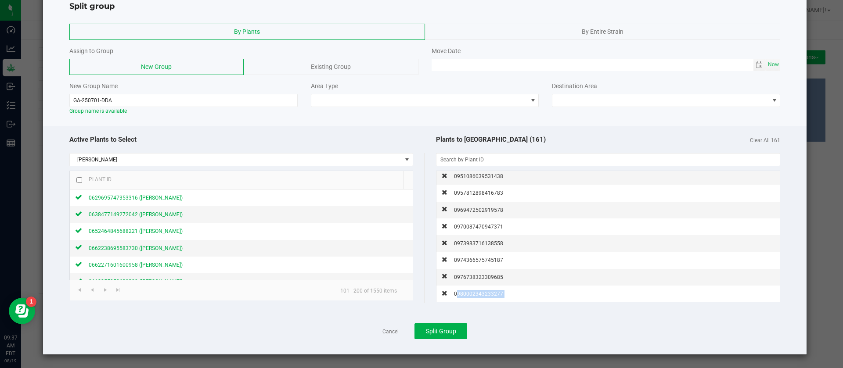
click at [470, 295] on span "0980002343233277" at bounding box center [478, 294] width 49 height 6
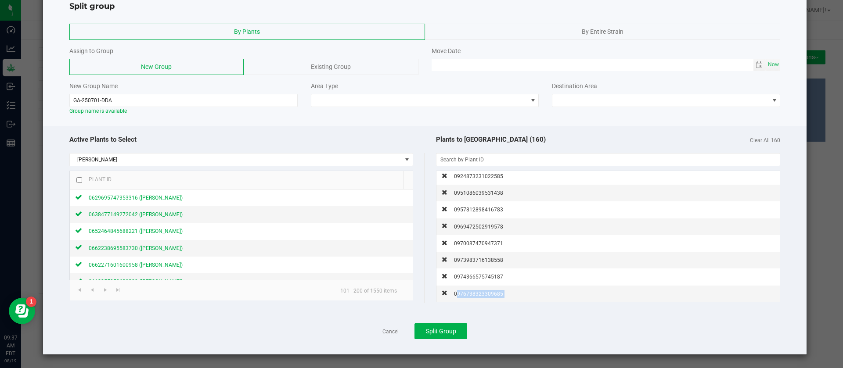
click at [470, 295] on span "0976738323309685" at bounding box center [478, 294] width 49 height 6
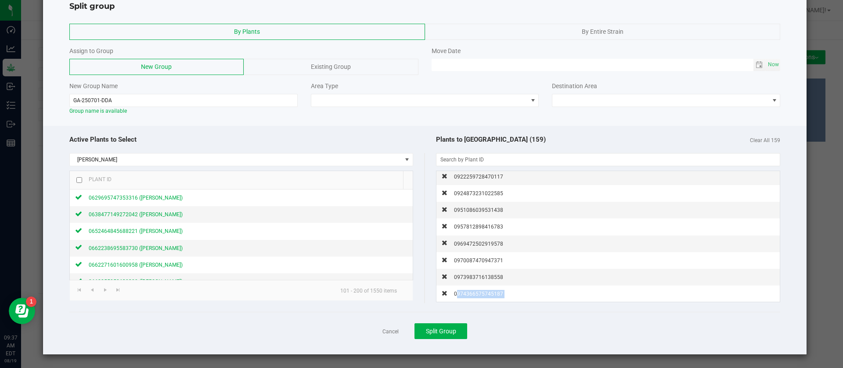
click at [470, 295] on span "0974366575745187" at bounding box center [478, 294] width 49 height 6
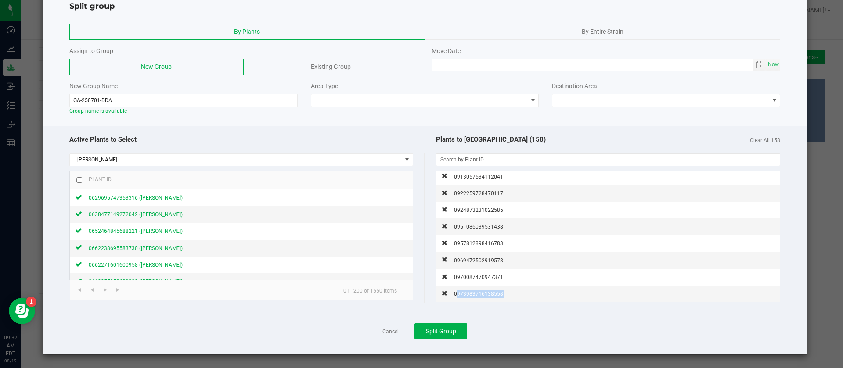
click at [470, 295] on span "0973983716138558" at bounding box center [478, 294] width 49 height 6
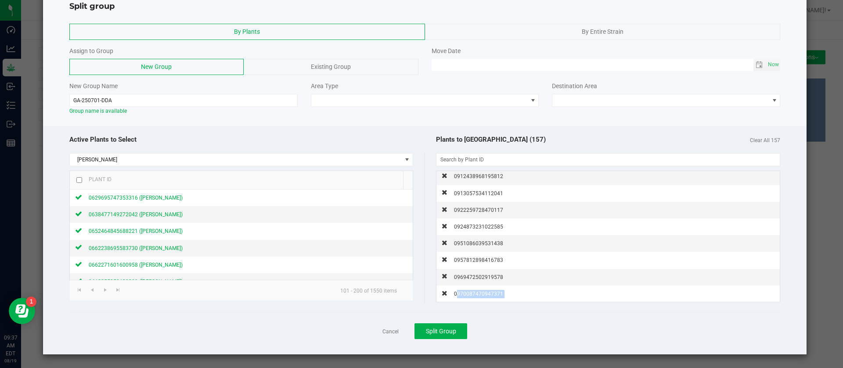
click at [470, 295] on span "0970087470947371" at bounding box center [478, 294] width 49 height 6
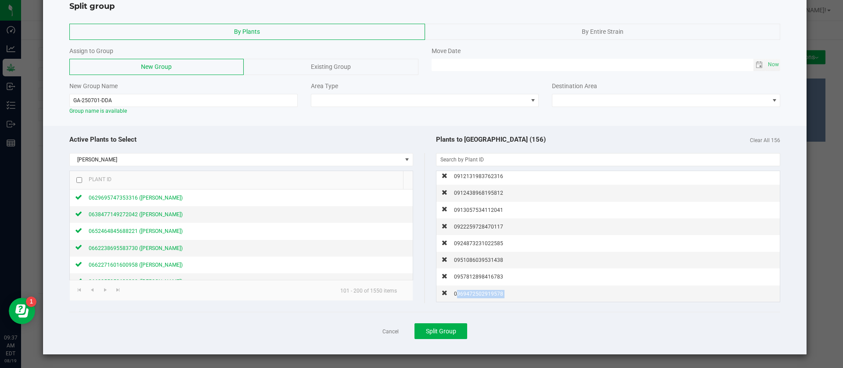
click at [470, 295] on span "0969472502919578" at bounding box center [478, 294] width 49 height 6
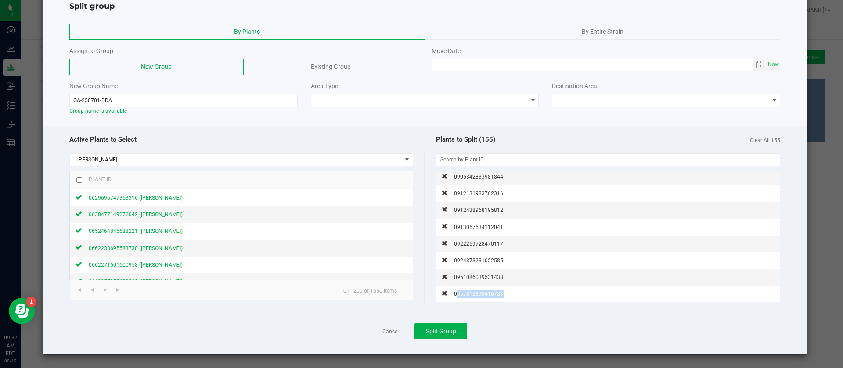
click at [470, 295] on span "0957812898416783" at bounding box center [478, 294] width 49 height 6
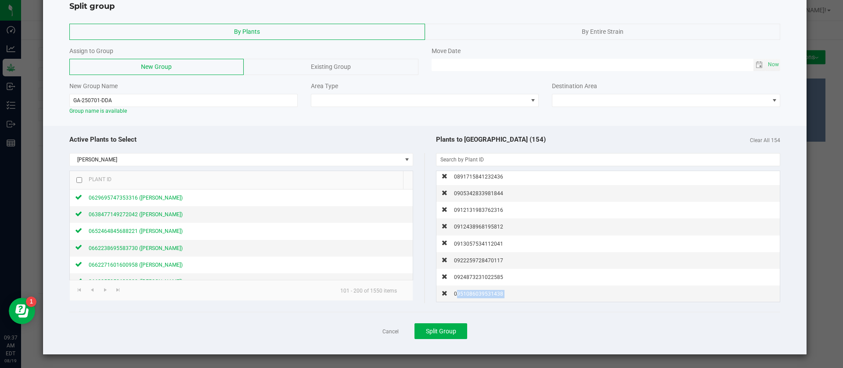
click at [470, 295] on span "0951086039531438" at bounding box center [478, 294] width 49 height 6
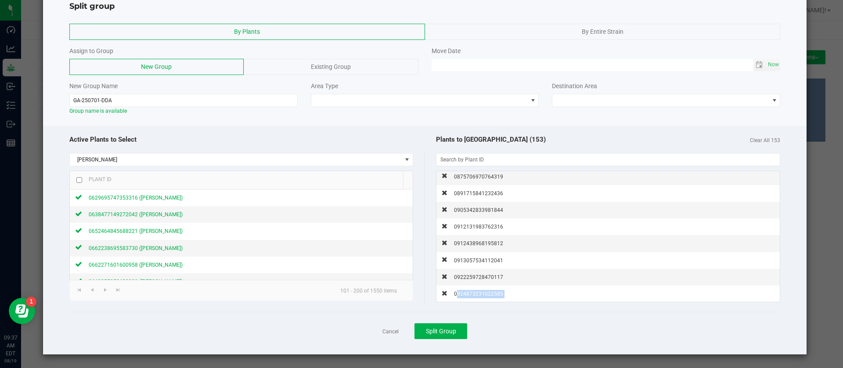
click at [470, 295] on span "0924873231022585" at bounding box center [478, 294] width 49 height 6
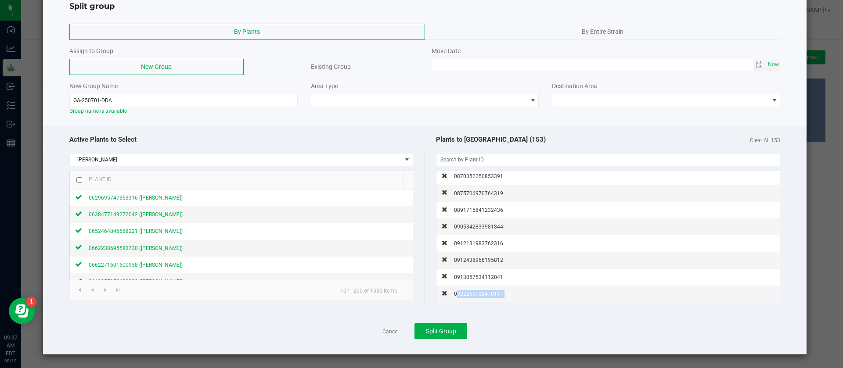
click at [470, 295] on span "0922259728470117" at bounding box center [478, 294] width 49 height 6
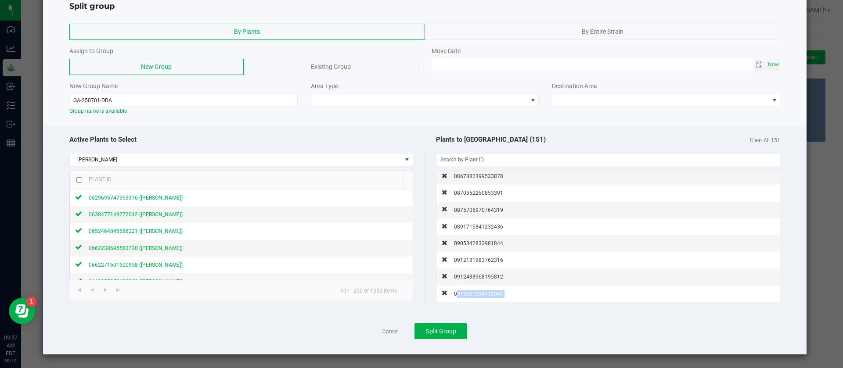
click at [470, 295] on span "0913057534112041" at bounding box center [478, 294] width 49 height 6
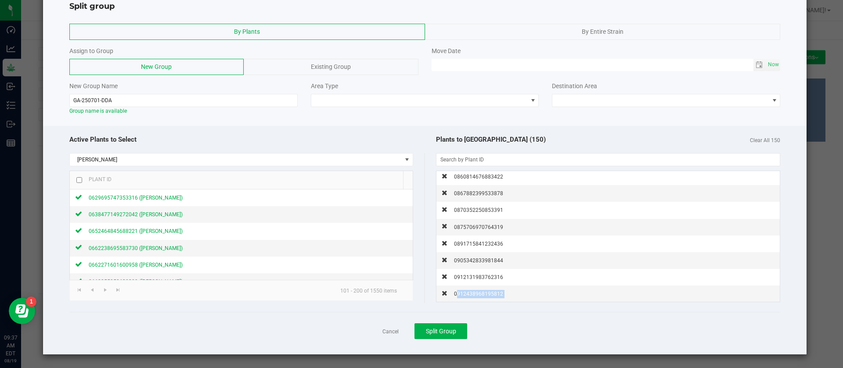
click at [470, 295] on span "0912438968195812" at bounding box center [478, 294] width 49 height 6
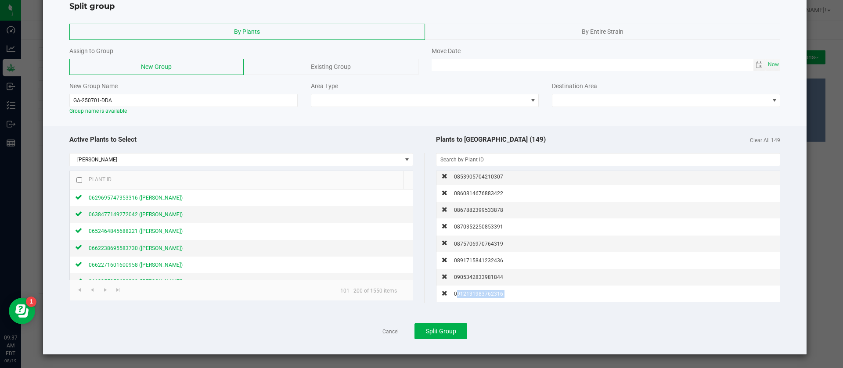
click at [470, 295] on span "0912131983762316" at bounding box center [478, 294] width 49 height 6
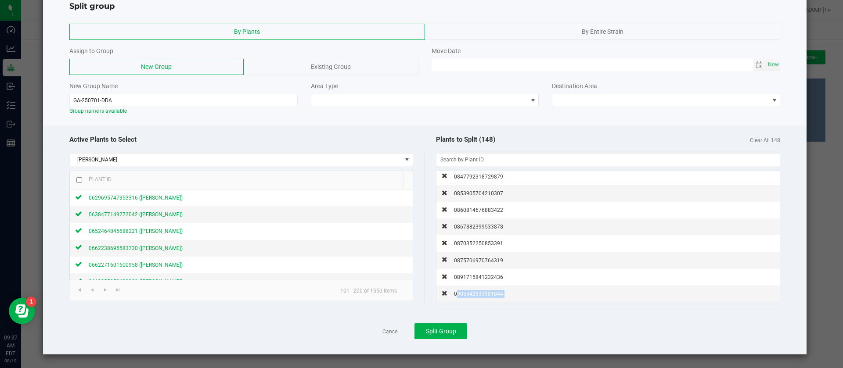
click at [470, 295] on span "0905342833981844" at bounding box center [478, 294] width 49 height 6
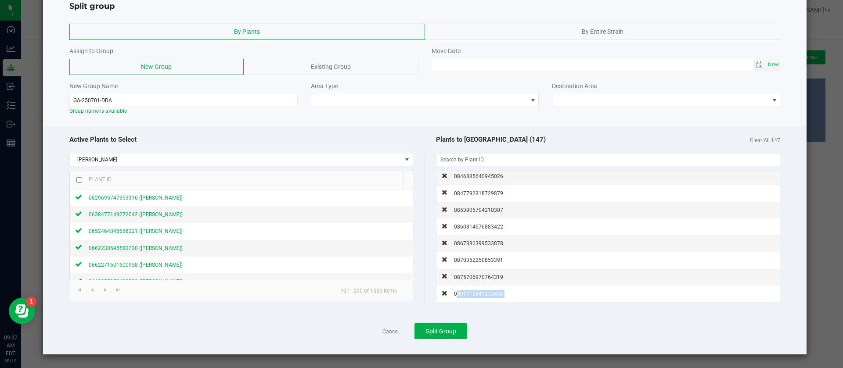
click at [470, 295] on span "0891715841232436" at bounding box center [478, 294] width 49 height 6
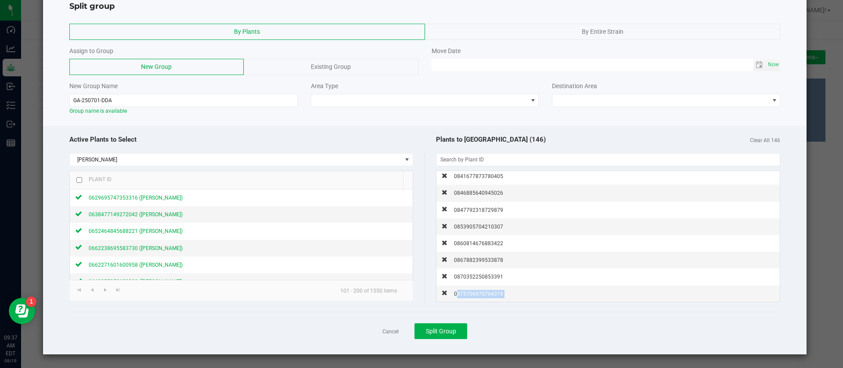
click at [470, 295] on span "0875706970764319" at bounding box center [478, 294] width 49 height 6
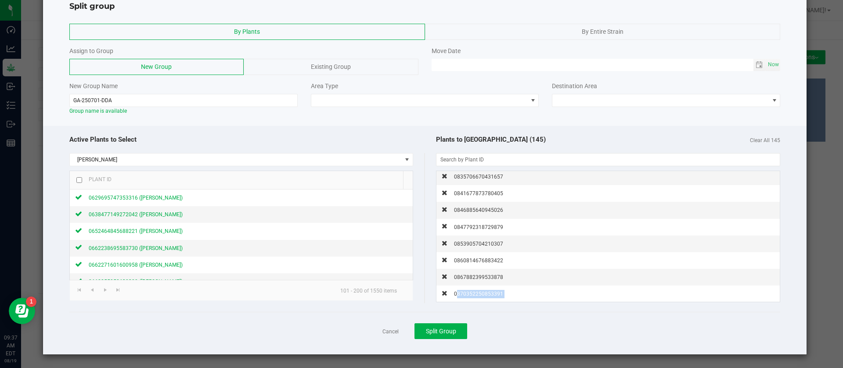
click at [470, 295] on span "0870352250853391" at bounding box center [478, 294] width 49 height 6
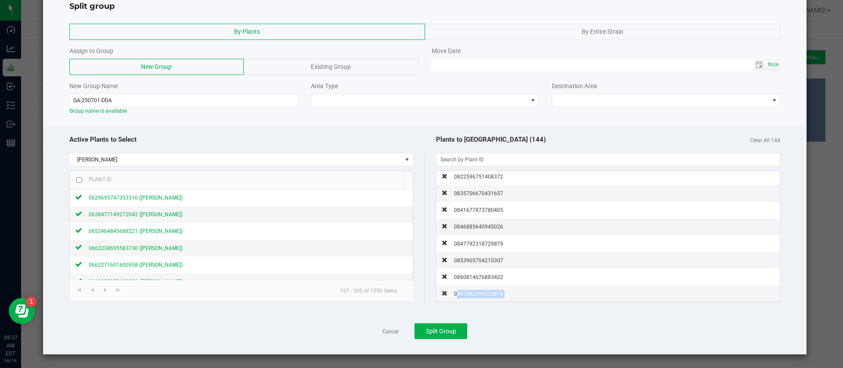
click at [470, 295] on span "0867882399533878" at bounding box center [478, 294] width 49 height 6
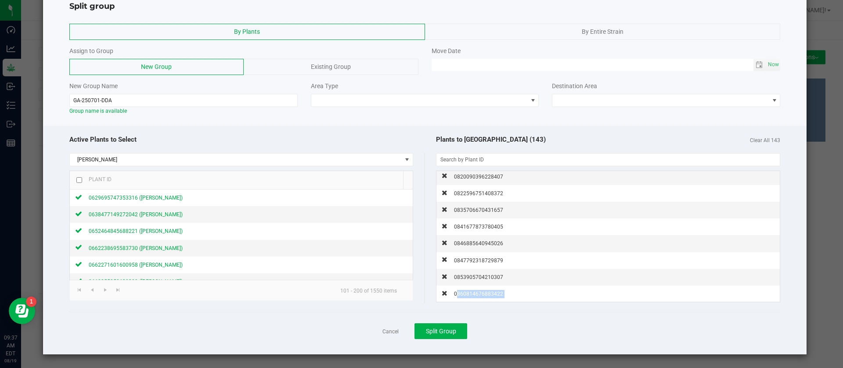
click at [470, 295] on span "0860814676883422" at bounding box center [478, 294] width 49 height 6
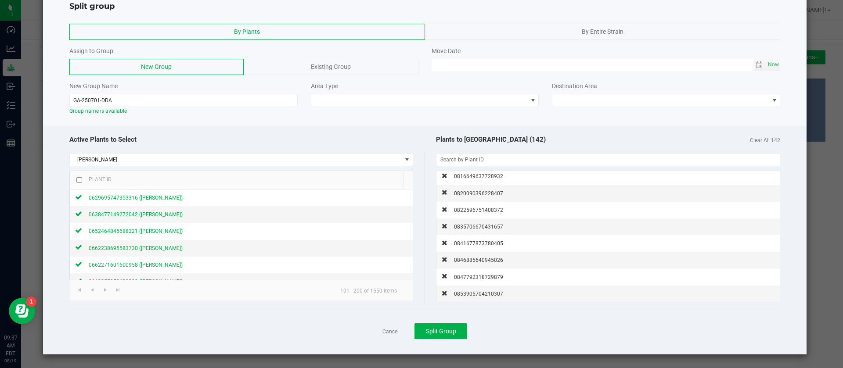
click at [470, 295] on span "0853905704210307" at bounding box center [478, 294] width 49 height 6
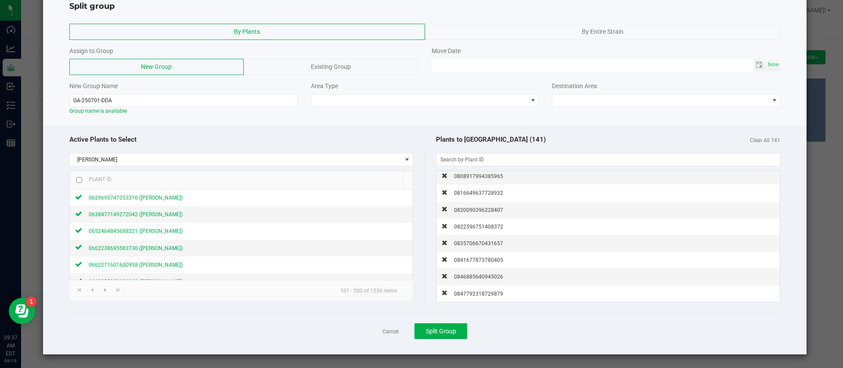
click at [470, 295] on span "0847792318729879" at bounding box center [478, 294] width 49 height 6
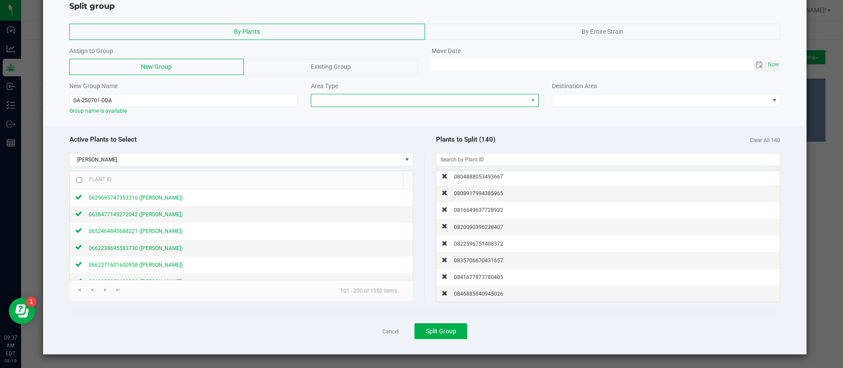
click at [311, 100] on span at bounding box center [419, 100] width 216 height 12
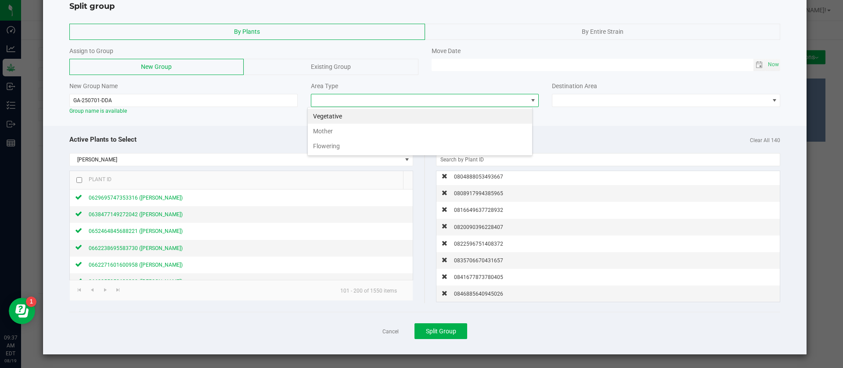
scroll to position [13, 225]
click at [347, 114] on li "Vegetative" at bounding box center [420, 116] width 224 height 15
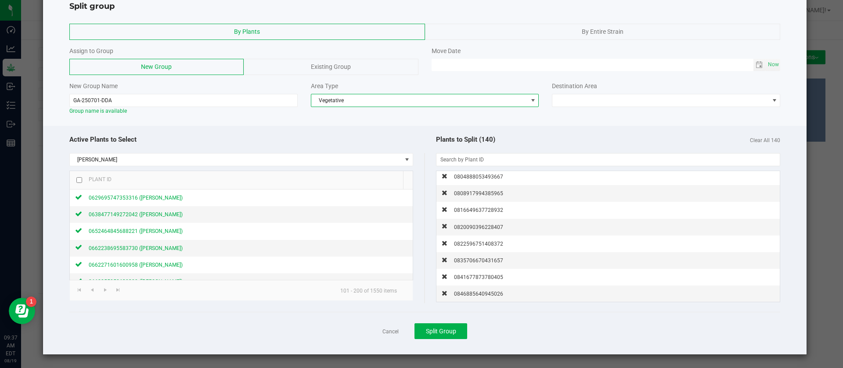
click at [339, 99] on span "Vegetative" at bounding box center [419, 100] width 216 height 12
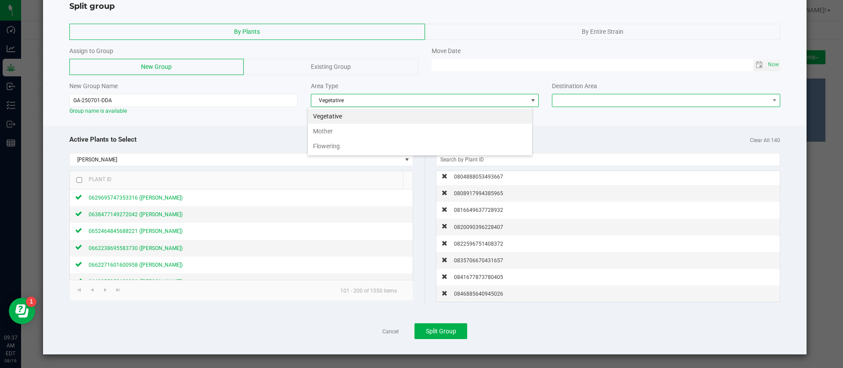
click at [612, 100] on span at bounding box center [660, 100] width 216 height 12
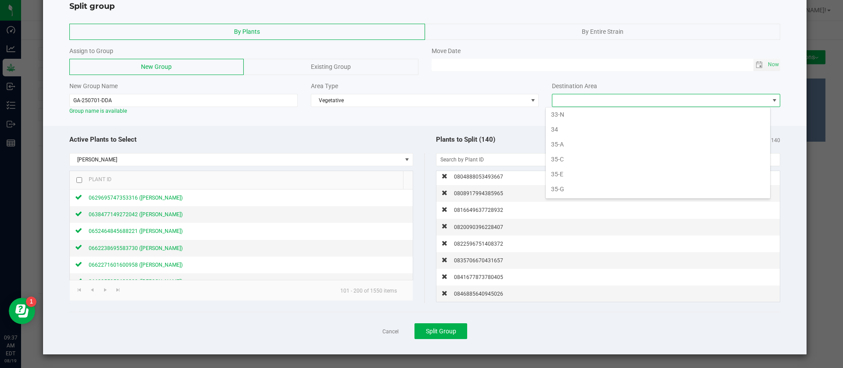
scroll to position [330, 0]
click at [562, 113] on li "36" at bounding box center [658, 114] width 224 height 15
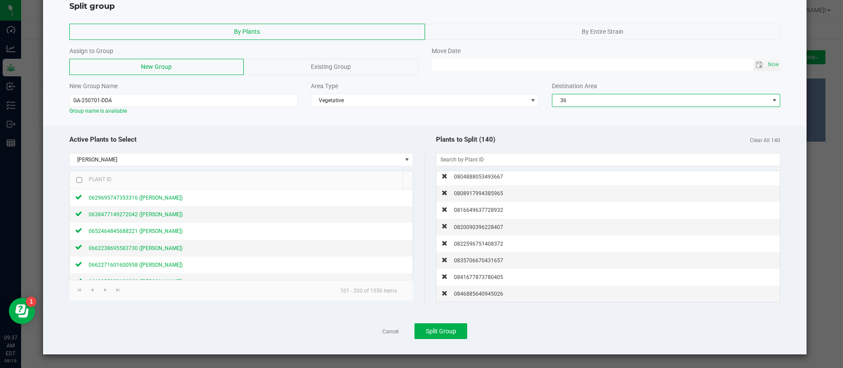
click at [485, 131] on div "Plants to Split (140) Clear All 140" at bounding box center [603, 139] width 356 height 19
click at [443, 333] on span "Split Group" at bounding box center [441, 331] width 30 height 7
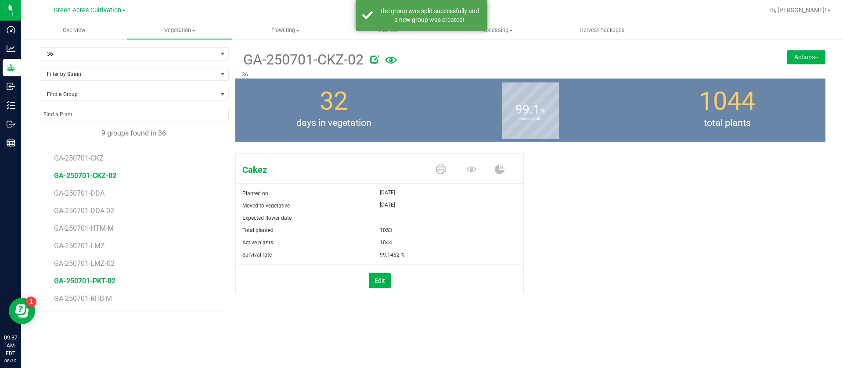
click at [108, 279] on span "GA-250701-PKT-02" at bounding box center [84, 281] width 61 height 8
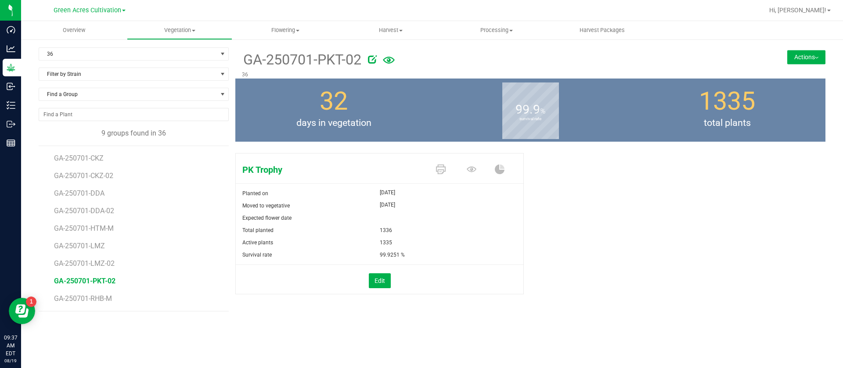
click at [252, 61] on span "GA-250701-PKT-02" at bounding box center [301, 60] width 119 height 22
drag, startPoint x: 241, startPoint y: 63, endPoint x: 348, endPoint y: 61, distance: 106.2
click at [348, 61] on div "GA-250701-PKT-02 36" at bounding box center [481, 62] width 492 height 31
click at [322, 63] on span "GA-250701-PKT-02" at bounding box center [301, 60] width 119 height 22
drag, startPoint x: 345, startPoint y: 59, endPoint x: 299, endPoint y: 61, distance: 45.7
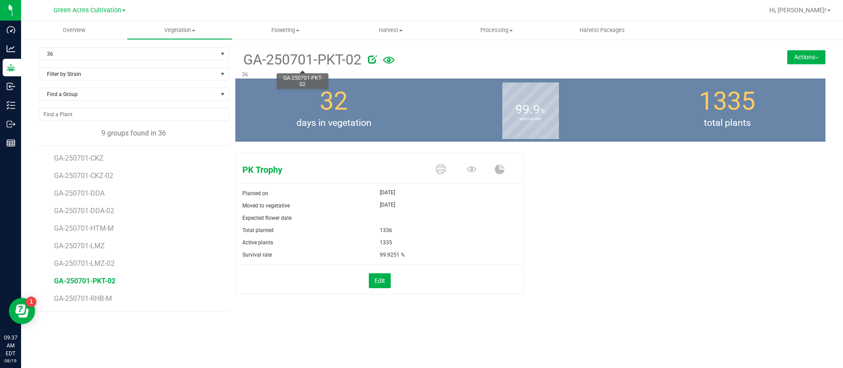
click at [299, 61] on span "GA-250701-PKT-02" at bounding box center [301, 60] width 119 height 22
click at [327, 59] on span "GA-250701-PKT-02" at bounding box center [301, 60] width 119 height 22
drag, startPoint x: 342, startPoint y: 60, endPoint x: 241, endPoint y: 66, distance: 102.0
click at [241, 66] on div "GA-250701-PKT-02 36" at bounding box center [481, 62] width 492 height 31
copy span "GA-250701-PKT"
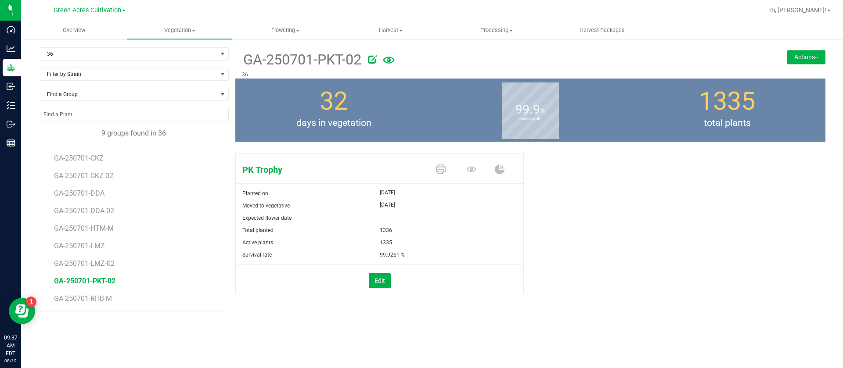
click at [821, 51] on button "Actions" at bounding box center [806, 57] width 38 height 14
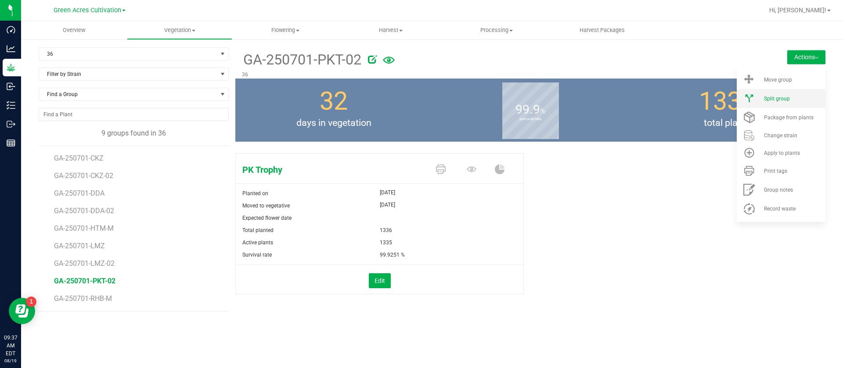
click at [788, 94] on li "Split group" at bounding box center [781, 98] width 89 height 19
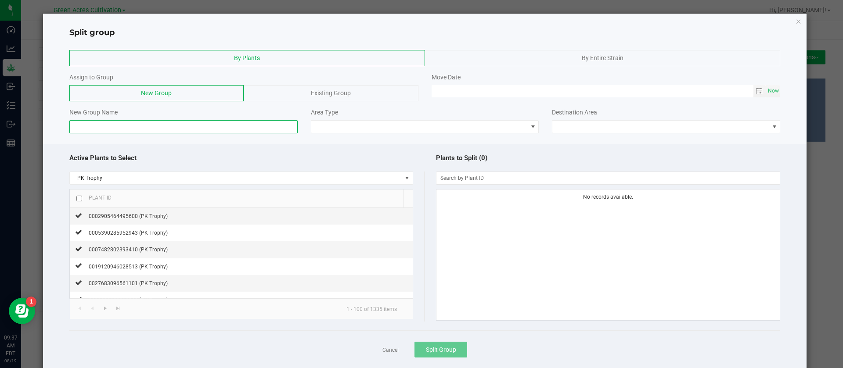
paste input "GA-250701-PKT"
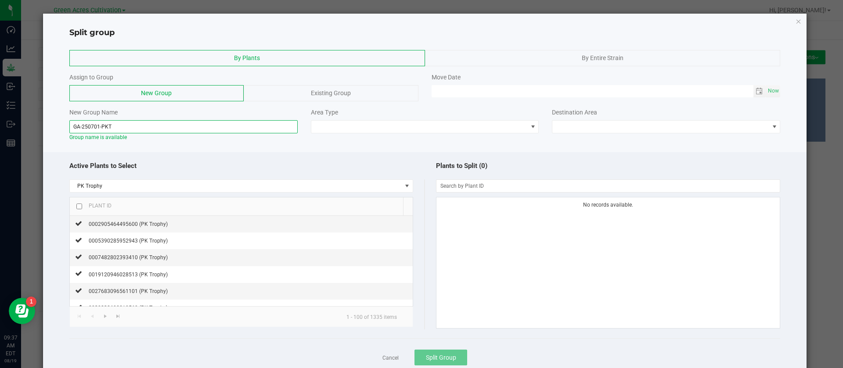
type input "GA-250701-PKT"
click at [78, 204] on input "checkbox" at bounding box center [79, 207] width 6 height 6
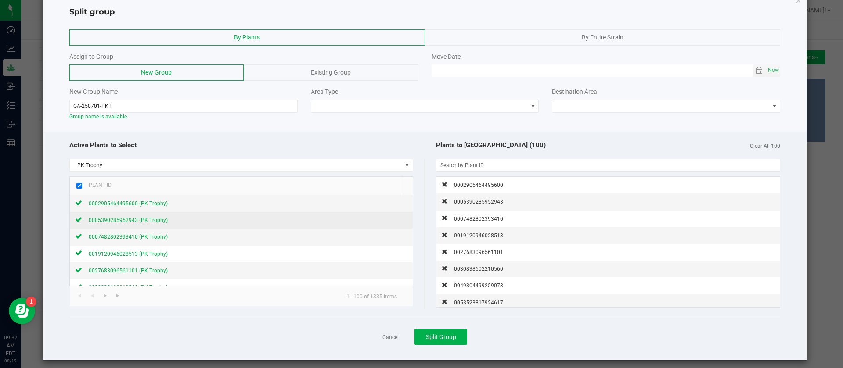
scroll to position [26, 0]
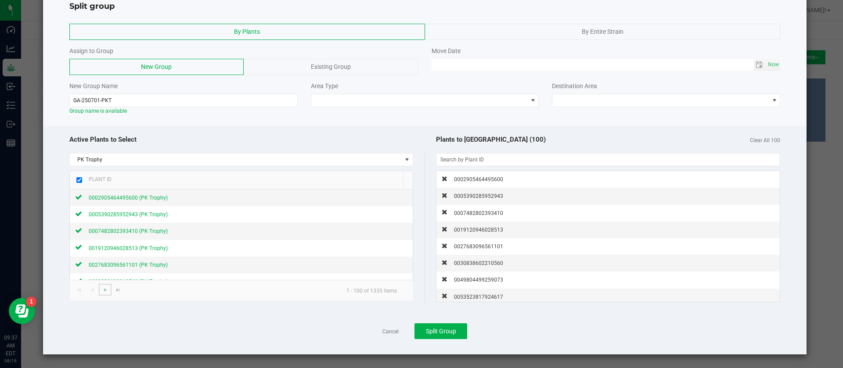
drag, startPoint x: 103, startPoint y: 295, endPoint x: 102, endPoint y: 285, distance: 9.3
click at [103, 294] on link at bounding box center [105, 290] width 13 height 12
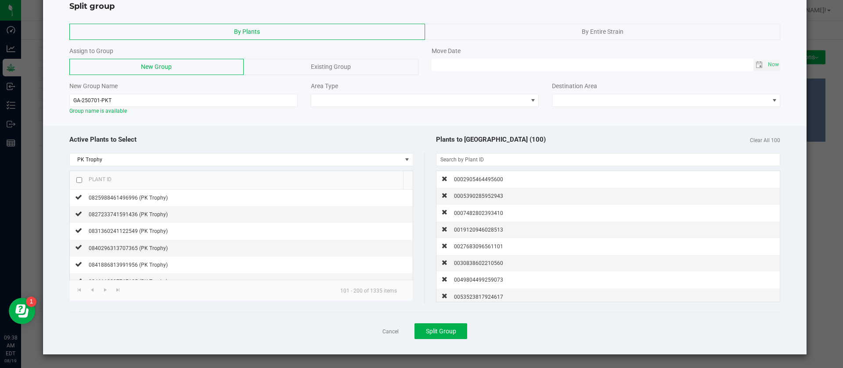
click at [79, 181] on input "checkbox" at bounding box center [79, 180] width 6 height 6
click at [102, 291] on span "Go to the next page" at bounding box center [105, 290] width 7 height 7
click at [76, 179] on th "Plant ID" at bounding box center [236, 180] width 333 height 18
click at [79, 179] on input "checkbox" at bounding box center [79, 180] width 6 height 6
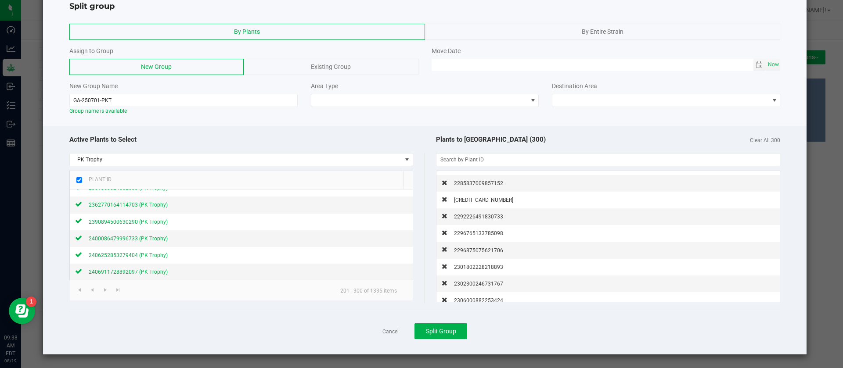
scroll to position [4900, 0]
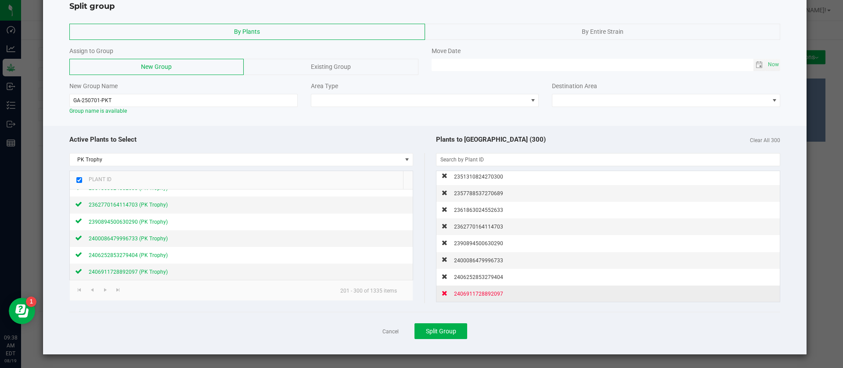
click at [468, 296] on span "2406911728892097" at bounding box center [478, 294] width 49 height 6
checkbox input "false"
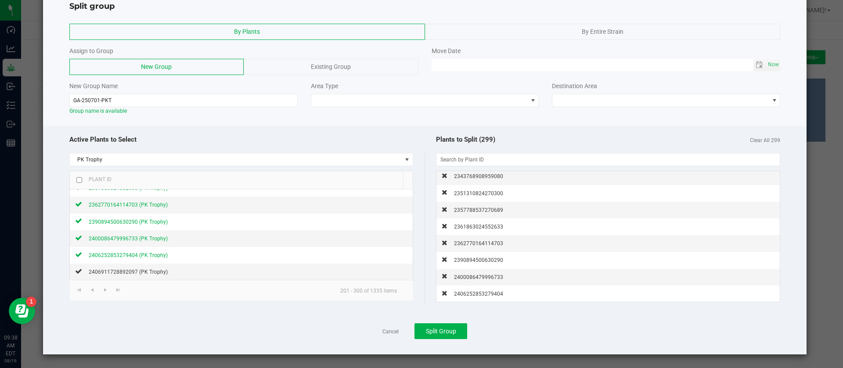
click at [468, 296] on span "2406252853279404" at bounding box center [478, 294] width 49 height 6
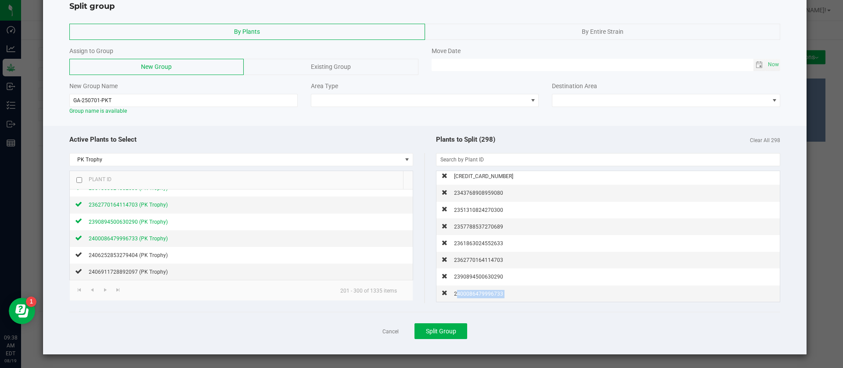
click at [468, 296] on span "2400086479996733" at bounding box center [478, 294] width 49 height 6
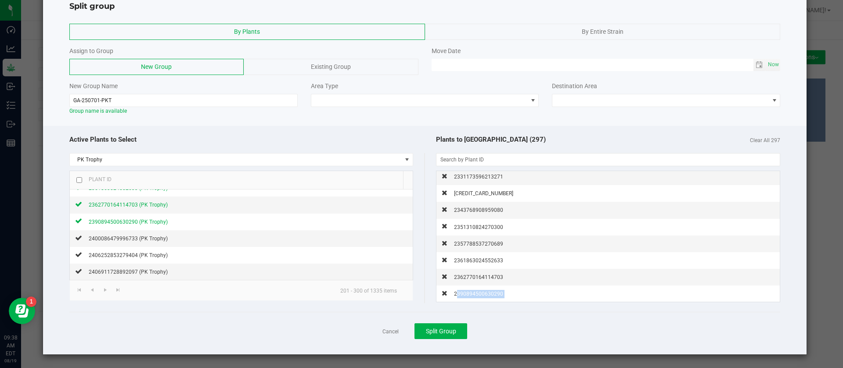
click at [468, 296] on span "2390894500630290" at bounding box center [478, 294] width 49 height 6
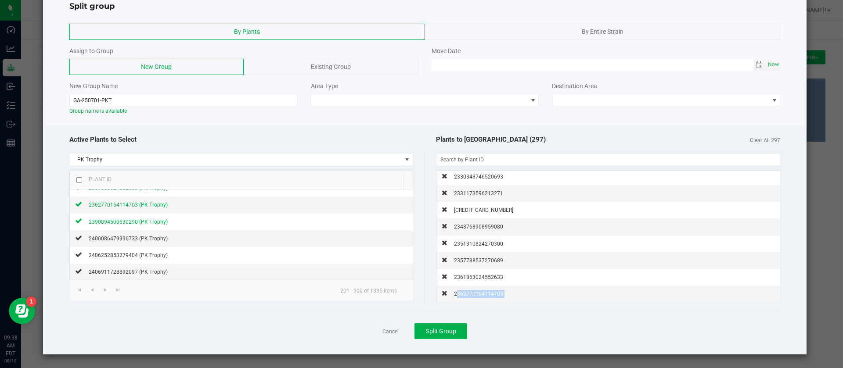
click at [468, 296] on span "2362770164114703" at bounding box center [478, 294] width 49 height 6
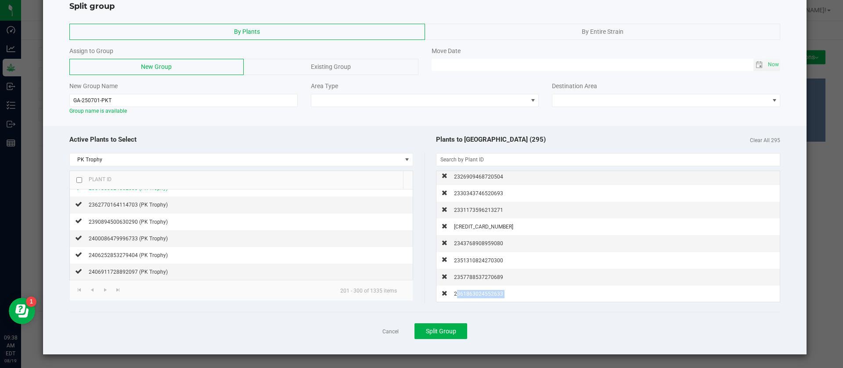
click at [468, 296] on span "2361863024552633" at bounding box center [478, 294] width 49 height 6
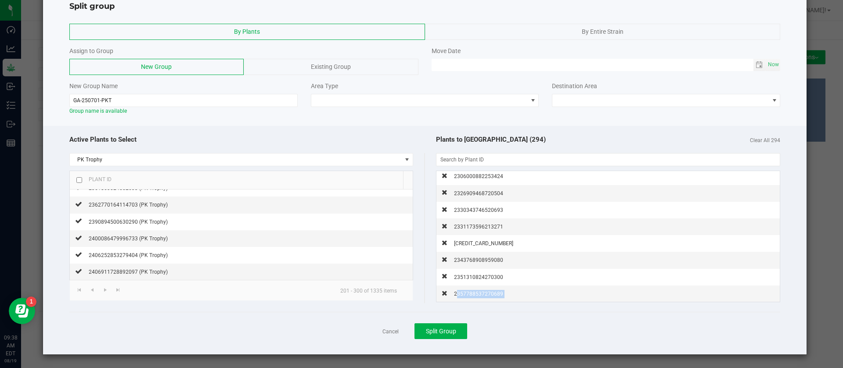
click at [468, 296] on span "2357788537270689" at bounding box center [478, 294] width 49 height 6
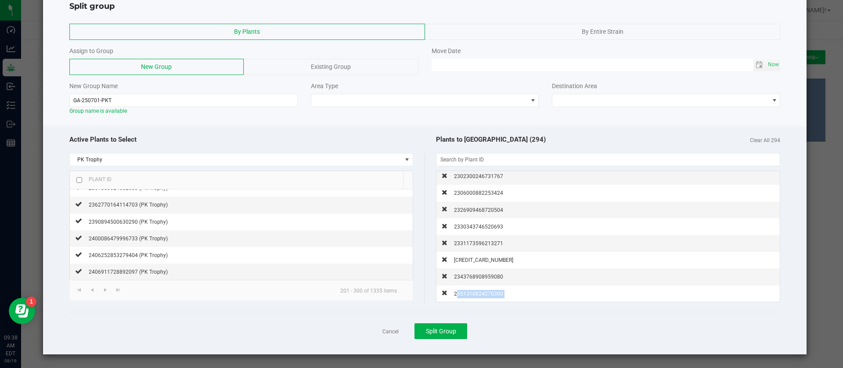
click at [468, 296] on span "2351310824270300" at bounding box center [478, 294] width 49 height 6
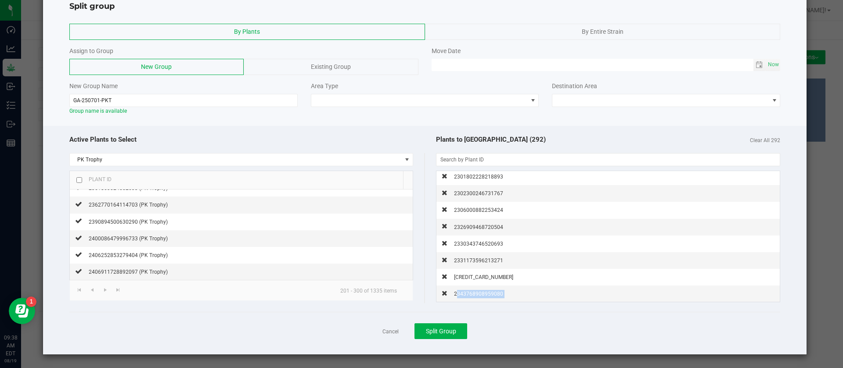
click at [468, 296] on span "2343768908959080" at bounding box center [478, 294] width 49 height 6
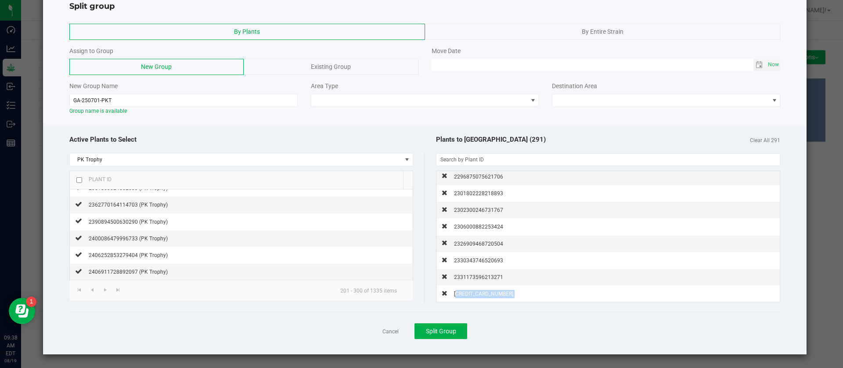
click at [468, 296] on span "2342880846556700" at bounding box center [483, 294] width 59 height 6
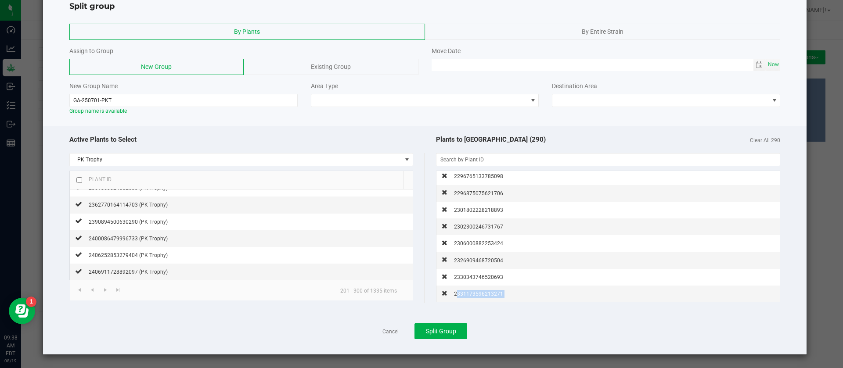
click at [468, 296] on span "2331173596213271" at bounding box center [478, 294] width 49 height 6
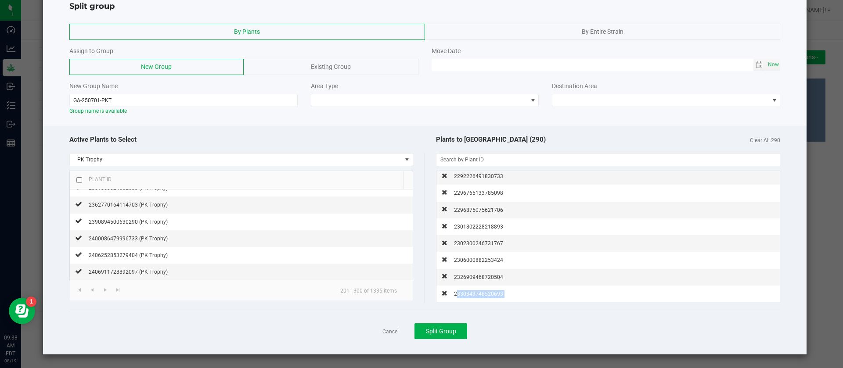
click at [468, 296] on span "2330343746520693" at bounding box center [478, 294] width 49 height 6
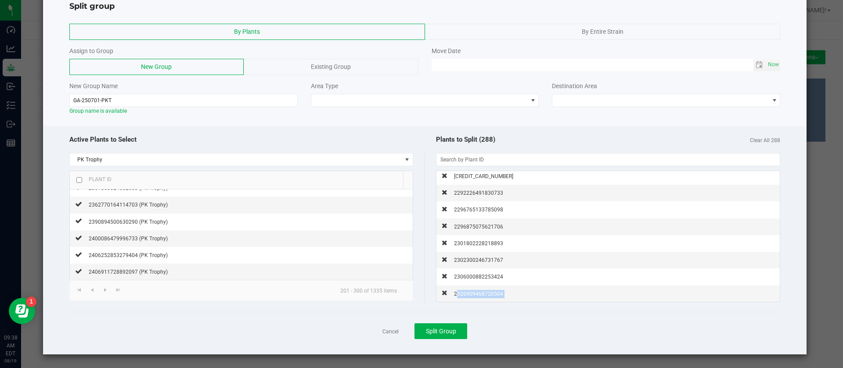
click at [468, 296] on span "2326909468720504" at bounding box center [478, 294] width 49 height 6
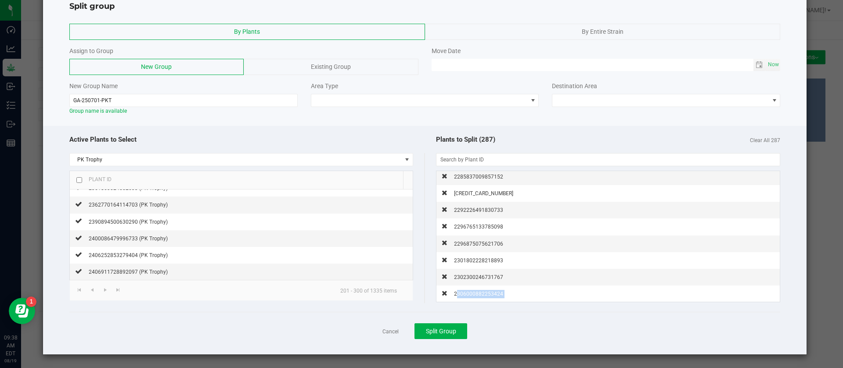
click at [468, 296] on span "2306000882253424" at bounding box center [478, 294] width 49 height 6
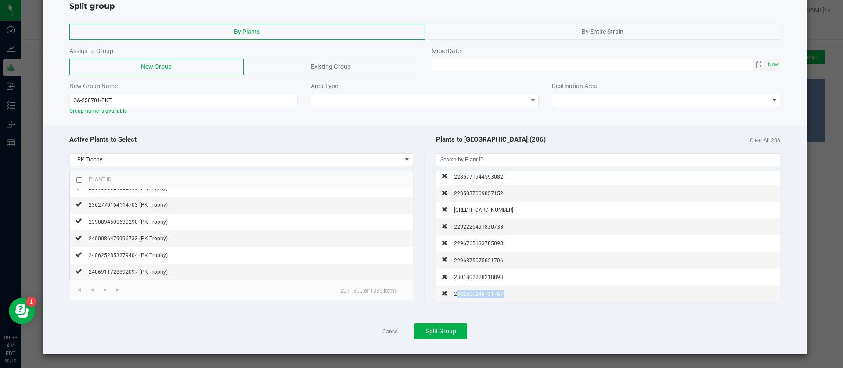
click at [468, 296] on span "2302300246731767" at bounding box center [478, 294] width 49 height 6
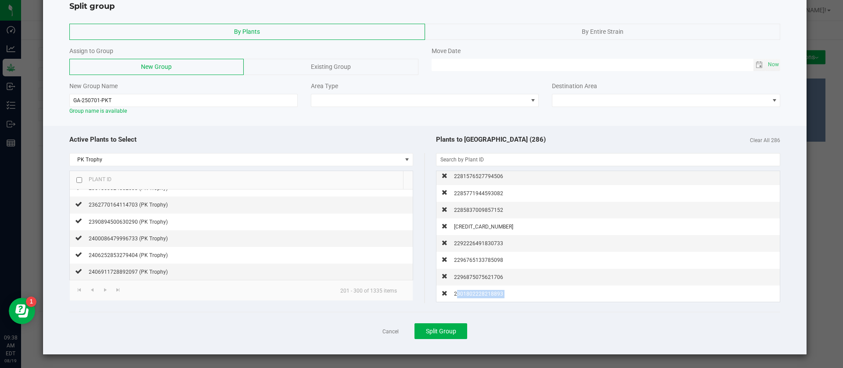
click at [468, 296] on span "2301802228218893" at bounding box center [478, 294] width 49 height 6
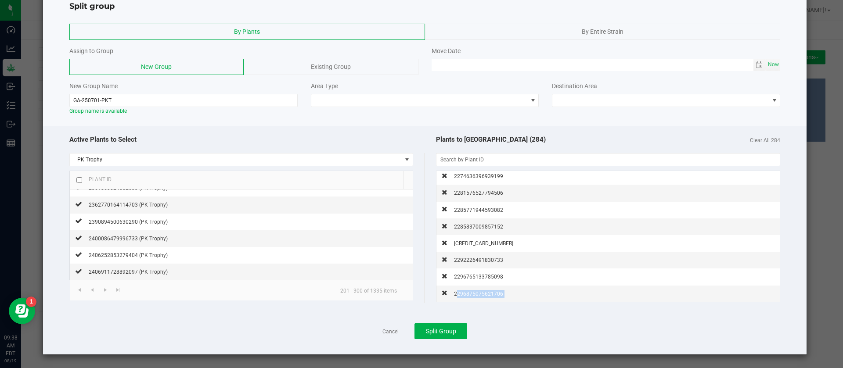
click at [468, 296] on span "2296875075621706" at bounding box center [478, 294] width 49 height 6
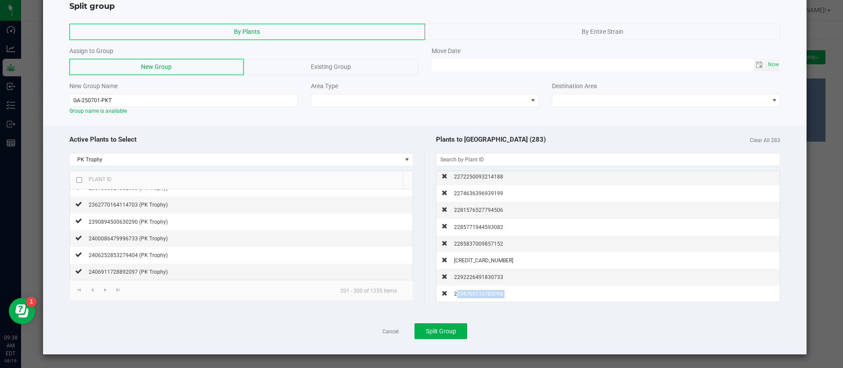
click at [468, 296] on span "2296765133785098" at bounding box center [478, 294] width 49 height 6
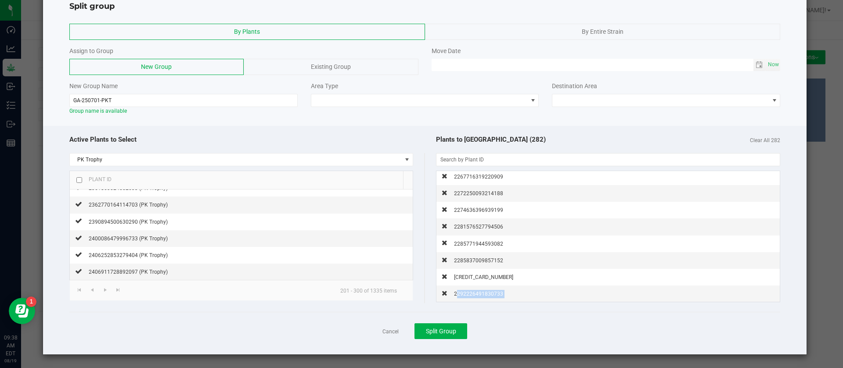
click at [468, 296] on span "2292226491830733" at bounding box center [478, 294] width 49 height 6
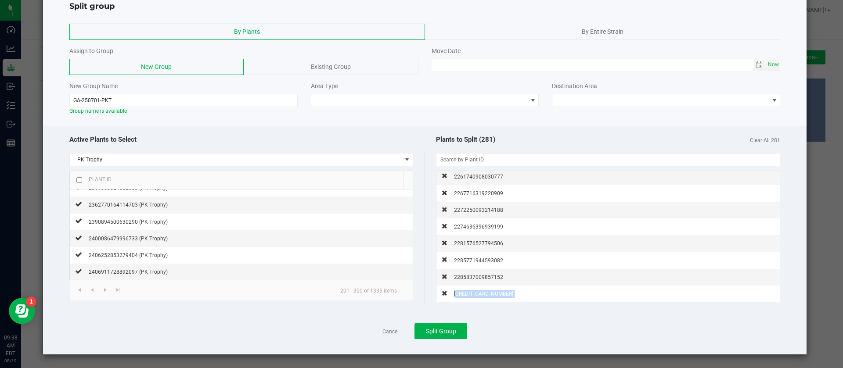
click at [468, 296] on span "2290864945143422" at bounding box center [483, 294] width 59 height 6
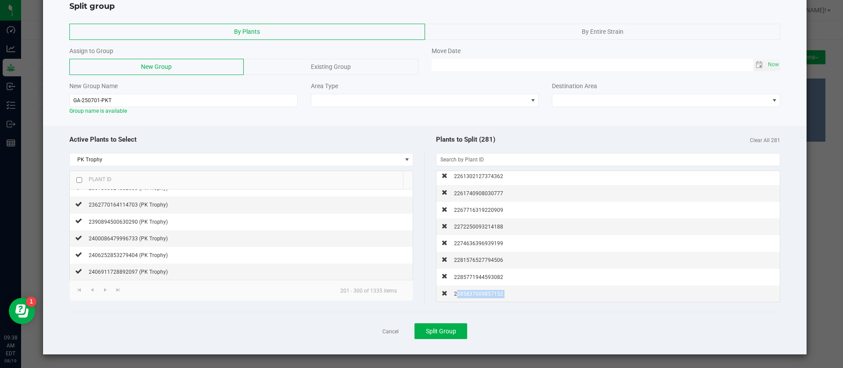
click at [468, 296] on span "2285837009857152" at bounding box center [478, 294] width 49 height 6
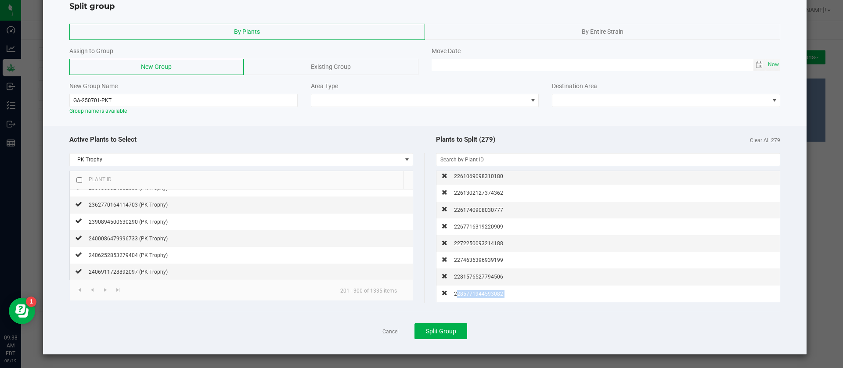
click at [468, 296] on span "2285771944593082" at bounding box center [478, 294] width 49 height 6
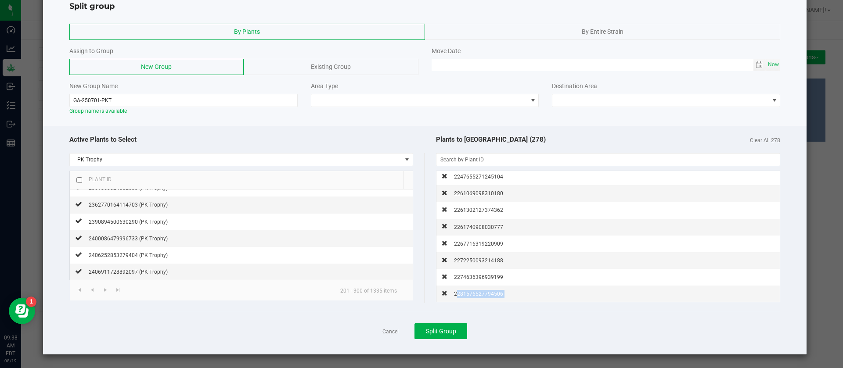
click at [468, 296] on span "2281576527794506" at bounding box center [478, 294] width 49 height 6
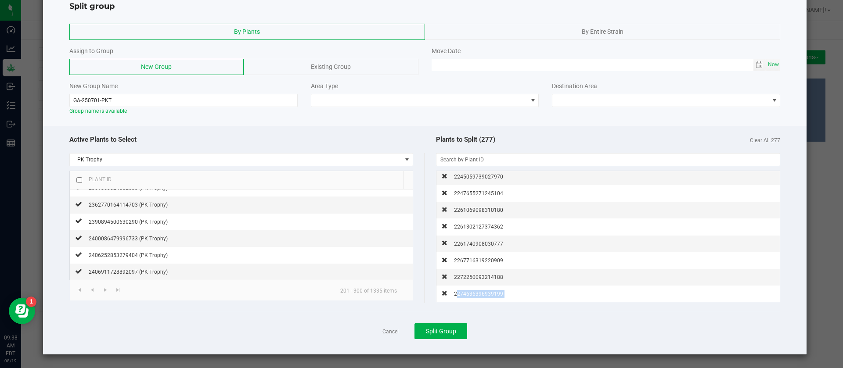
click at [468, 296] on span "2274636396939199" at bounding box center [478, 294] width 49 height 6
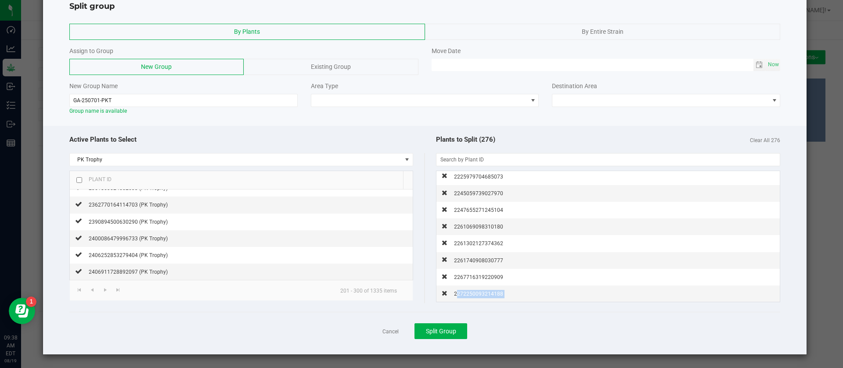
click at [468, 296] on span "2272250093214188" at bounding box center [478, 294] width 49 height 6
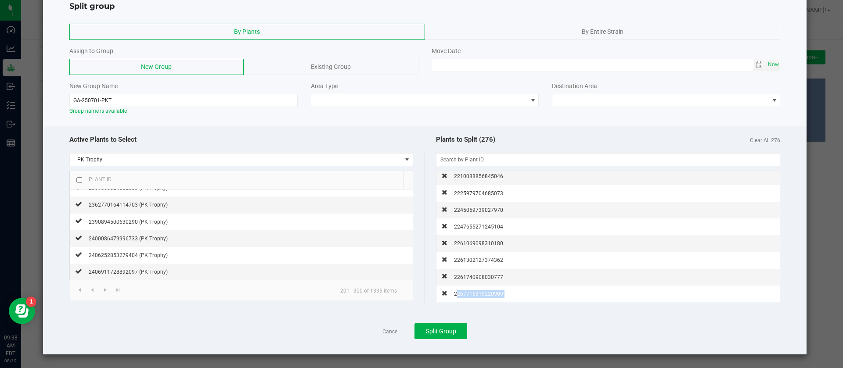
click at [468, 296] on span "2267716319220909" at bounding box center [478, 294] width 49 height 6
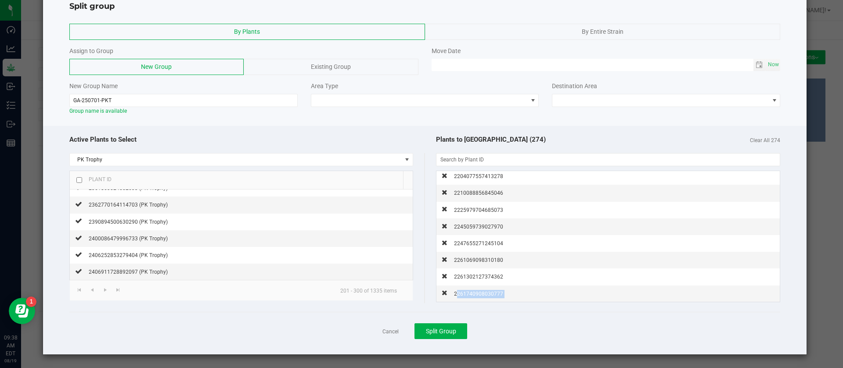
click at [468, 296] on span "2261740908030777" at bounding box center [478, 294] width 49 height 6
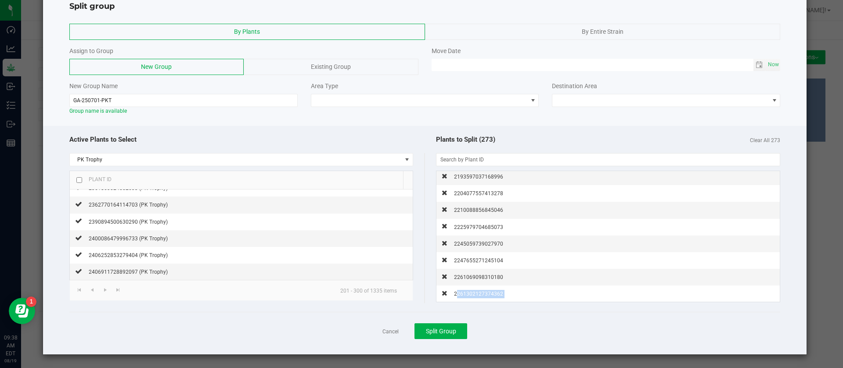
click at [468, 296] on span "2261302127374362" at bounding box center [478, 294] width 49 height 6
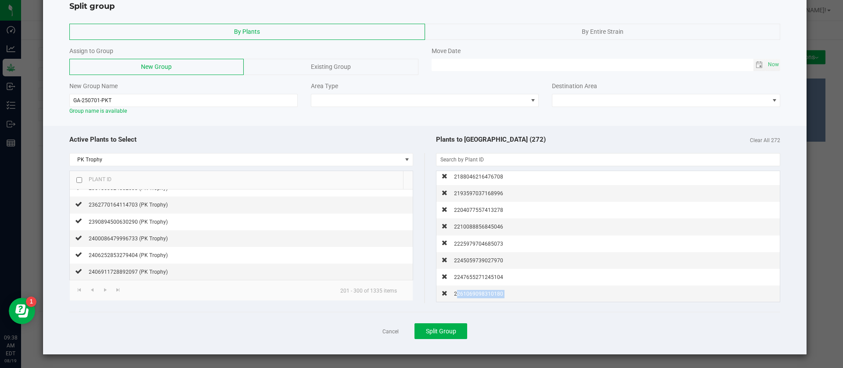
click at [468, 296] on span "2261069098310180" at bounding box center [478, 294] width 49 height 6
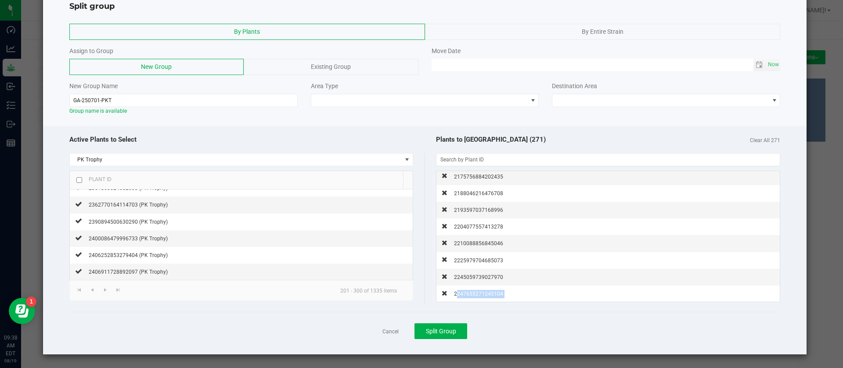
click at [468, 296] on span "2247655271245104" at bounding box center [478, 294] width 49 height 6
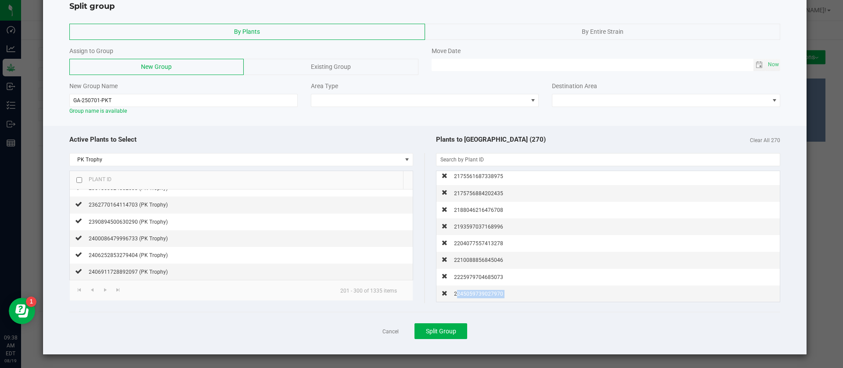
click at [468, 296] on span "2245059739027970" at bounding box center [478, 294] width 49 height 6
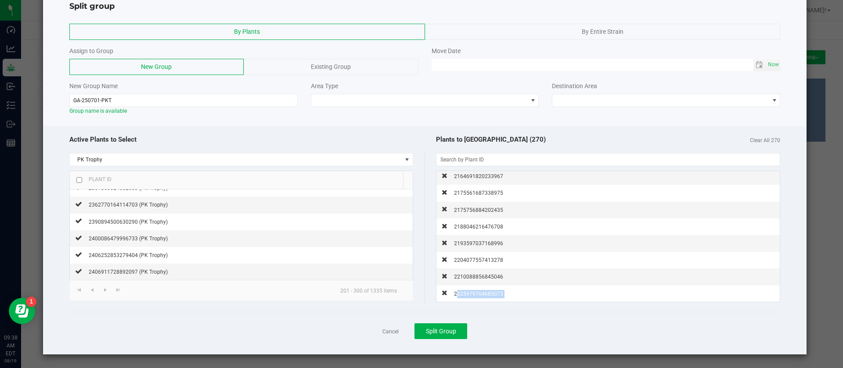
click at [468, 296] on span "2225979704685073" at bounding box center [478, 294] width 49 height 6
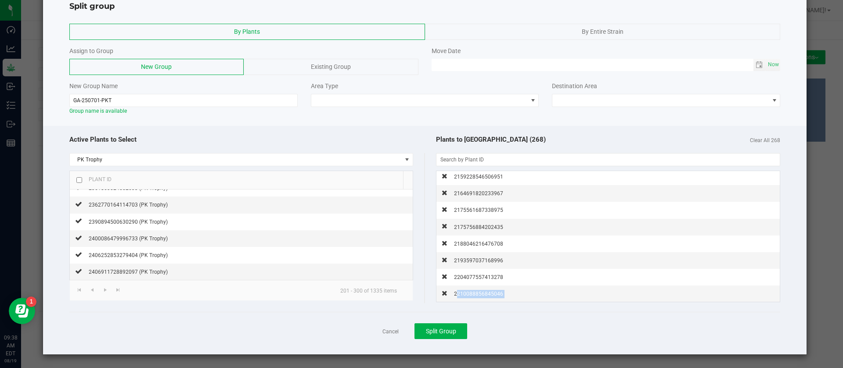
click at [468, 296] on span "2210088856845046" at bounding box center [478, 294] width 49 height 6
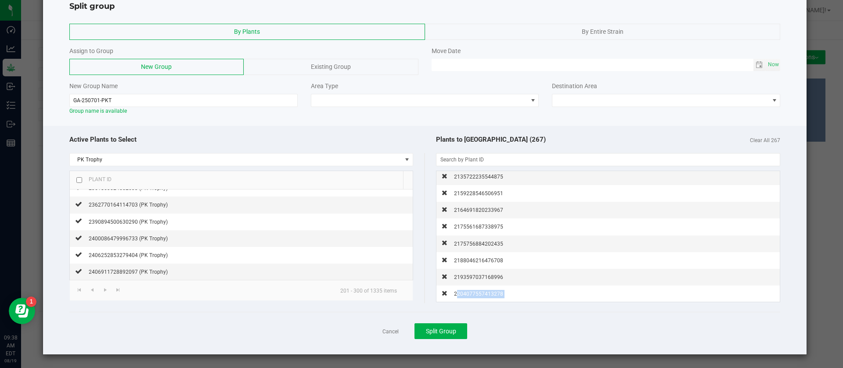
click at [468, 296] on span "2204077557413278" at bounding box center [478, 294] width 49 height 6
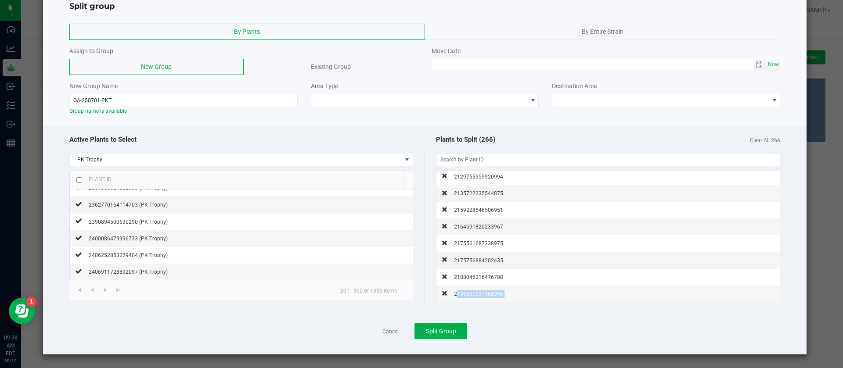
click at [468, 296] on span "2193597037168996" at bounding box center [478, 294] width 49 height 6
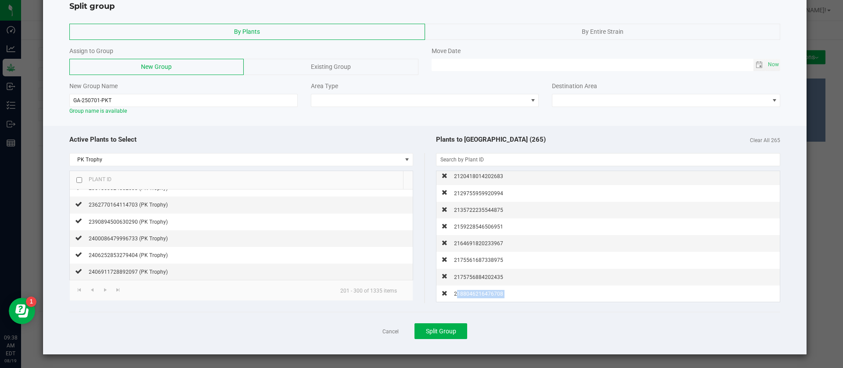
click at [468, 296] on span "2188046216476708" at bounding box center [478, 294] width 49 height 6
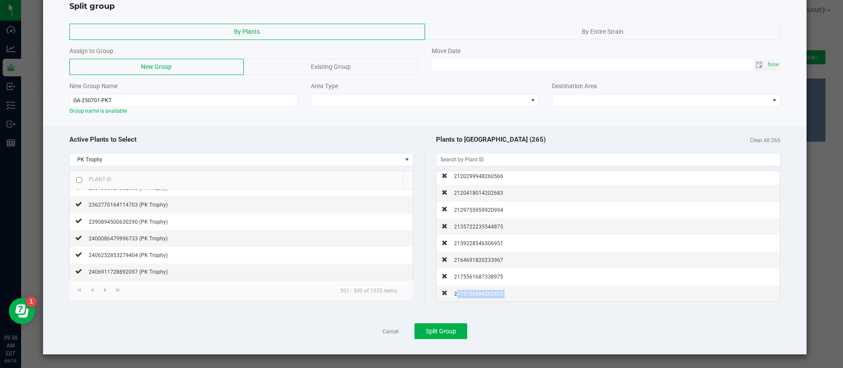
click at [468, 296] on span "2175756884202435" at bounding box center [478, 294] width 49 height 6
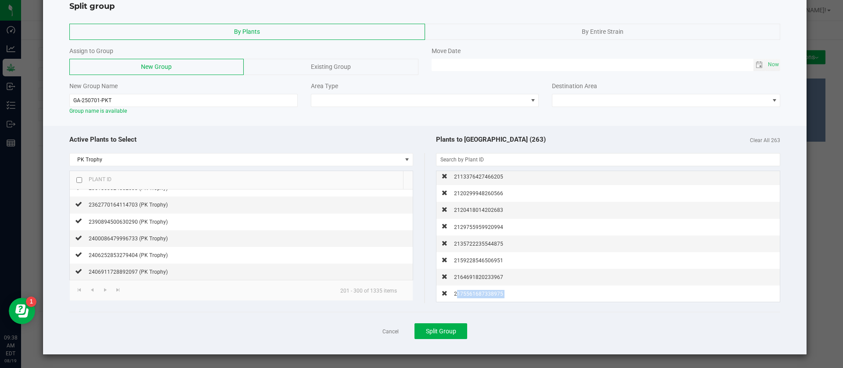
click at [468, 296] on span "2175561687338975" at bounding box center [478, 294] width 49 height 6
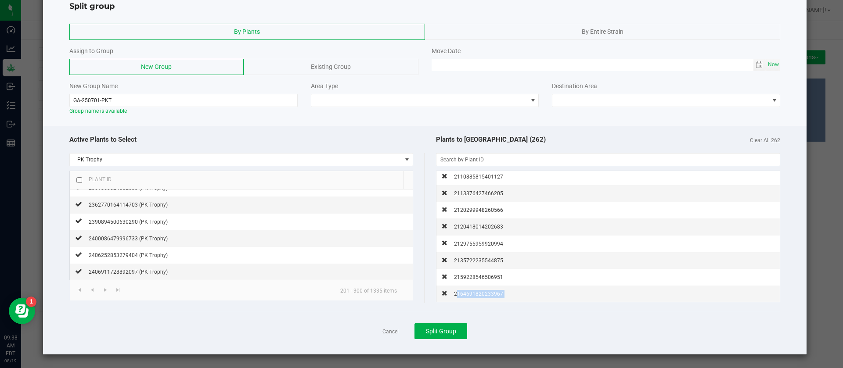
click at [468, 296] on span "2164691820233967" at bounding box center [478, 294] width 49 height 6
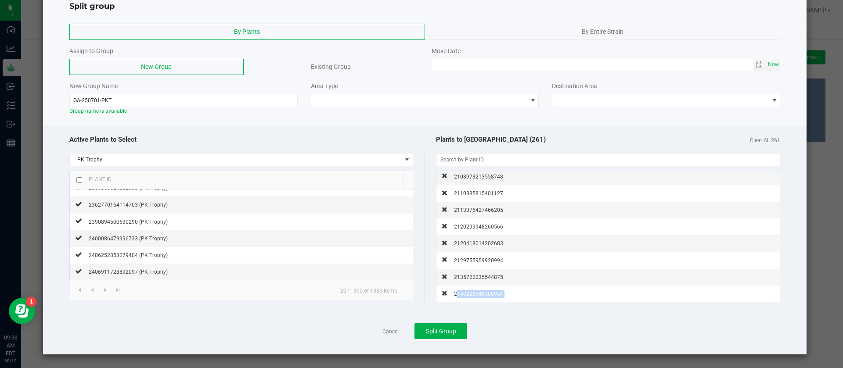
click at [468, 296] on span "2159228546506951" at bounding box center [478, 294] width 49 height 6
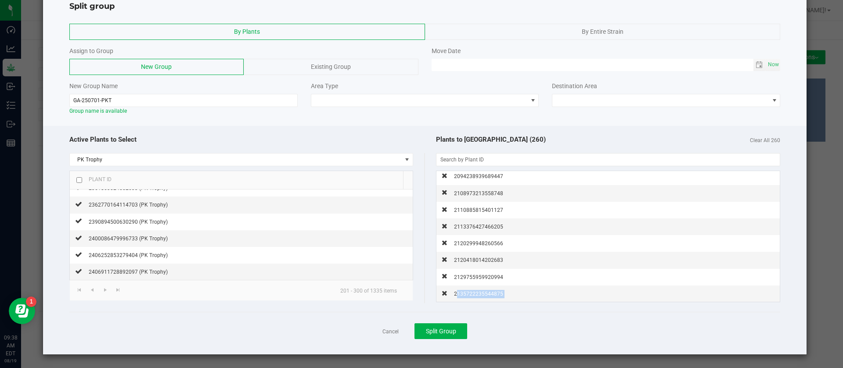
click at [468, 296] on span "2135722235544875" at bounding box center [478, 294] width 49 height 6
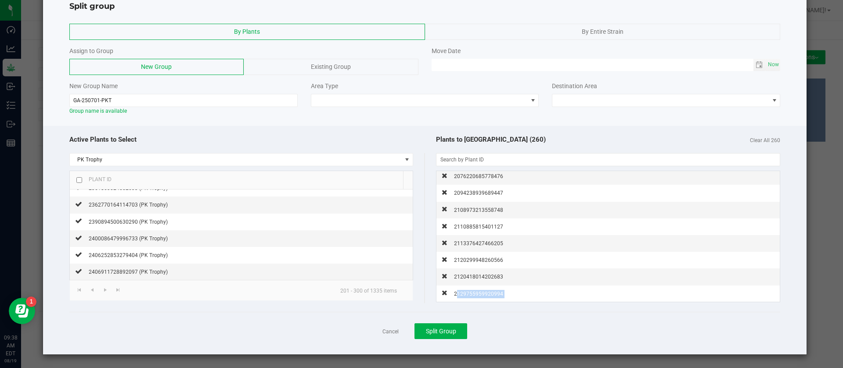
click at [468, 296] on span "2129755959920994" at bounding box center [478, 294] width 49 height 6
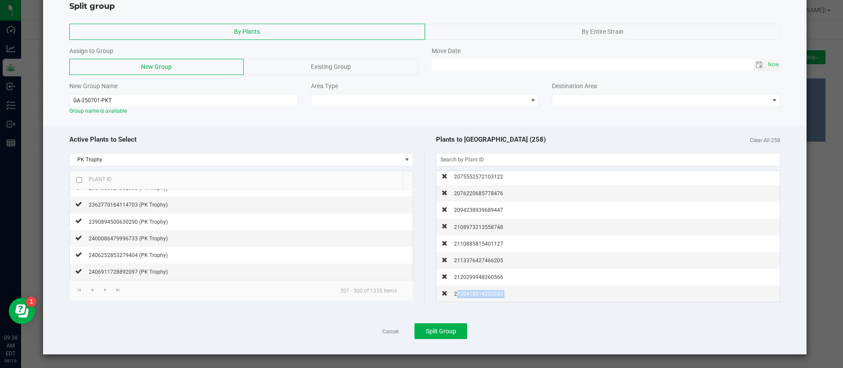
click at [468, 296] on span "2120418014202683" at bounding box center [478, 294] width 49 height 6
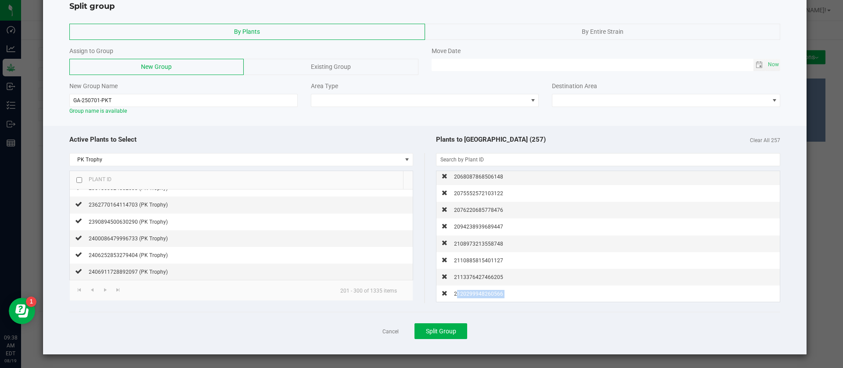
click at [468, 296] on span "2120299948260566" at bounding box center [478, 294] width 49 height 6
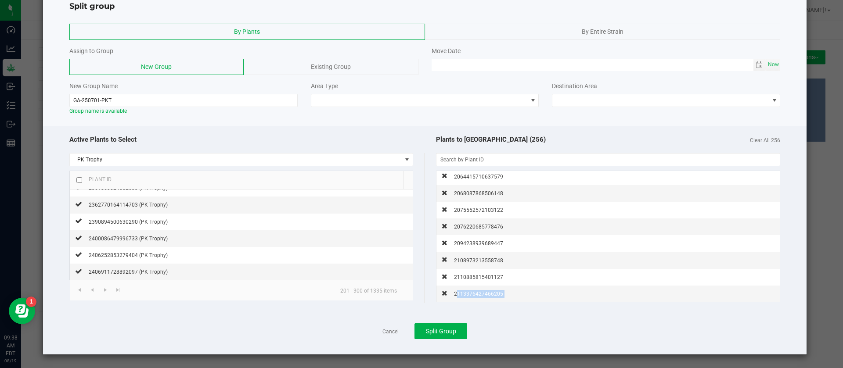
click at [468, 296] on span "2113376427466205" at bounding box center [478, 294] width 49 height 6
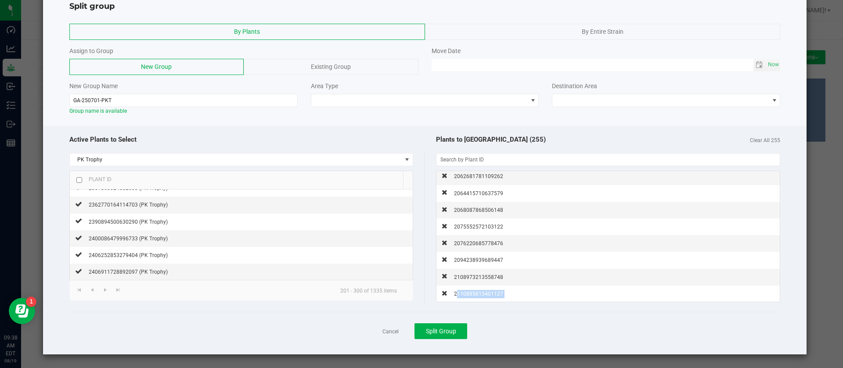
click at [468, 296] on span "2110885815401127" at bounding box center [478, 294] width 49 height 6
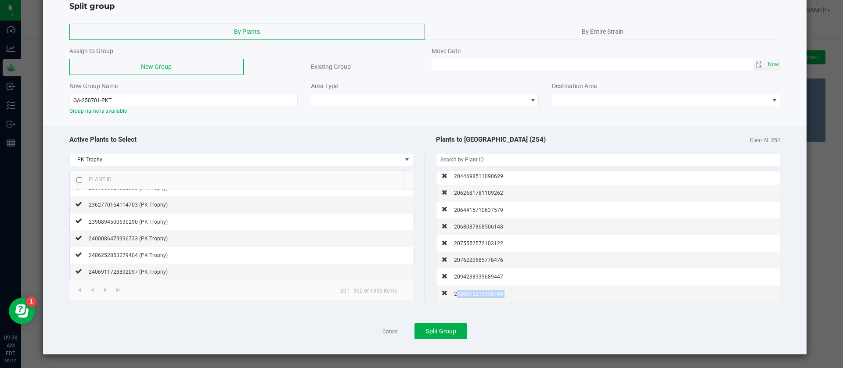
click at [468, 296] on span "2108973213558748" at bounding box center [478, 294] width 49 height 6
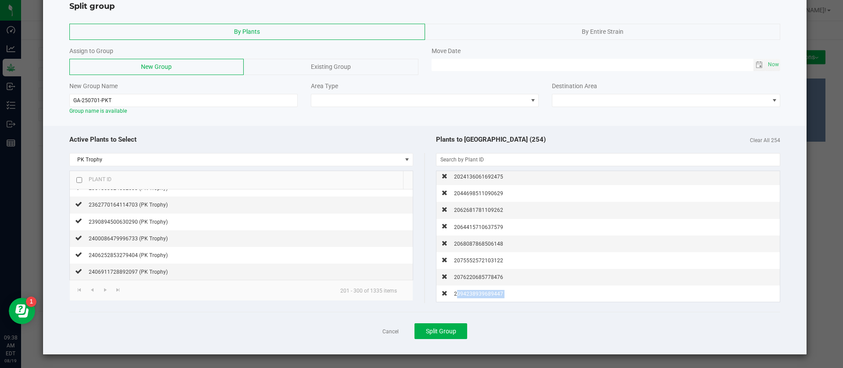
click at [468, 296] on span "2094238939689447" at bounding box center [478, 294] width 49 height 6
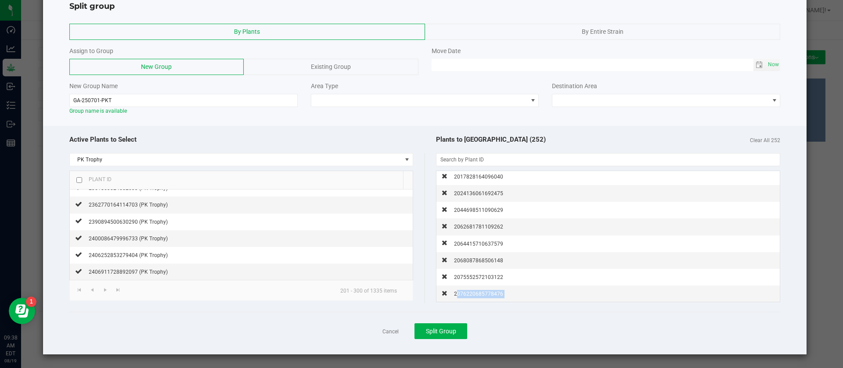
click at [468, 296] on span "2076220685778476" at bounding box center [478, 294] width 49 height 6
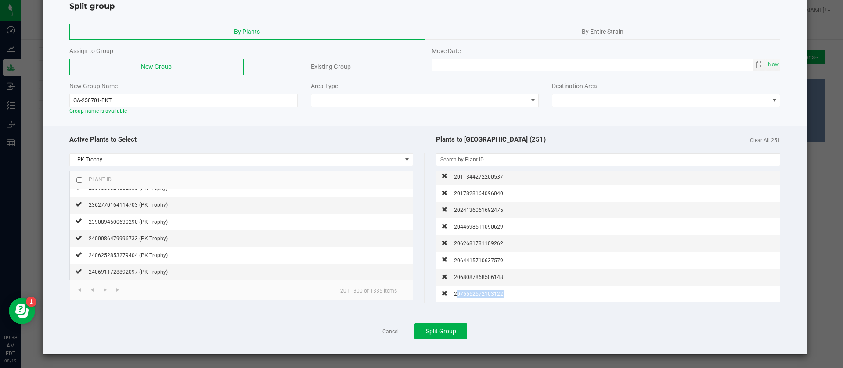
click at [468, 296] on span "2075552572103122" at bounding box center [478, 294] width 49 height 6
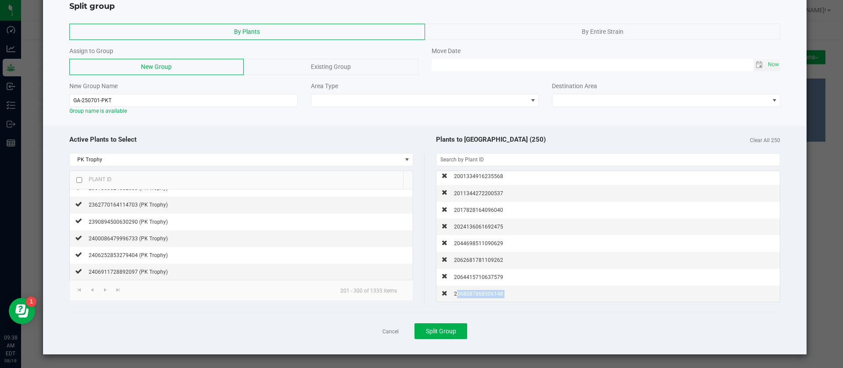
click at [468, 296] on span "2068087868506148" at bounding box center [478, 294] width 49 height 6
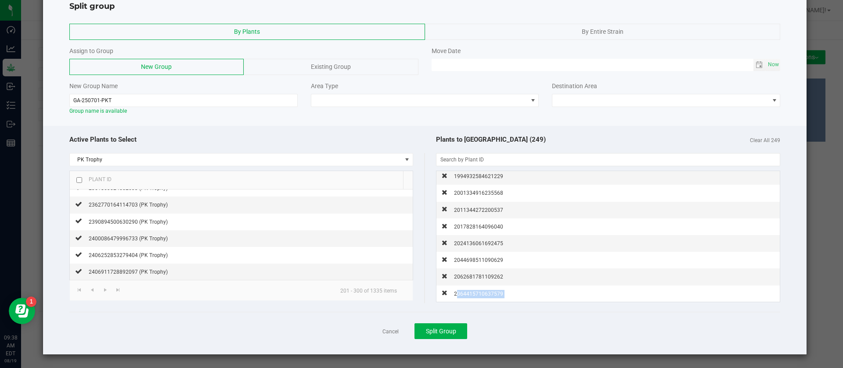
click at [468, 296] on span "2064415710637579" at bounding box center [478, 294] width 49 height 6
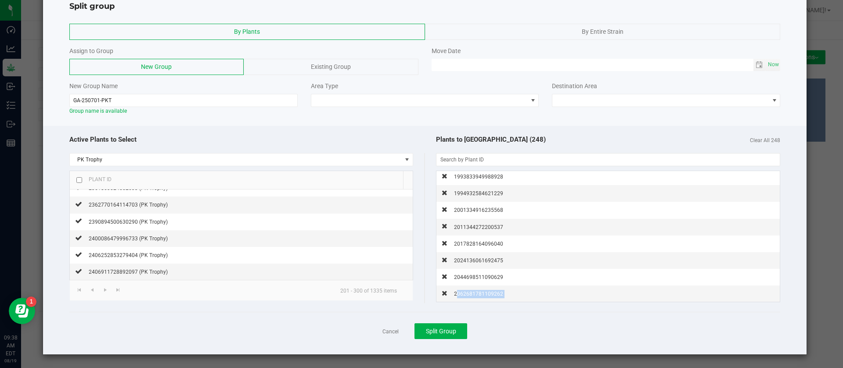
click at [468, 296] on span "2062681781109262" at bounding box center [478, 294] width 49 height 6
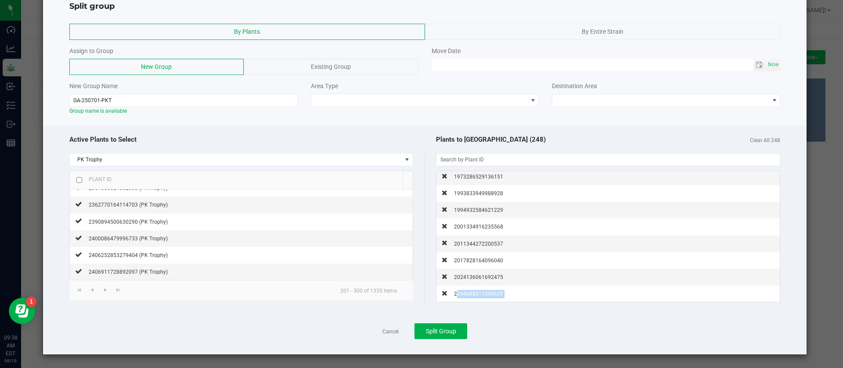
click at [468, 296] on span "2044698511090629" at bounding box center [478, 294] width 49 height 6
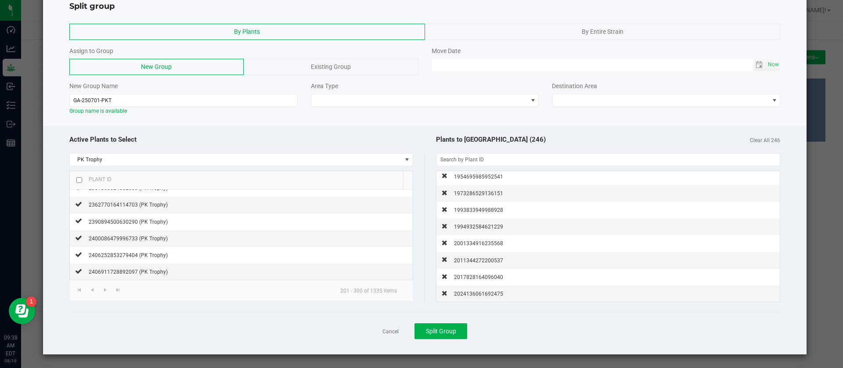
click at [468, 296] on span "2024136061692475" at bounding box center [478, 294] width 49 height 6
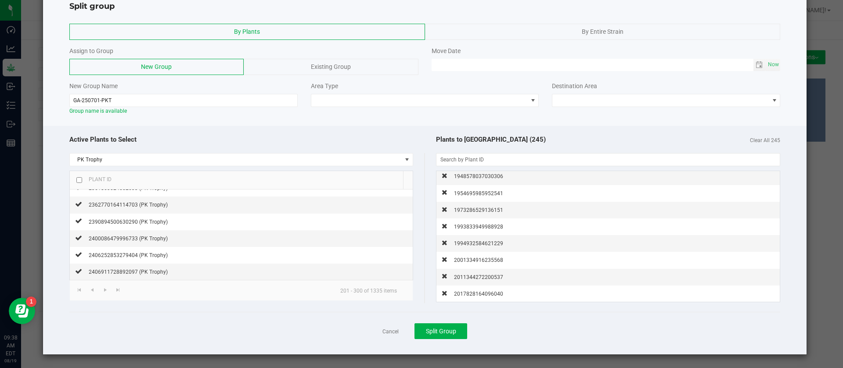
click at [468, 296] on span "2017828164096040" at bounding box center [478, 294] width 49 height 6
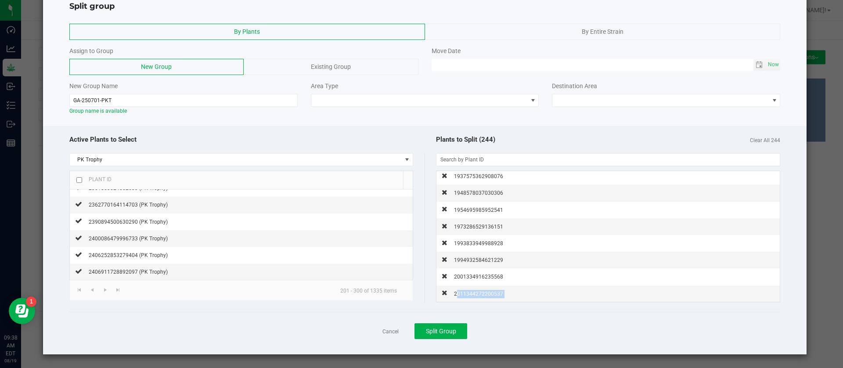
click at [468, 296] on span "2011344272200537" at bounding box center [478, 294] width 49 height 6
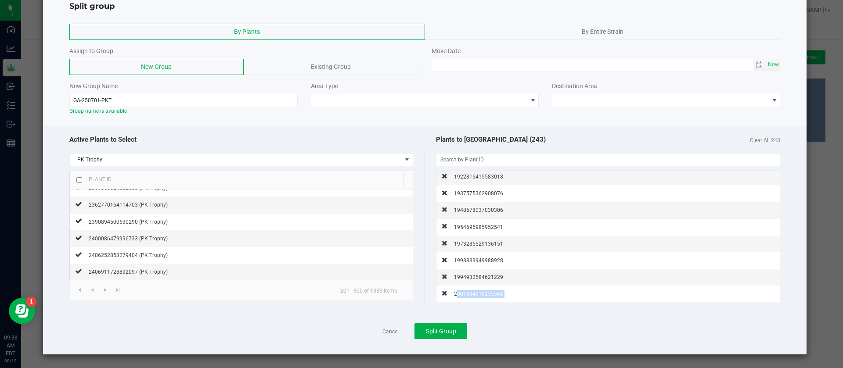
click at [468, 296] on span "2001334916235568" at bounding box center [478, 294] width 49 height 6
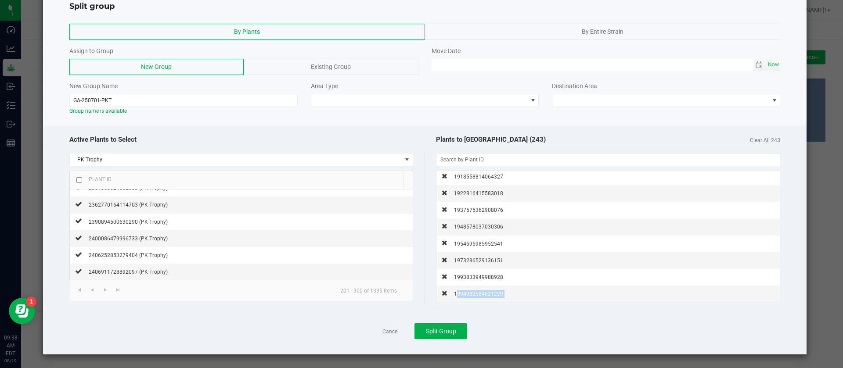
click at [468, 296] on span "1994932584621229" at bounding box center [478, 294] width 49 height 6
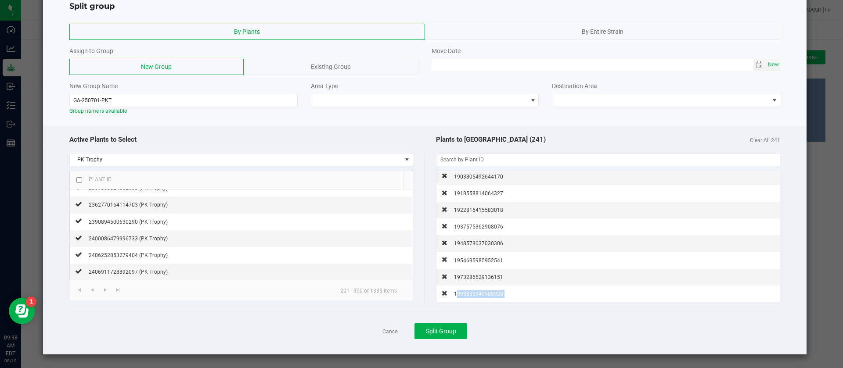
click at [468, 296] on span "1993833949988928" at bounding box center [478, 294] width 49 height 6
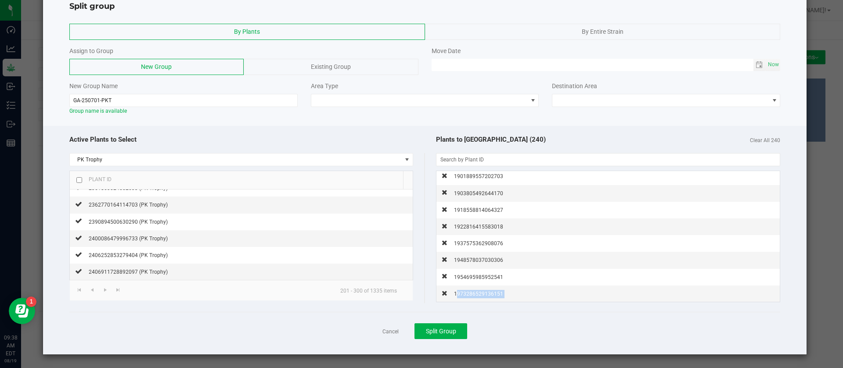
click at [468, 296] on span "1973286529136151" at bounding box center [478, 294] width 49 height 6
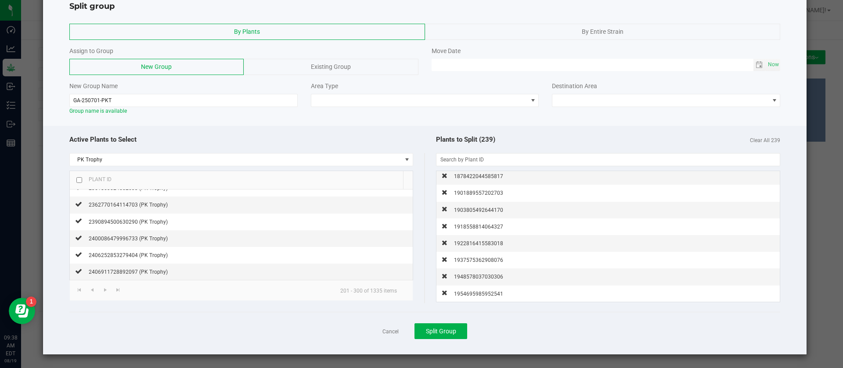
click at [468, 296] on span "1954695985952541" at bounding box center [478, 294] width 49 height 6
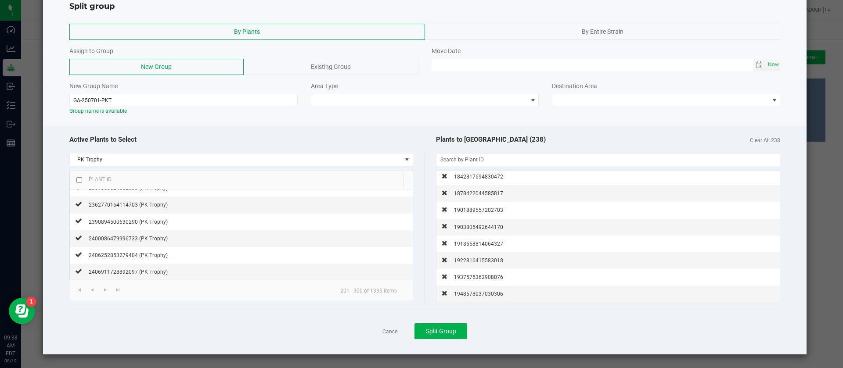
click at [468, 296] on span "1948578037030306" at bounding box center [478, 294] width 49 height 6
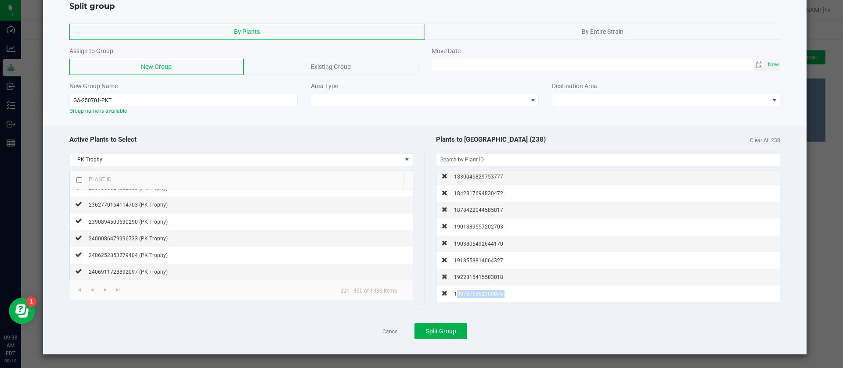
click at [468, 296] on span "1937575362908076" at bounding box center [478, 294] width 49 height 6
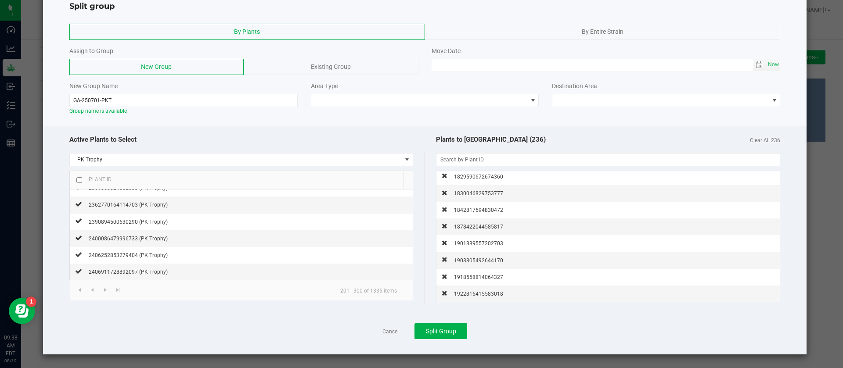
scroll to position [3827, 0]
click at [468, 296] on span "1922816415583018" at bounding box center [478, 294] width 49 height 6
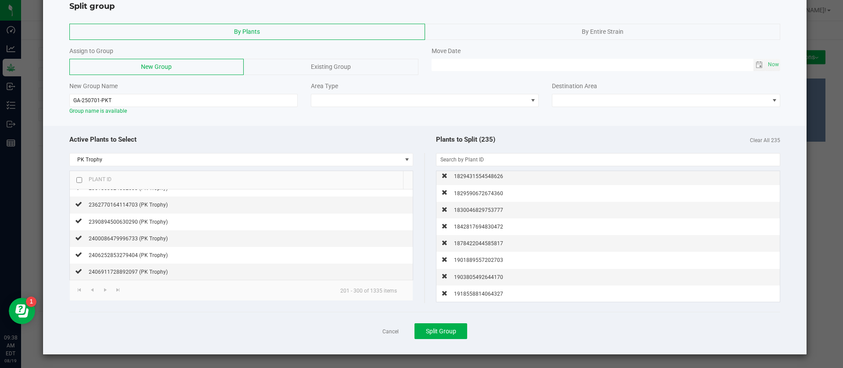
click at [468, 296] on span "1918558814064327" at bounding box center [478, 294] width 49 height 6
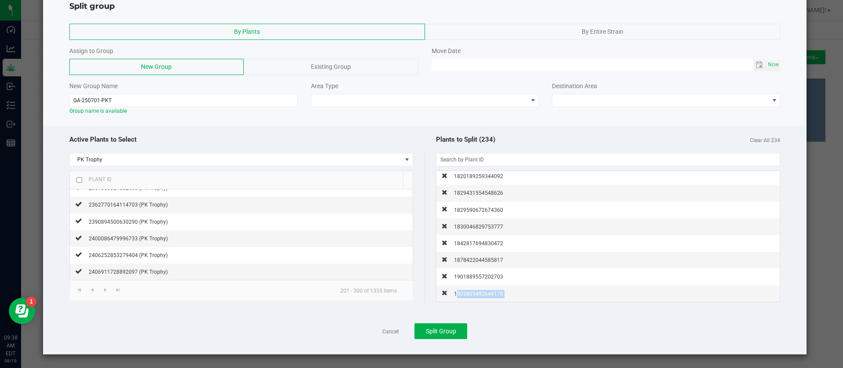
click at [468, 296] on span "1903805492644170" at bounding box center [478, 294] width 49 height 6
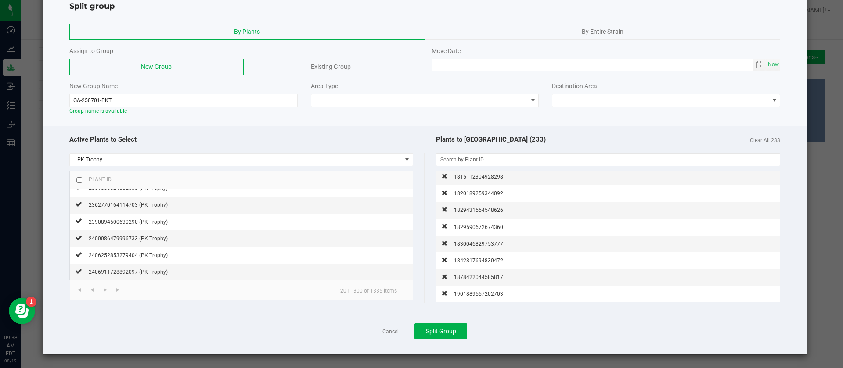
click at [468, 296] on span "1901889557202703" at bounding box center [478, 294] width 49 height 6
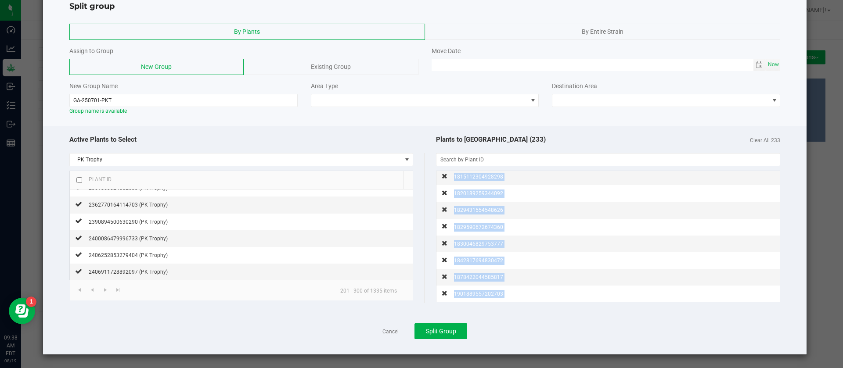
scroll to position [3759, 0]
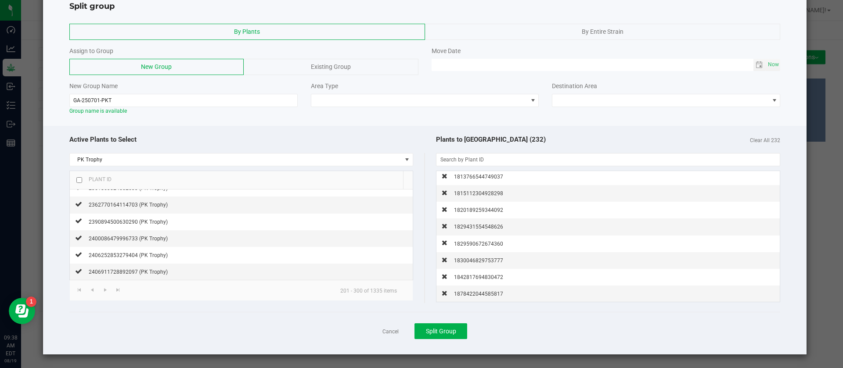
click at [520, 138] on div "Plants to Split (232) Clear All 232" at bounding box center [603, 139] width 356 height 19
click at [400, 99] on span at bounding box center [419, 100] width 216 height 12
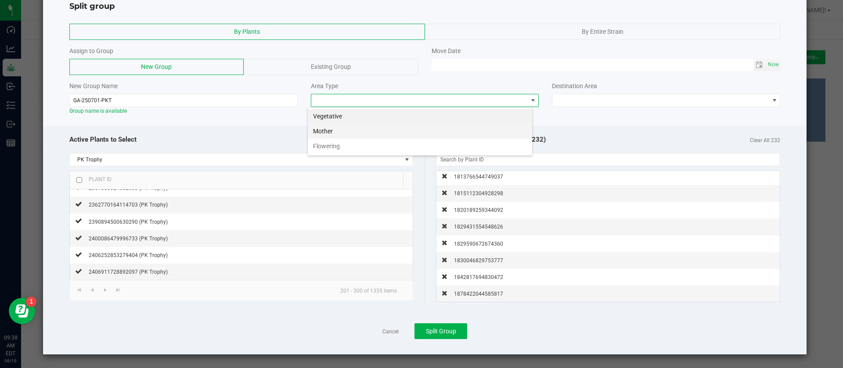
scroll to position [13, 225]
click at [334, 120] on li "Vegetative" at bounding box center [420, 116] width 224 height 15
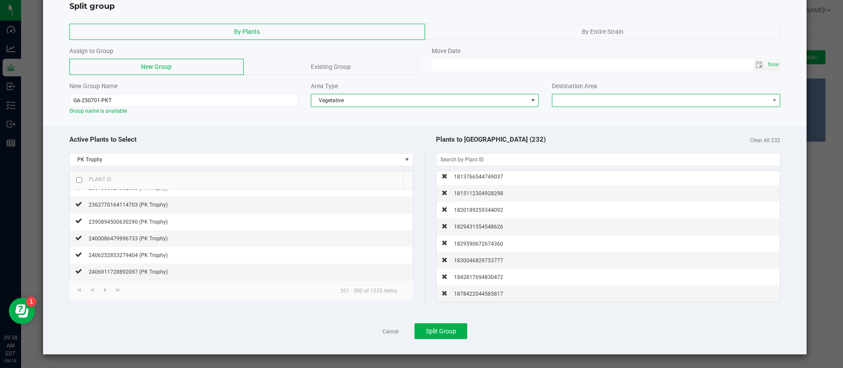
click at [614, 94] on span at bounding box center [660, 100] width 216 height 12
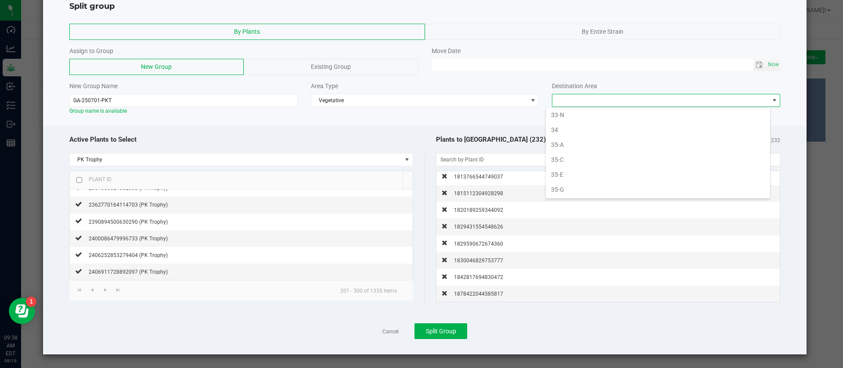
scroll to position [330, 0]
click at [558, 115] on li "36" at bounding box center [658, 114] width 224 height 15
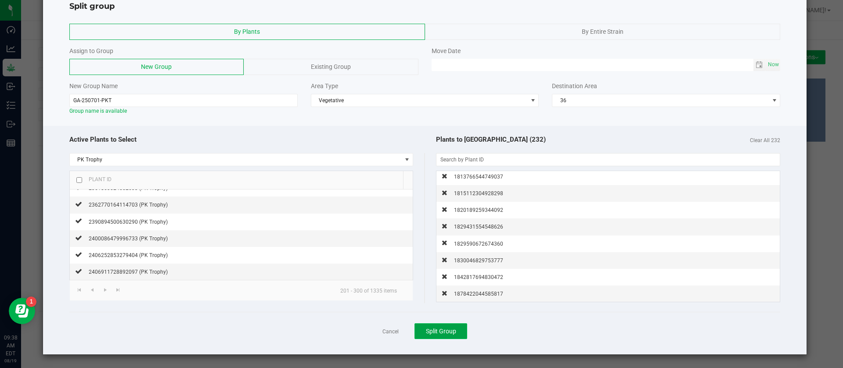
click at [440, 334] on span "Split Group" at bounding box center [441, 331] width 30 height 7
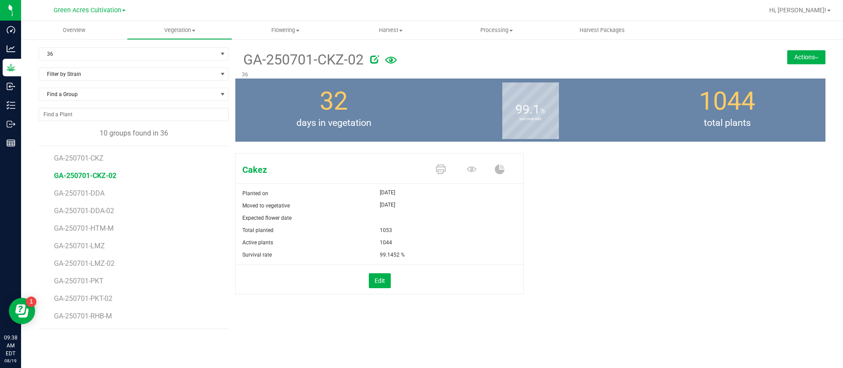
click at [83, 150] on li "GA-250701-CKZ" at bounding box center [138, 155] width 169 height 18
click at [83, 155] on span "GA-250701-CKZ" at bounding box center [80, 158] width 52 height 8
click at [101, 177] on span "GA-250701-CKZ-02" at bounding box center [85, 176] width 62 height 8
click at [386, 122] on span "days in vegetation" at bounding box center [333, 123] width 197 height 14
click at [107, 303] on li "GA-250701-PKT-02" at bounding box center [138, 296] width 169 height 18
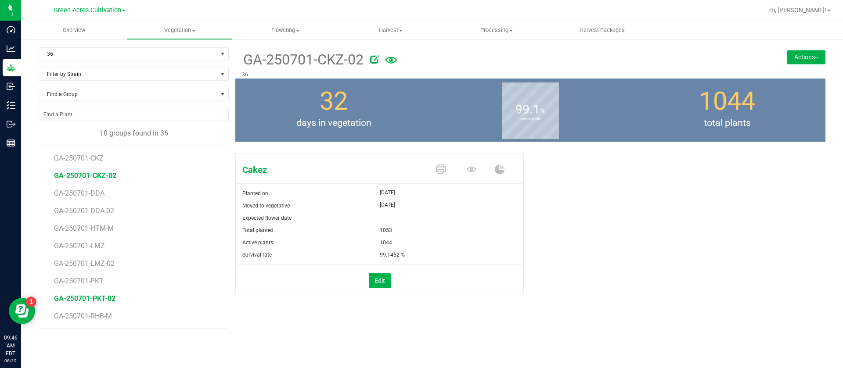
click at [106, 298] on span "GA-250701-PKT-02" at bounding box center [84, 299] width 61 height 8
click at [251, 271] on div "Edit" at bounding box center [379, 279] width 301 height 29
click at [112, 173] on span "GA-250701-CKZ-02" at bounding box center [85, 176] width 62 height 8
click at [255, 198] on div "Planted on" at bounding box center [308, 193] width 144 height 12
drag, startPoint x: 401, startPoint y: 117, endPoint x: 401, endPoint y: 126, distance: 8.4
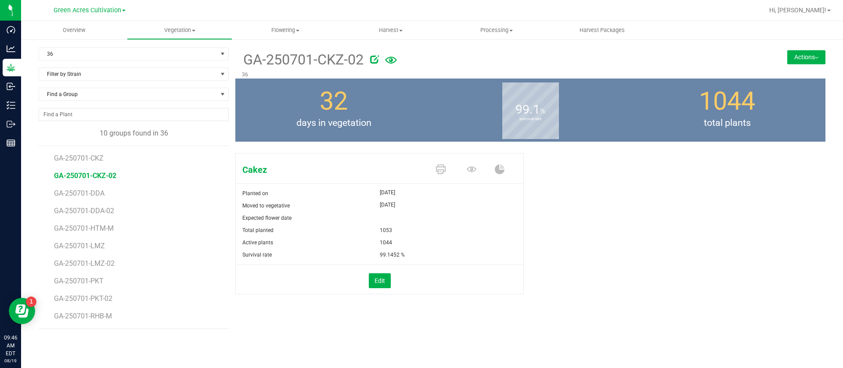
click at [402, 120] on span "days in vegetation" at bounding box center [333, 123] width 197 height 14
click at [684, 133] on div "1044 total plants" at bounding box center [727, 110] width 197 height 63
click at [187, 205] on li "GA-250701-DDA-02" at bounding box center [138, 208] width 169 height 18
click at [71, 160] on span "GA-250701-CKZ" at bounding box center [80, 158] width 52 height 8
click at [75, 176] on span "GA-250701-CKZ-02" at bounding box center [85, 176] width 62 height 8
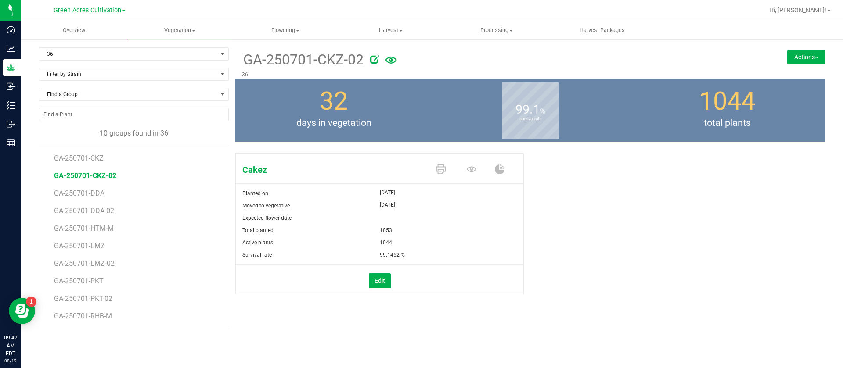
click at [273, 188] on div "Planted on" at bounding box center [308, 193] width 144 height 12
click at [180, 203] on li "GA-250701-DDA-02" at bounding box center [138, 208] width 169 height 18
click at [89, 172] on span "GA-250701-CKZ-02" at bounding box center [85, 176] width 62 height 8
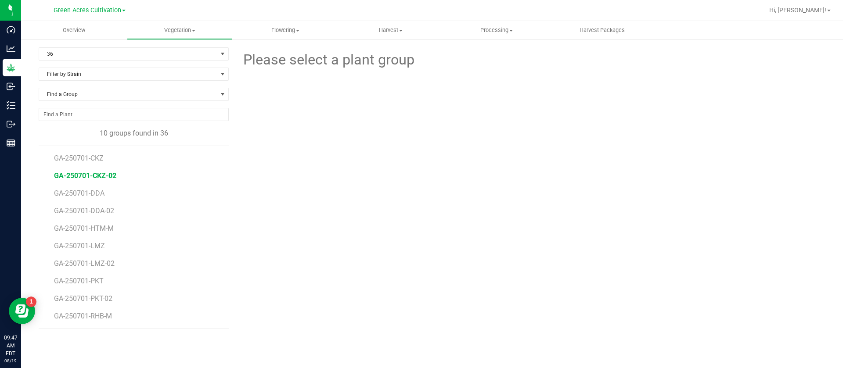
click at [90, 176] on span "GA-250701-CKZ-02" at bounding box center [85, 176] width 62 height 8
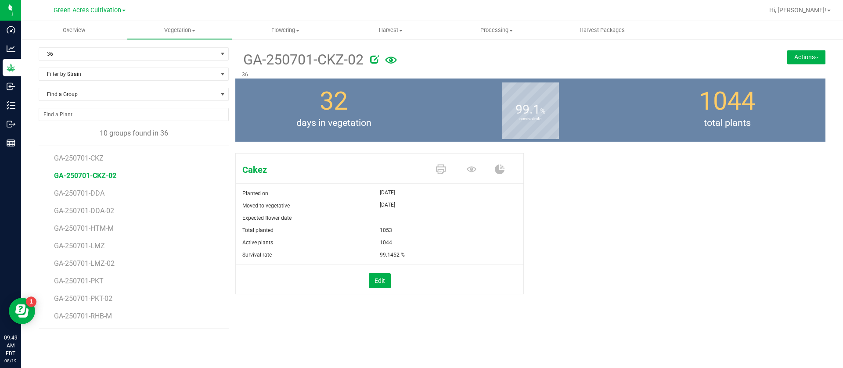
click at [90, 152] on li "GA-250701-CKZ" at bounding box center [138, 155] width 169 height 18
click at [92, 158] on span "GA-250701-CKZ" at bounding box center [80, 158] width 52 height 8
click at [297, 200] on div "Moved to vegetative" at bounding box center [308, 206] width 144 height 12
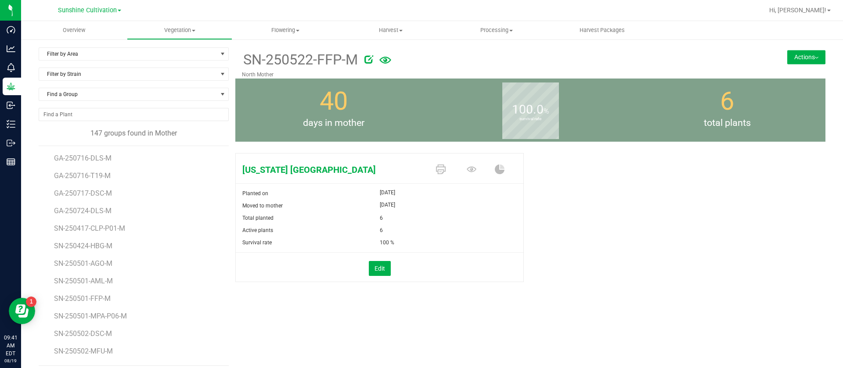
click at [604, 165] on div "Florida Frost Point Planted on Jun 9, 2025 Moved to mother Jul 10, 2025 Total p…" at bounding box center [530, 227] width 590 height 155
click at [601, 165] on div "Florida Frost Point Planted on Jun 9, 2025 Moved to mother Jul 10, 2025 Total p…" at bounding box center [530, 227] width 590 height 155
click at [615, 271] on div "Florida Frost Point Planted on Jun 9, 2025 Moved to mother Jul 10, 2025 Total p…" at bounding box center [530, 227] width 590 height 155
click at [647, 167] on div "Florida Frost Point Planted on Jun 9, 2025 Moved to mother Jul 10, 2025 Total p…" at bounding box center [530, 227] width 590 height 155
click at [382, 67] on icon at bounding box center [385, 60] width 12 height 19
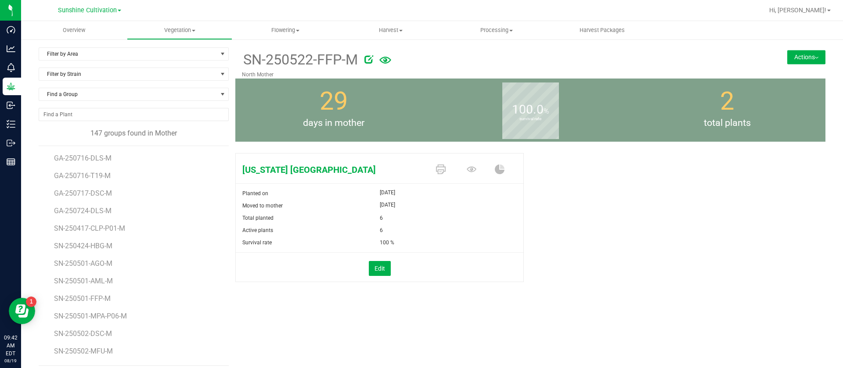
click at [693, 185] on div "Florida Frost Point Planted on Jun 9, 2025 Moved to mother Jul 10, 2025 Total p…" at bounding box center [530, 227] width 590 height 155
click at [176, 25] on uib-tab-heading "Vegetation Veg groups Veg plants Mother groups Mother plants Apply to plants Cr…" at bounding box center [179, 31] width 105 height 18
click at [171, 50] on span "Veg groups" at bounding box center [155, 52] width 56 height 7
